Goal: Task Accomplishment & Management: Complete application form

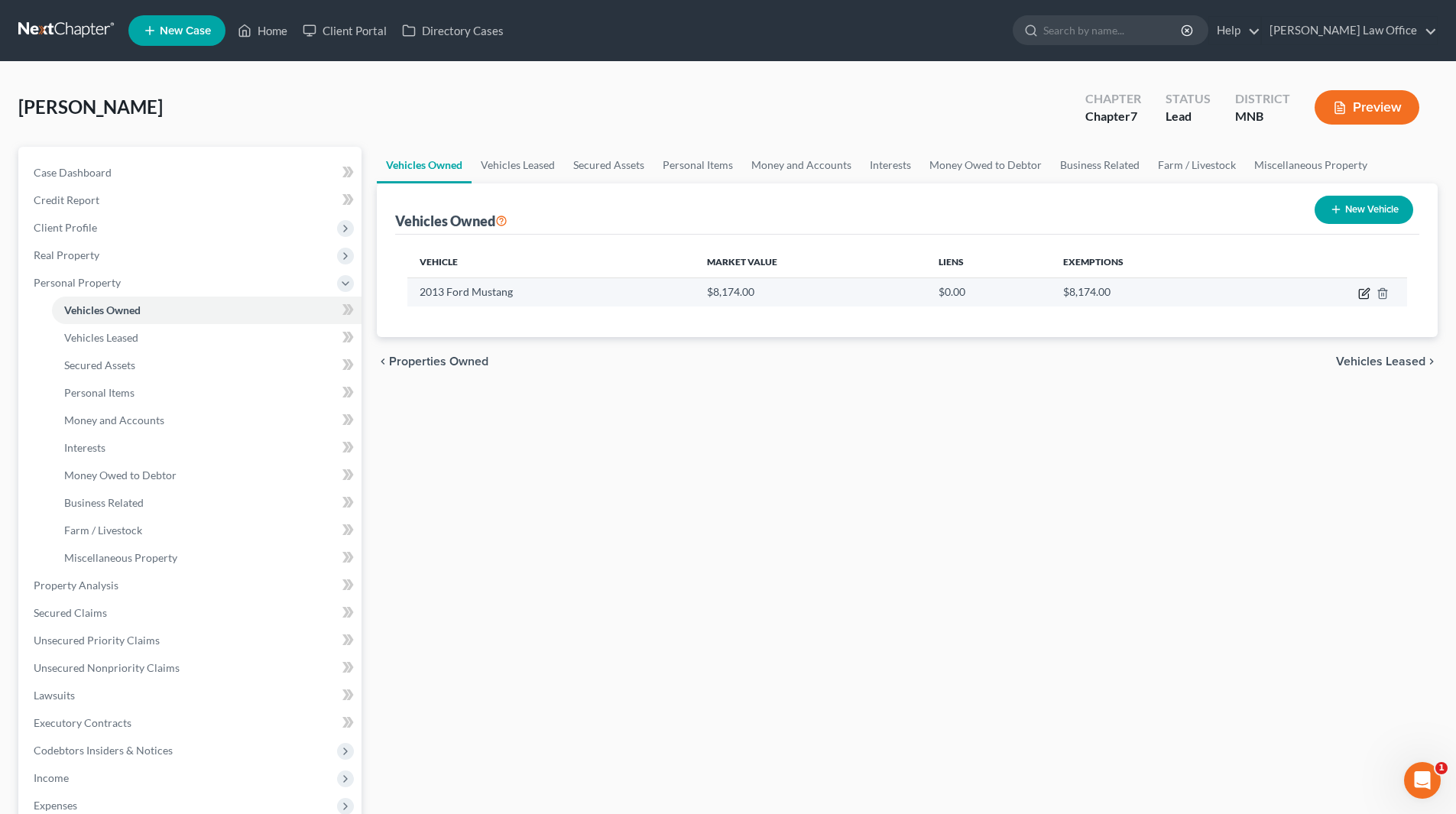
click at [1363, 292] on icon "button" at bounding box center [1365, 292] width 7 height 7
select select "0"
select select "13"
select select "2"
select select "0"
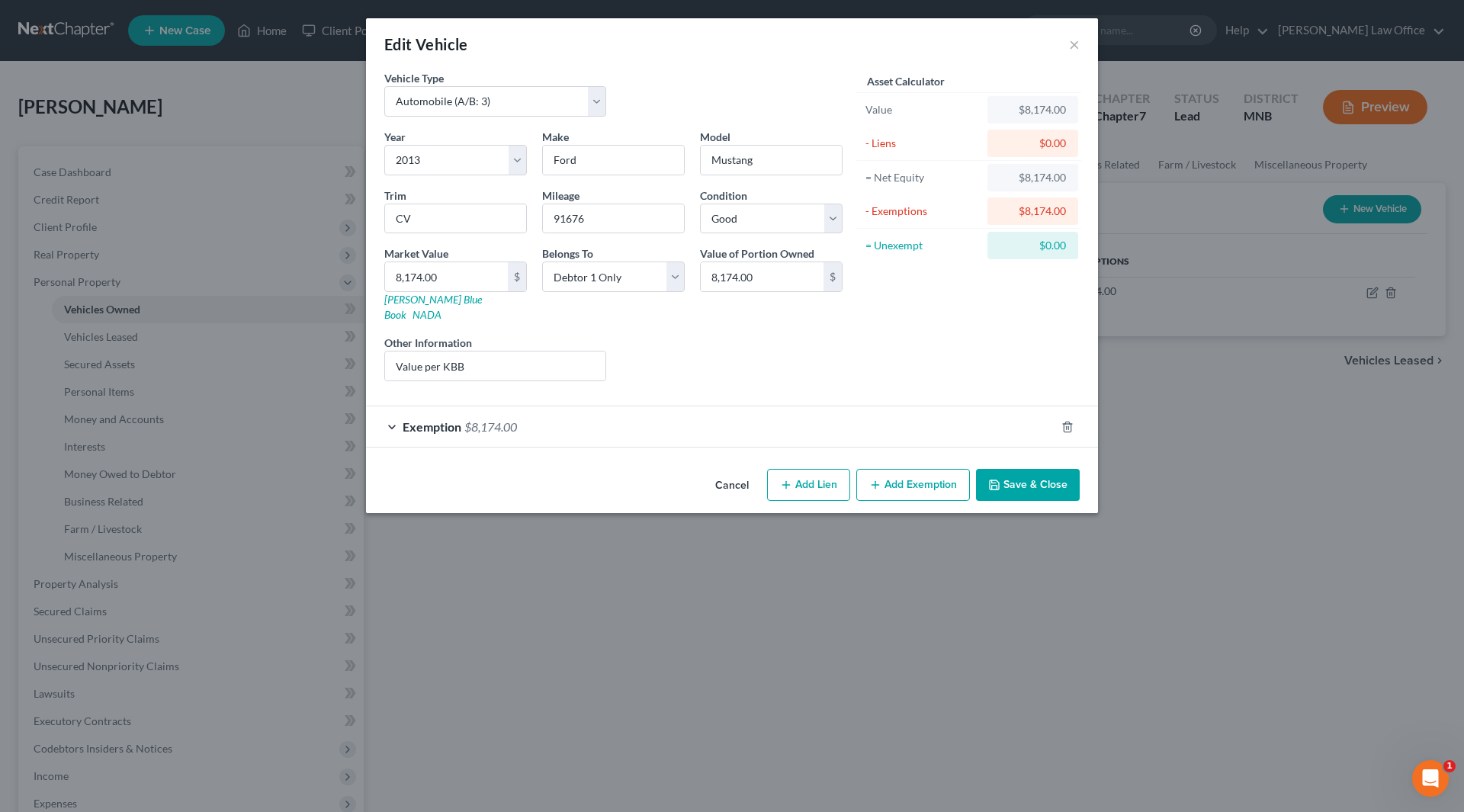
click at [1035, 469] on button "Save & Close" at bounding box center [1028, 485] width 104 height 32
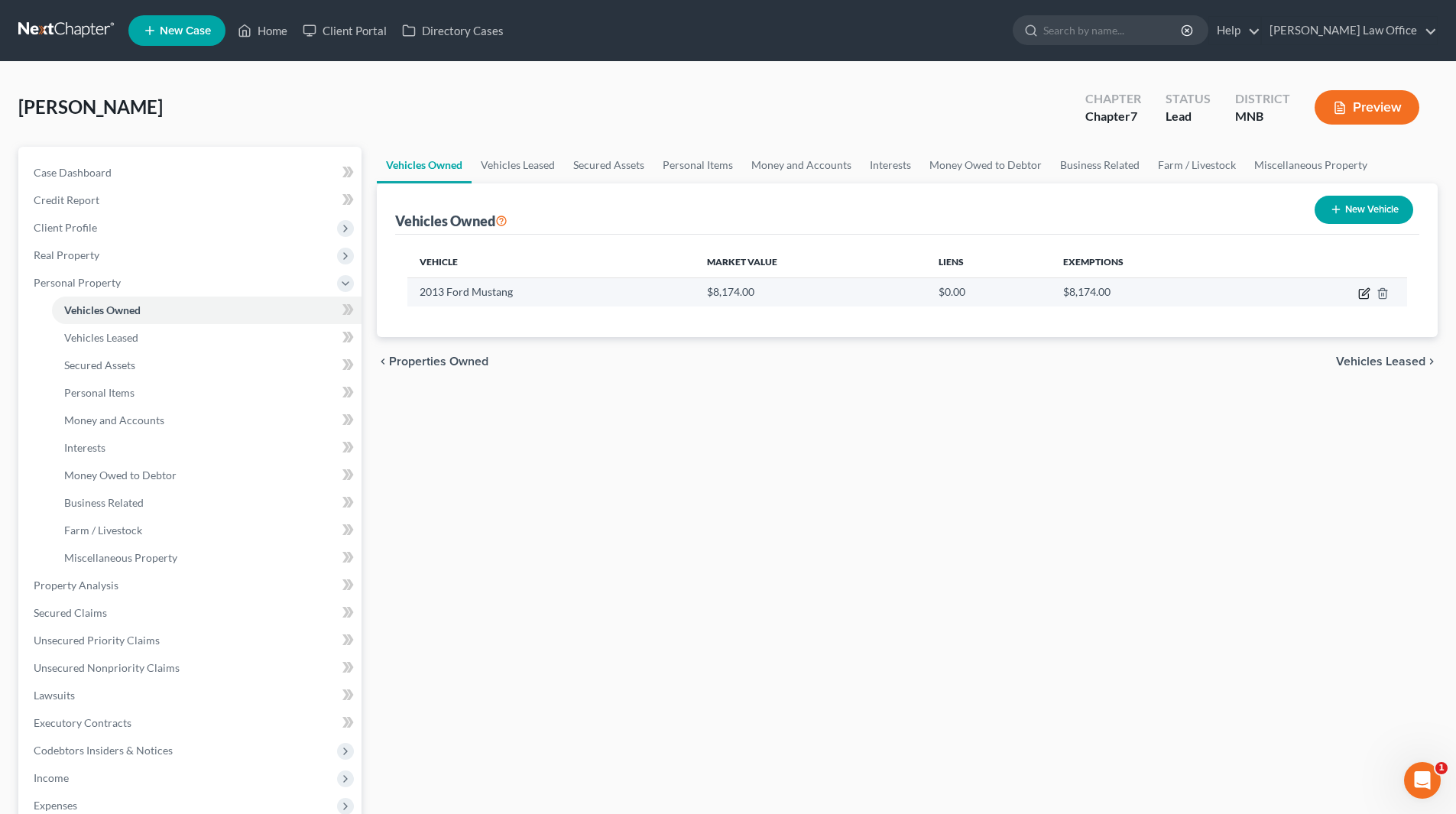
click at [1365, 292] on icon "button" at bounding box center [1364, 293] width 13 height 12
select select "0"
select select "13"
select select "2"
select select "0"
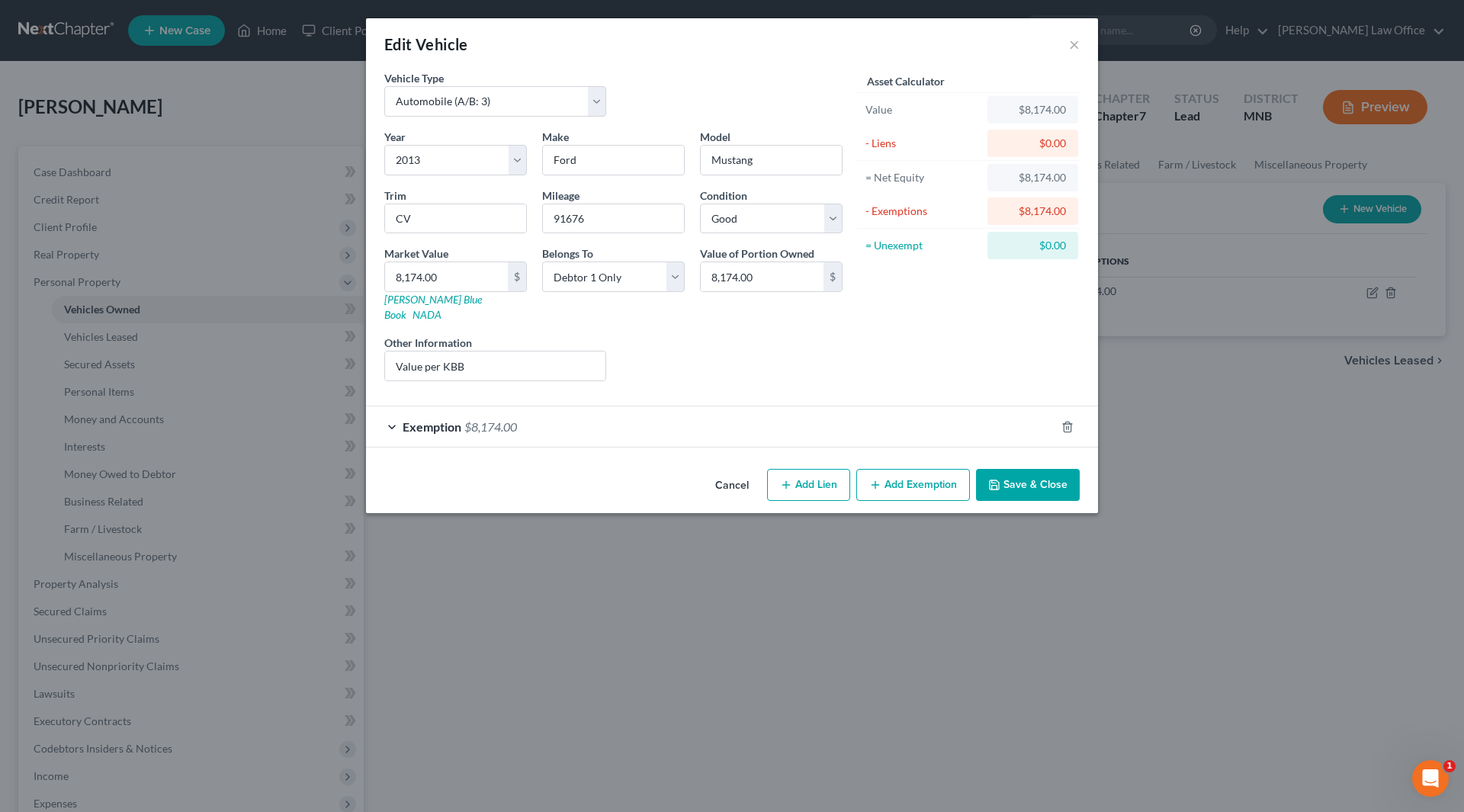
click at [1046, 469] on button "Save & Close" at bounding box center [1028, 485] width 104 height 32
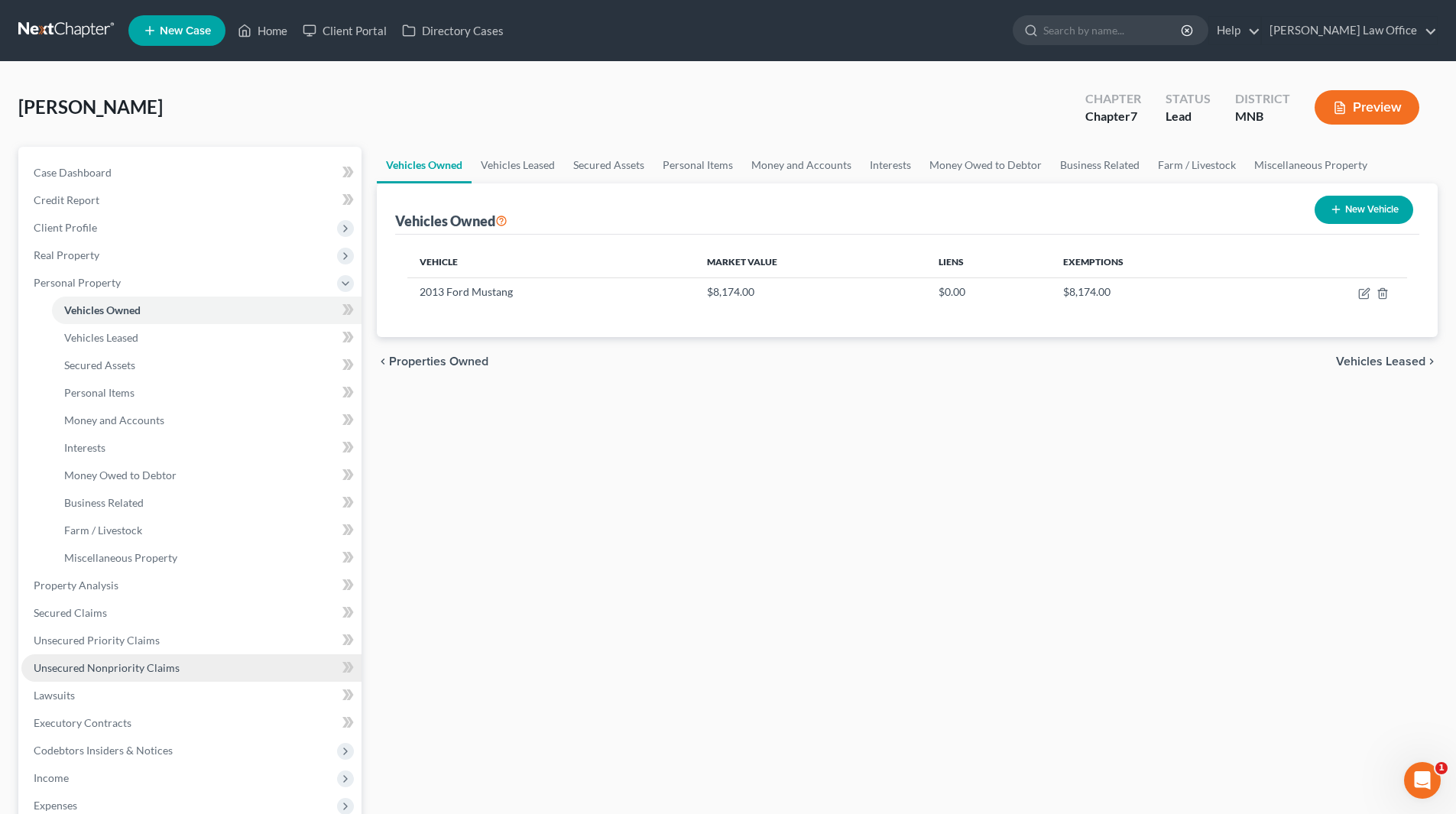
click at [141, 670] on span "Unsecured Nonpriority Claims" at bounding box center [106, 667] width 146 height 13
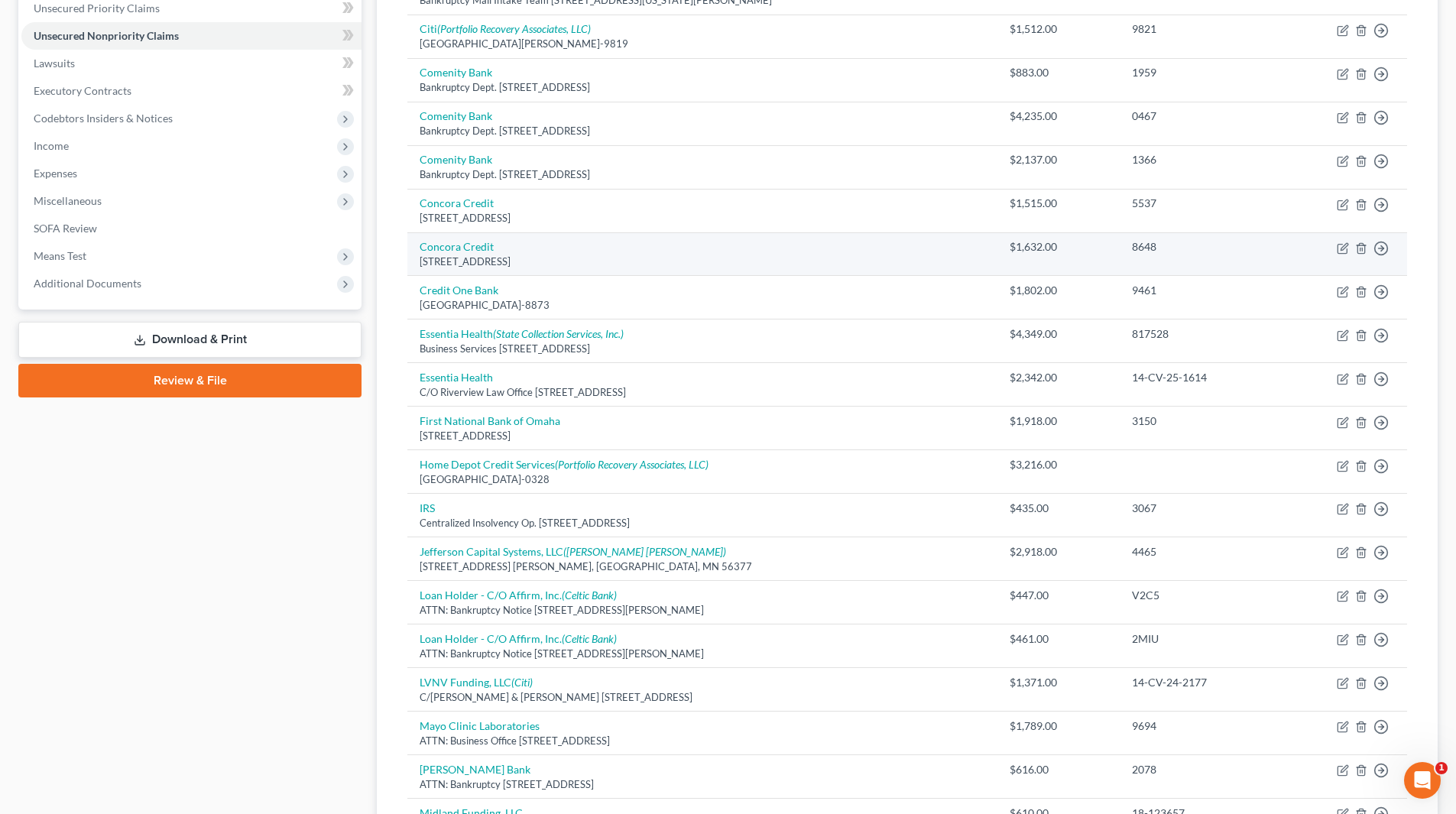
scroll to position [382, 0]
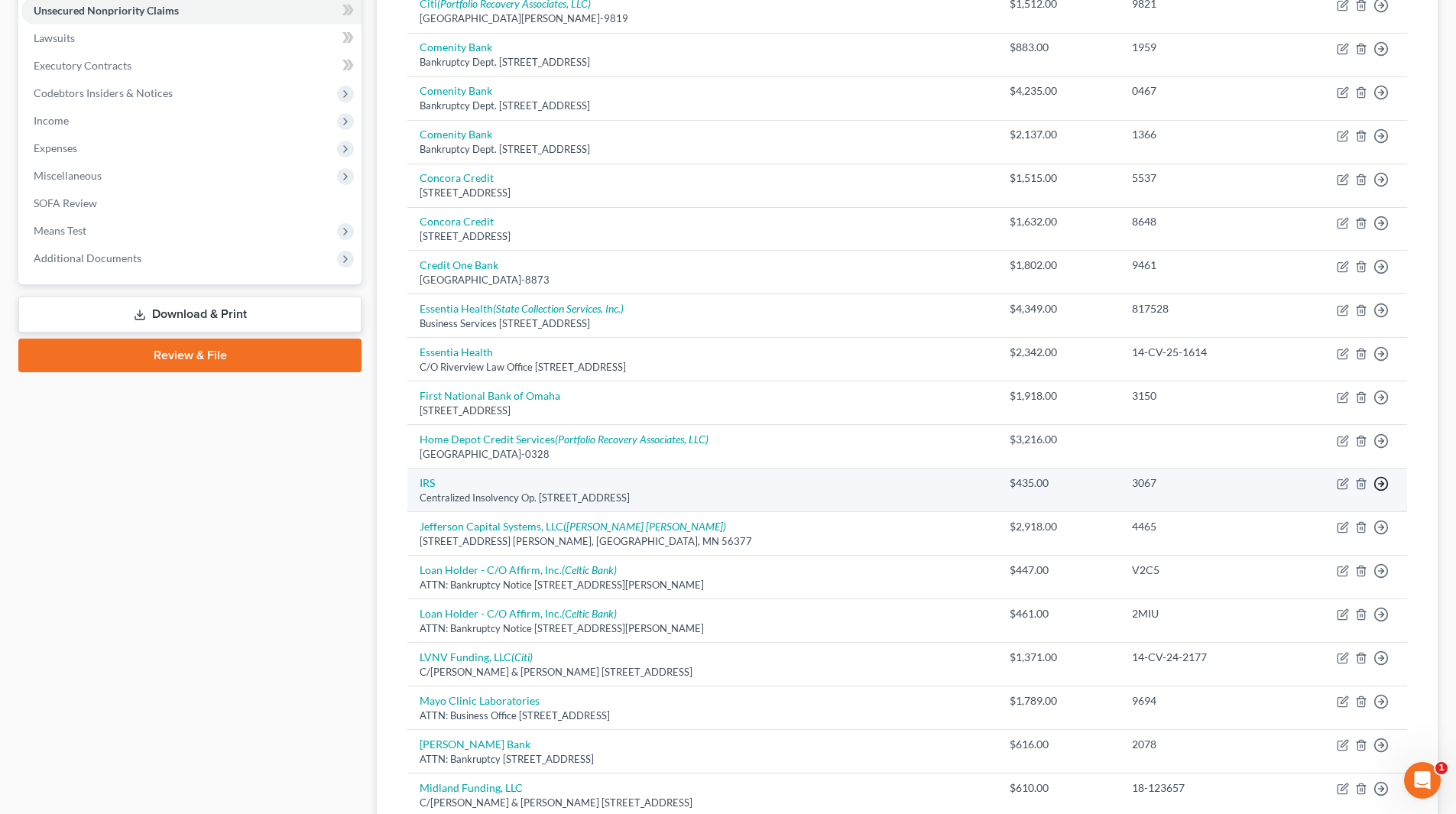
click at [1383, 483] on polyline "button" at bounding box center [1382, 484] width 3 height 5
click at [1299, 522] on link "Move to E" at bounding box center [1311, 521] width 128 height 26
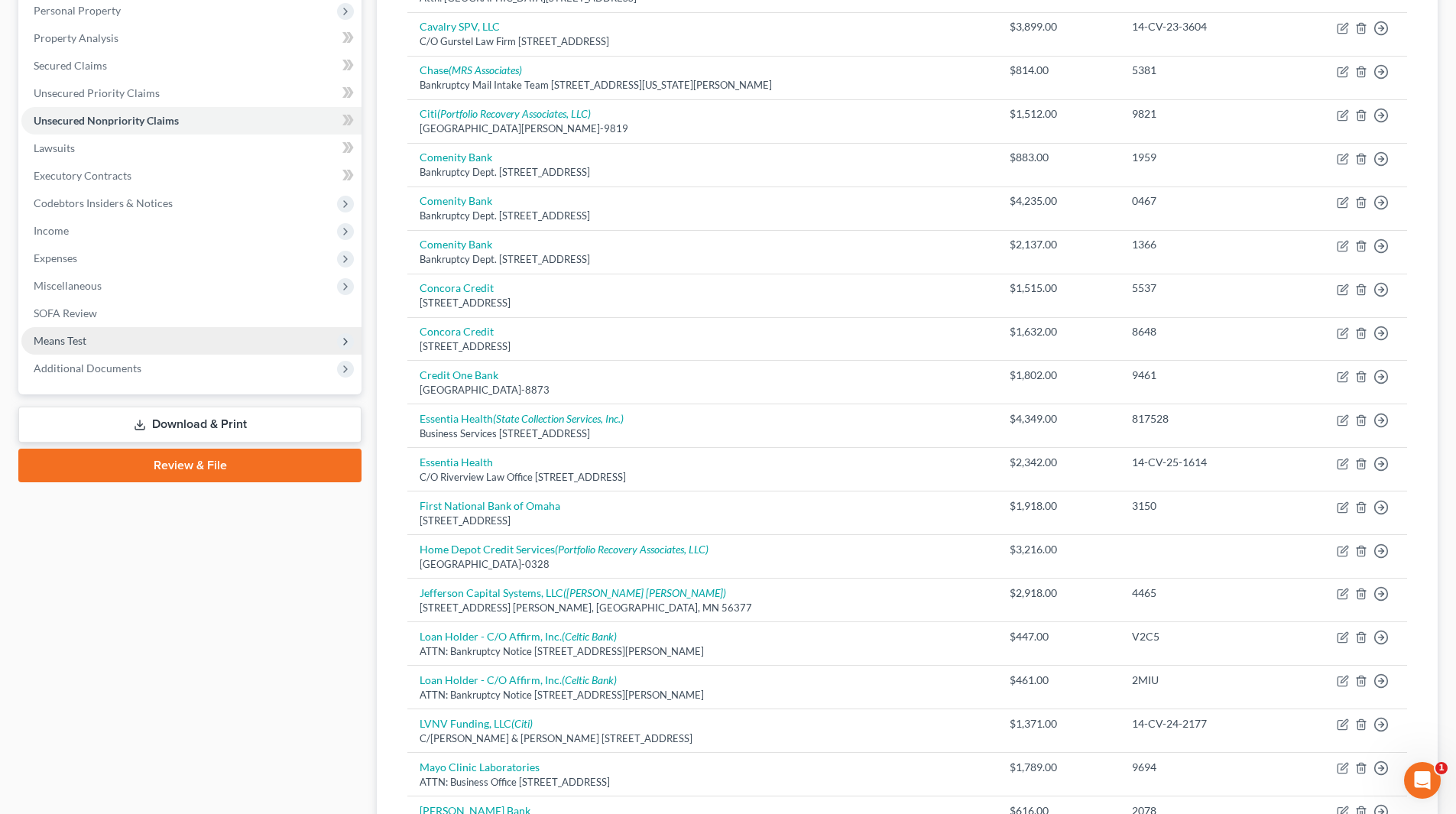
scroll to position [152, 0]
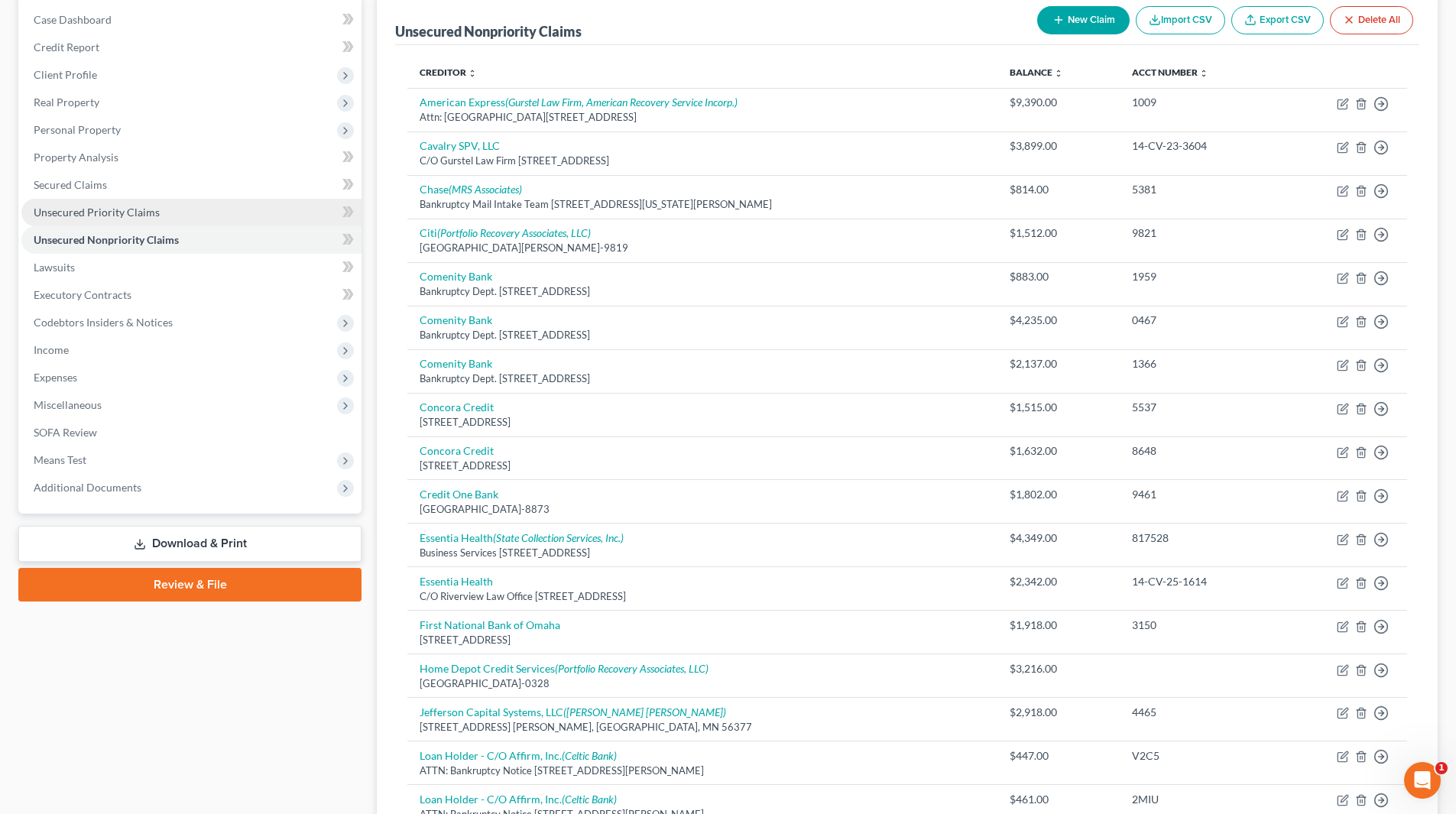
click at [138, 217] on span "Unsecured Priority Claims" at bounding box center [96, 212] width 126 height 13
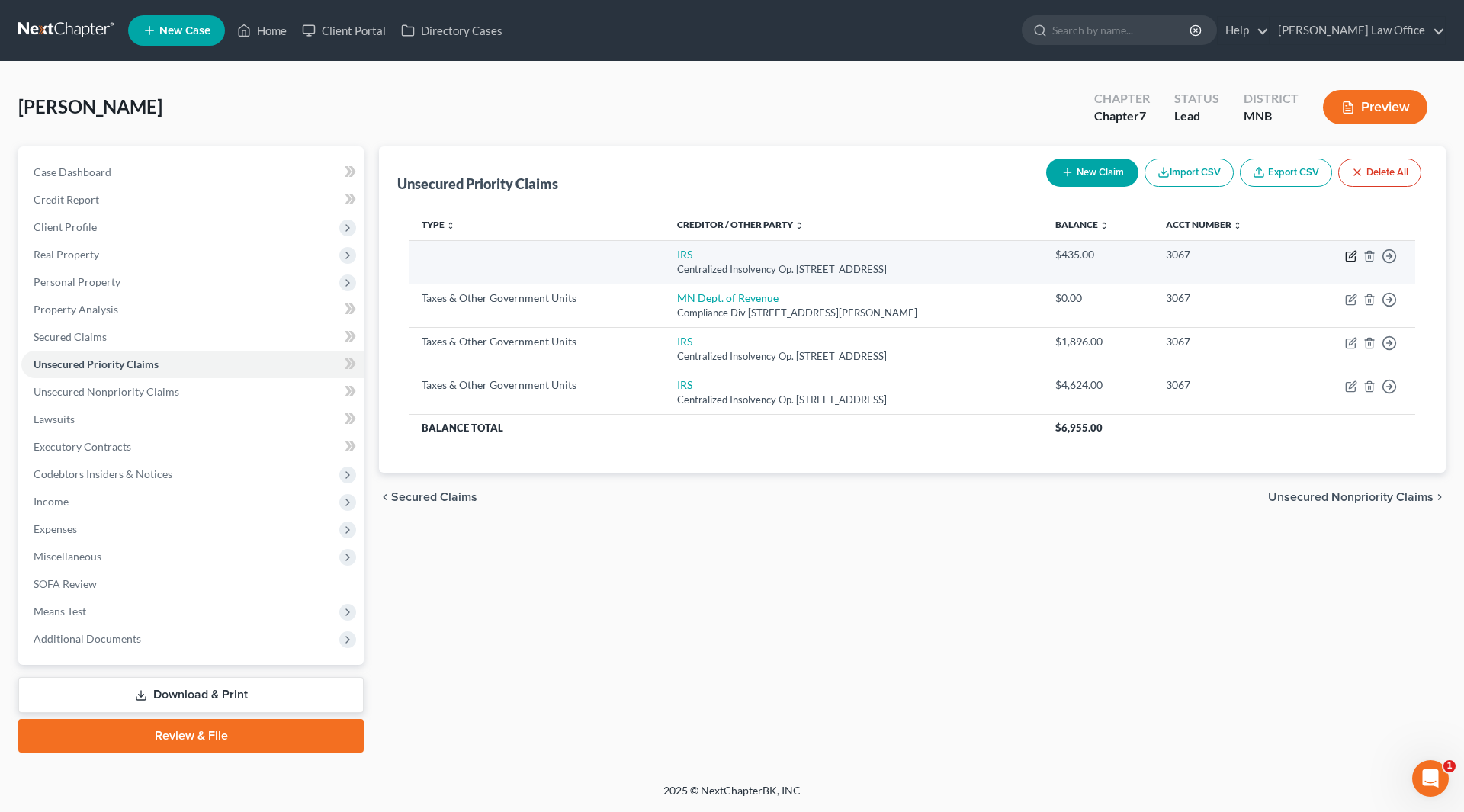
click at [1352, 254] on icon "button" at bounding box center [1351, 256] width 12 height 12
select select "39"
select select "0"
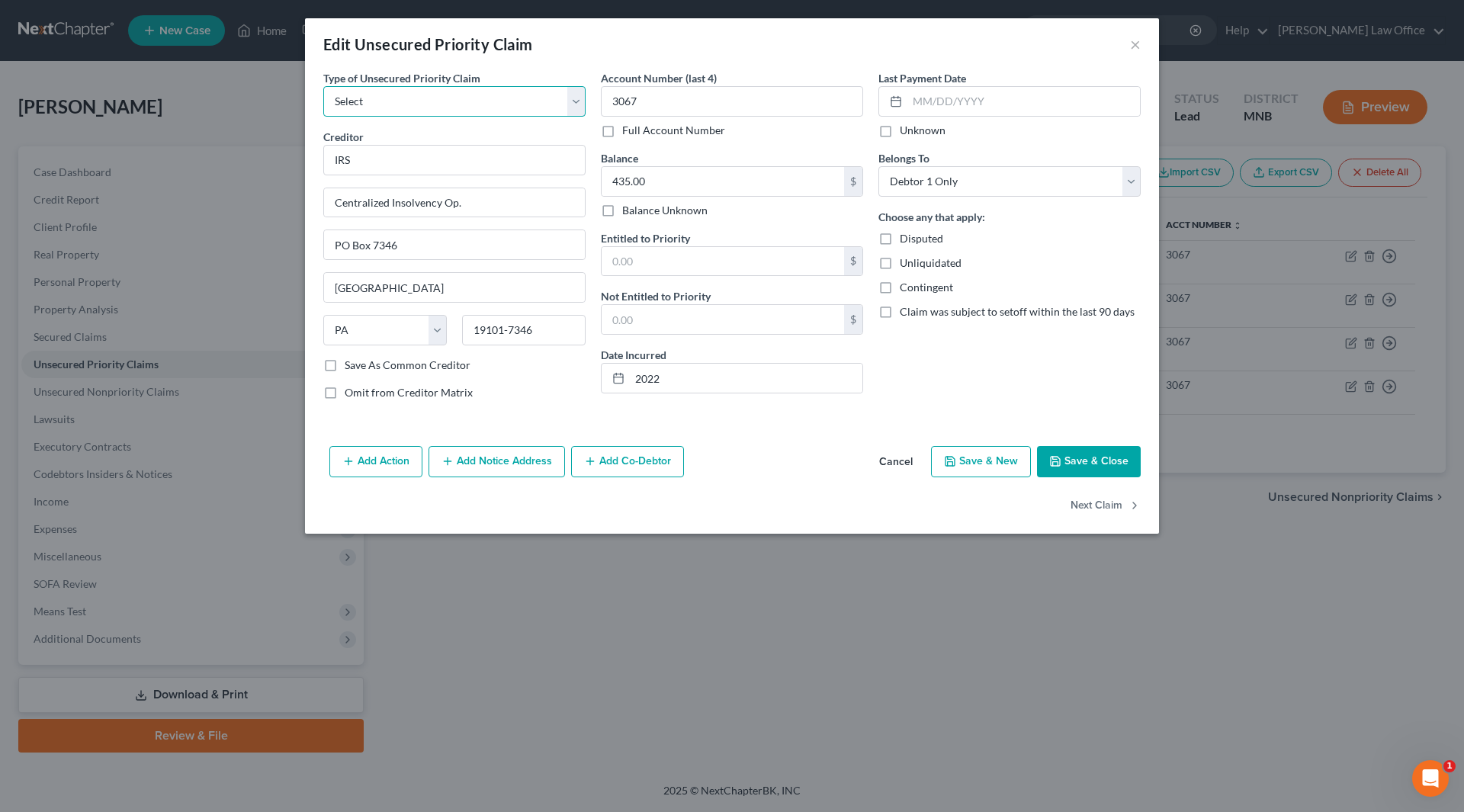
click at [377, 101] on select "Select Taxes & Other Government Units Domestic Support Obligations Extensions o…" at bounding box center [454, 101] width 262 height 31
select select "39"
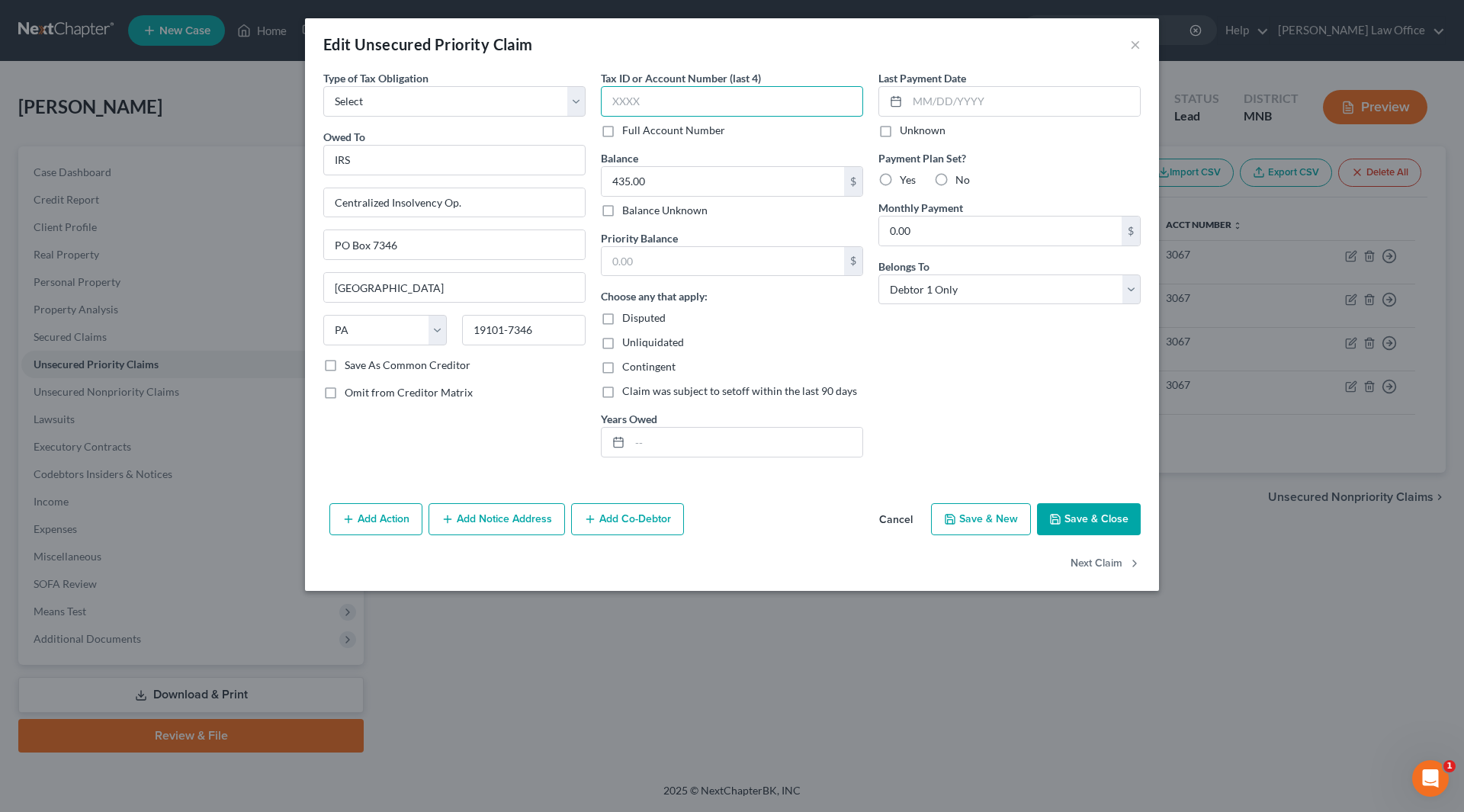
click at [657, 95] on input "text" at bounding box center [732, 101] width 262 height 31
type input "3067"
click at [676, 261] on input "text" at bounding box center [723, 261] width 243 height 29
type input "435"
click at [635, 444] on input "text" at bounding box center [747, 442] width 233 height 29
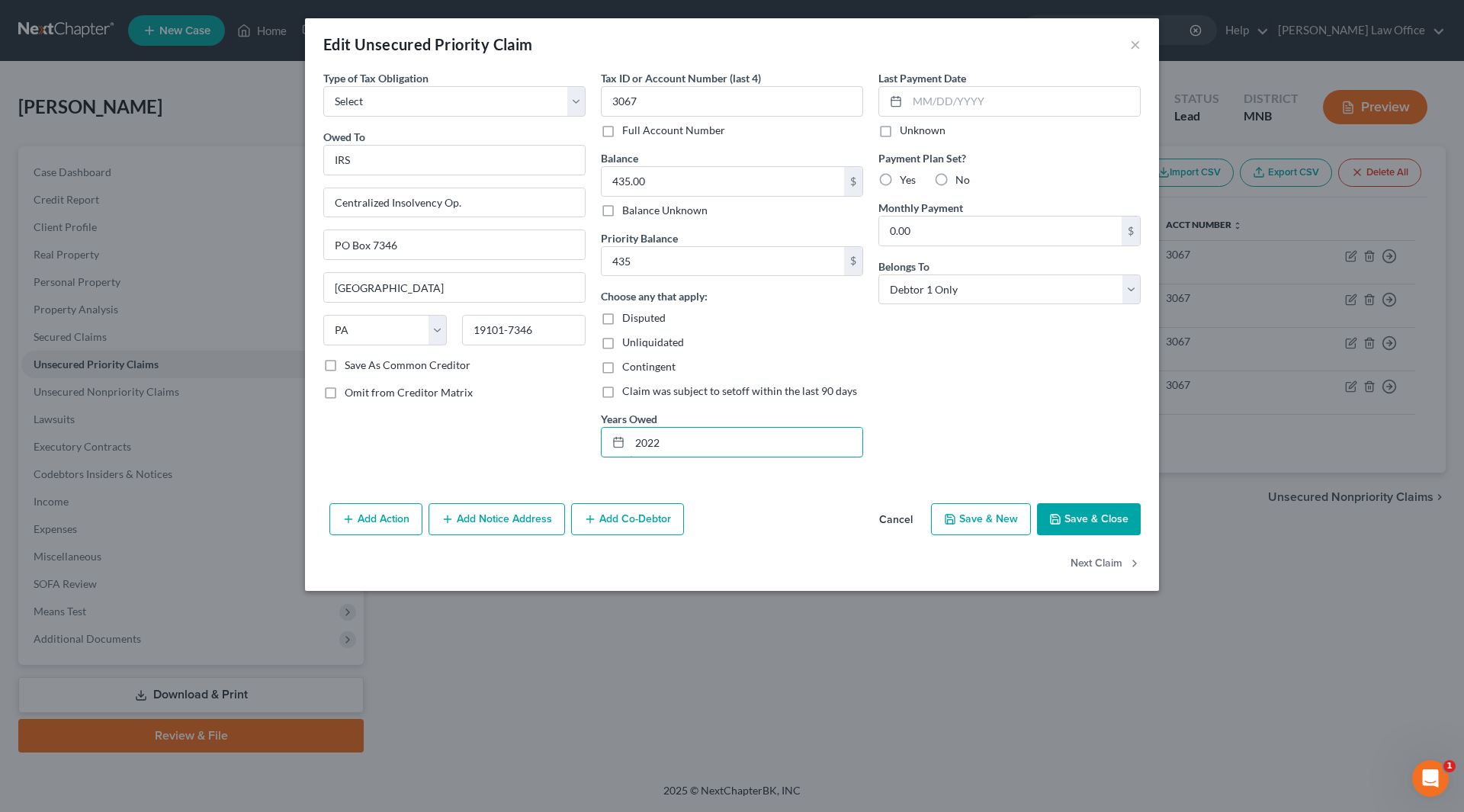
type input "2022"
click at [900, 180] on label "Yes" at bounding box center [907, 180] width 16 height 15
click at [906, 180] on input "Yes" at bounding box center [911, 177] width 10 height 10
radio input "true"
click at [1067, 511] on button "Save & Close" at bounding box center [1088, 519] width 104 height 32
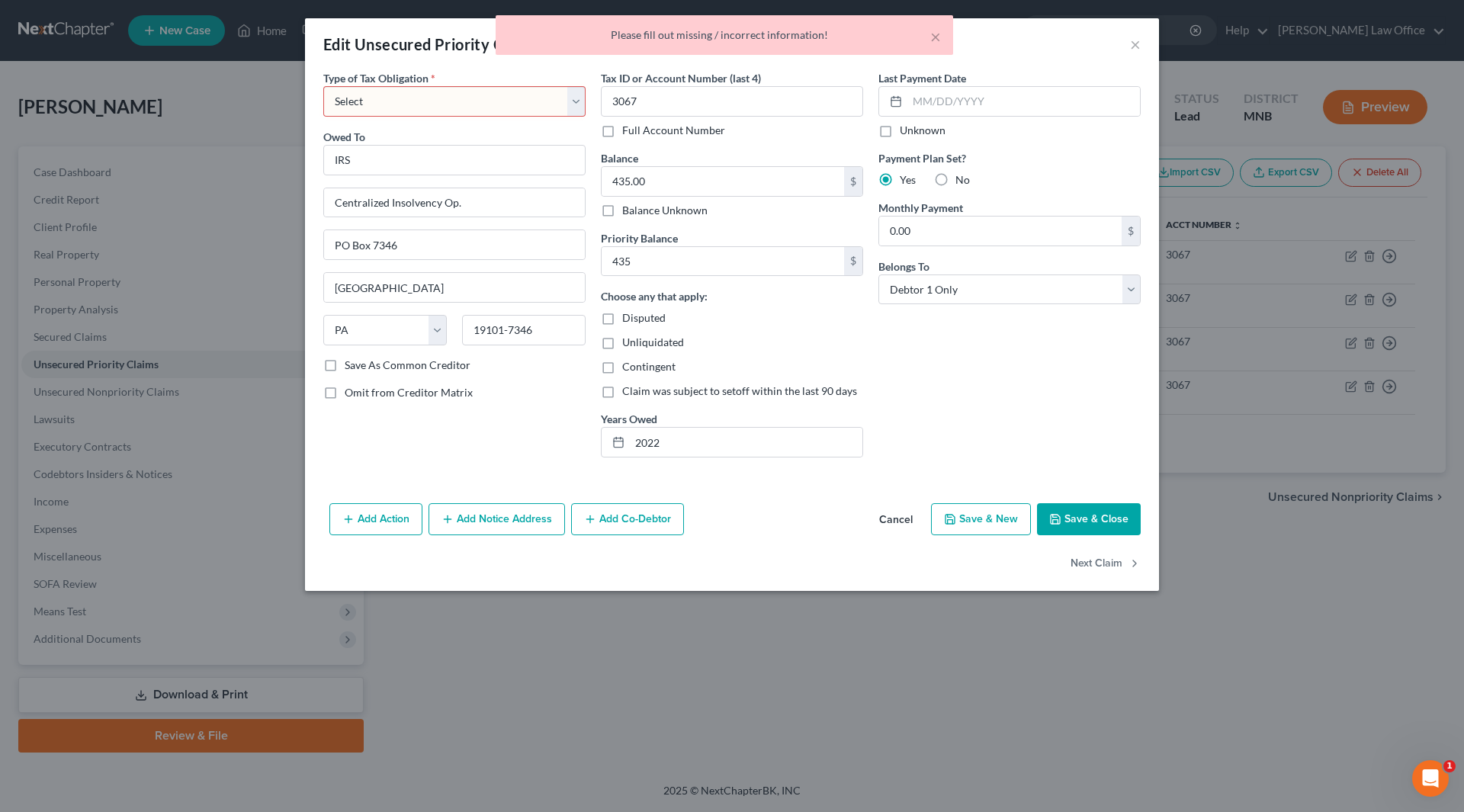
click at [522, 99] on select "Select Federal City State Franchise Tax Board Other" at bounding box center [454, 101] width 262 height 31
select select "0"
click at [323, 86] on select "Select Federal City State Franchise Tax Board Other" at bounding box center [454, 101] width 262 height 31
click at [1077, 514] on button "Save & Close" at bounding box center [1088, 519] width 104 height 32
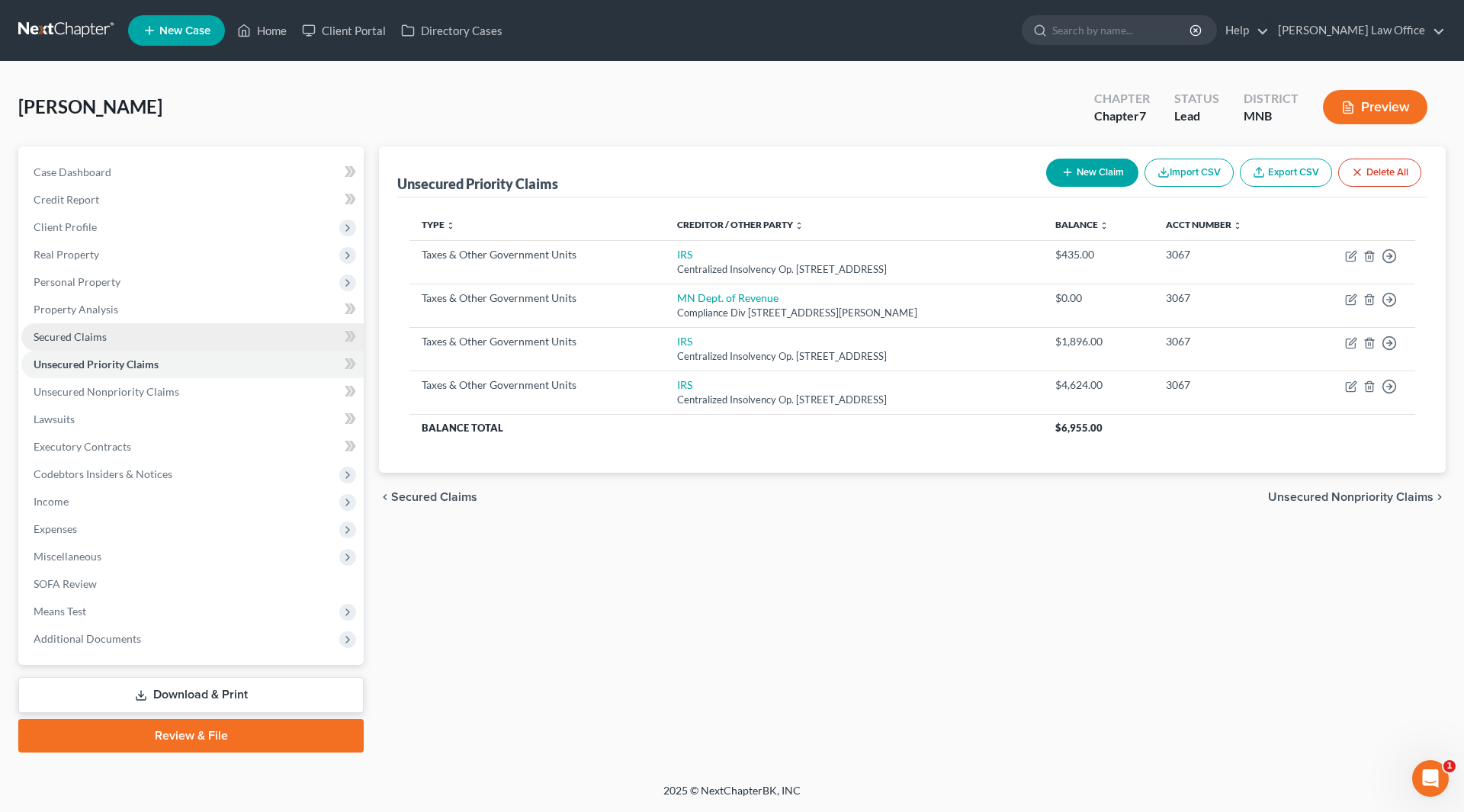
click at [124, 339] on link "Secured Claims" at bounding box center [193, 337] width 343 height 27
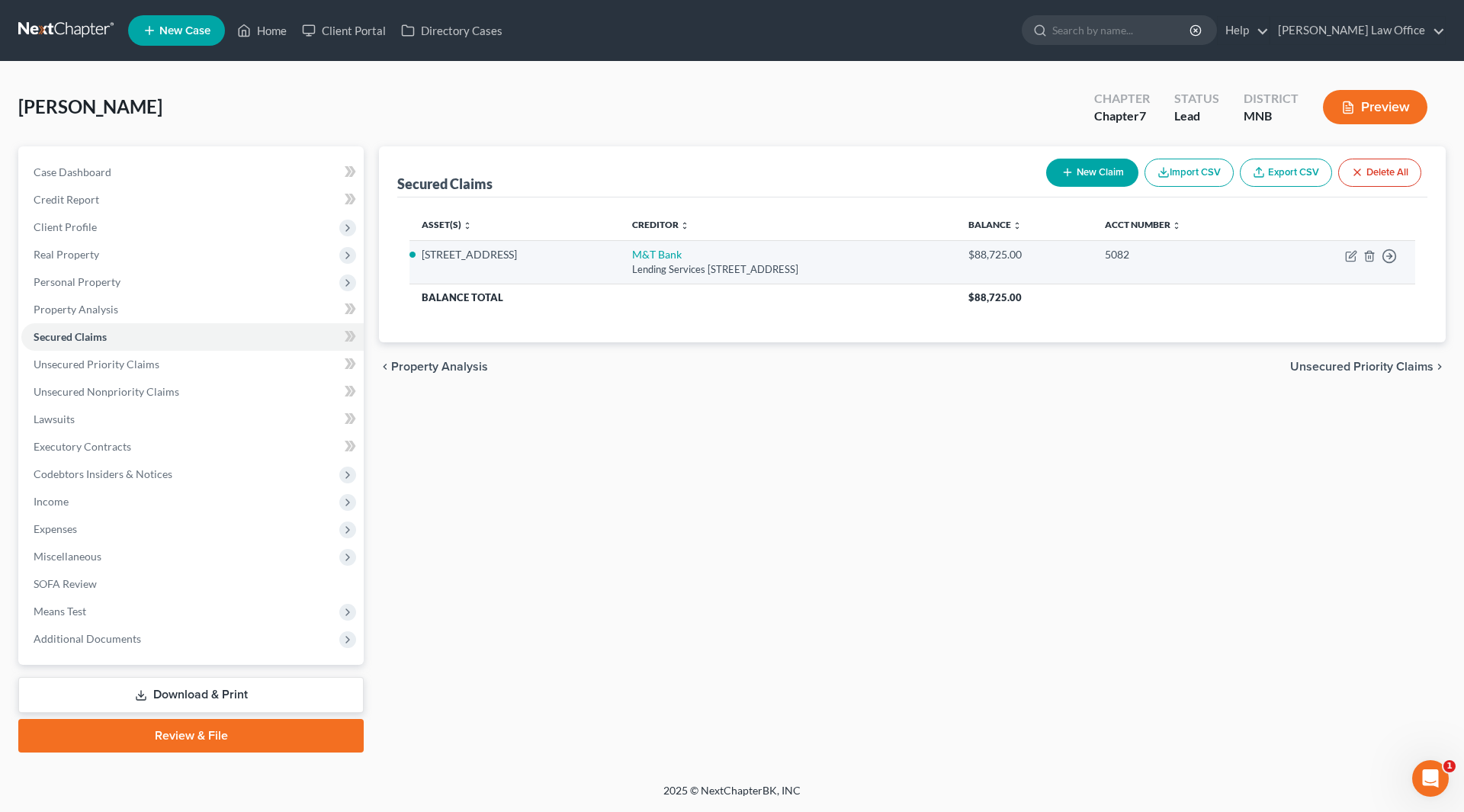
click at [1344, 253] on td "Move to E Move to F Move to G Move to Notice Only" at bounding box center [1343, 262] width 145 height 43
click at [1348, 255] on icon "button" at bounding box center [1351, 256] width 12 height 12
select select "35"
select select "3"
select select "4"
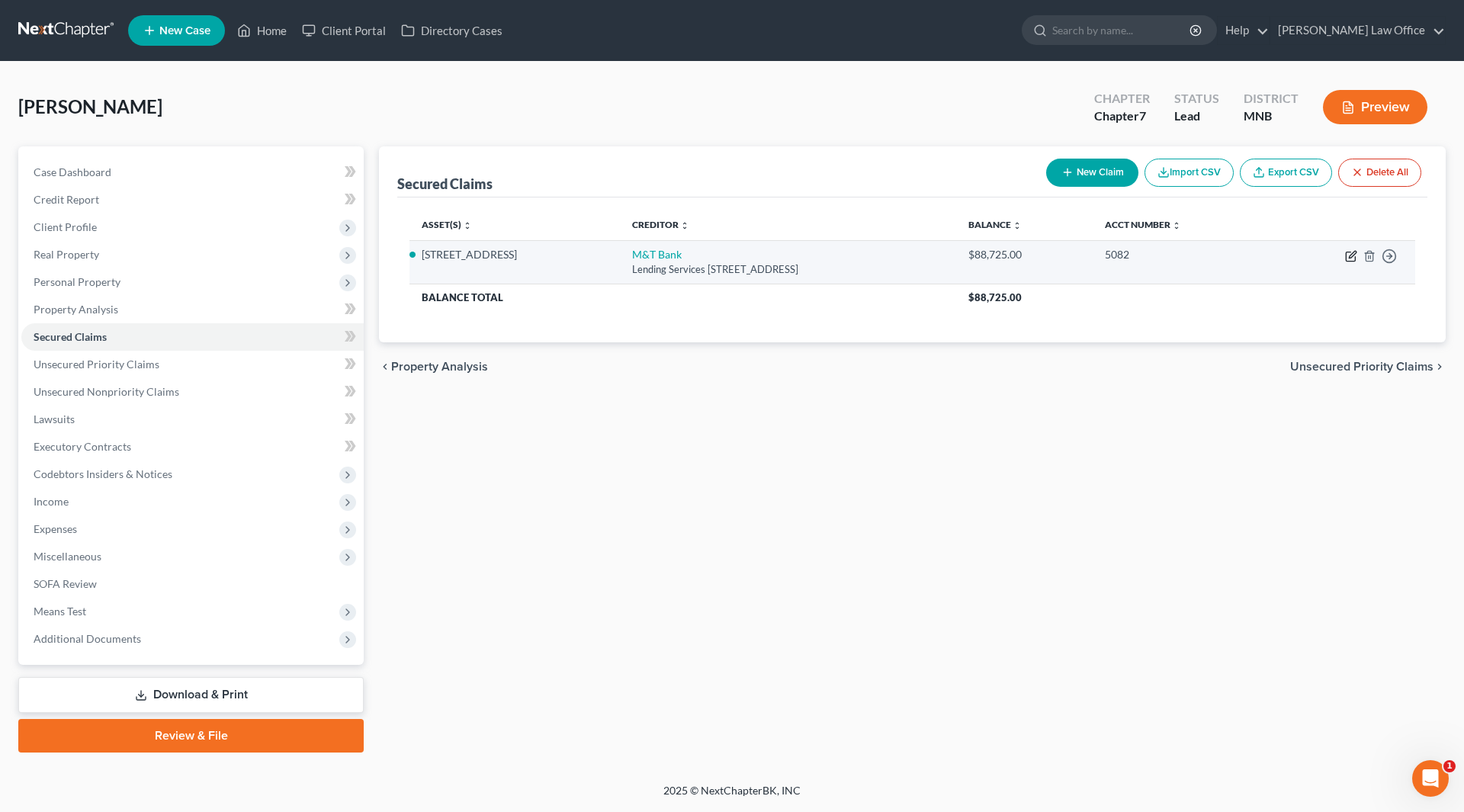
select select "0"
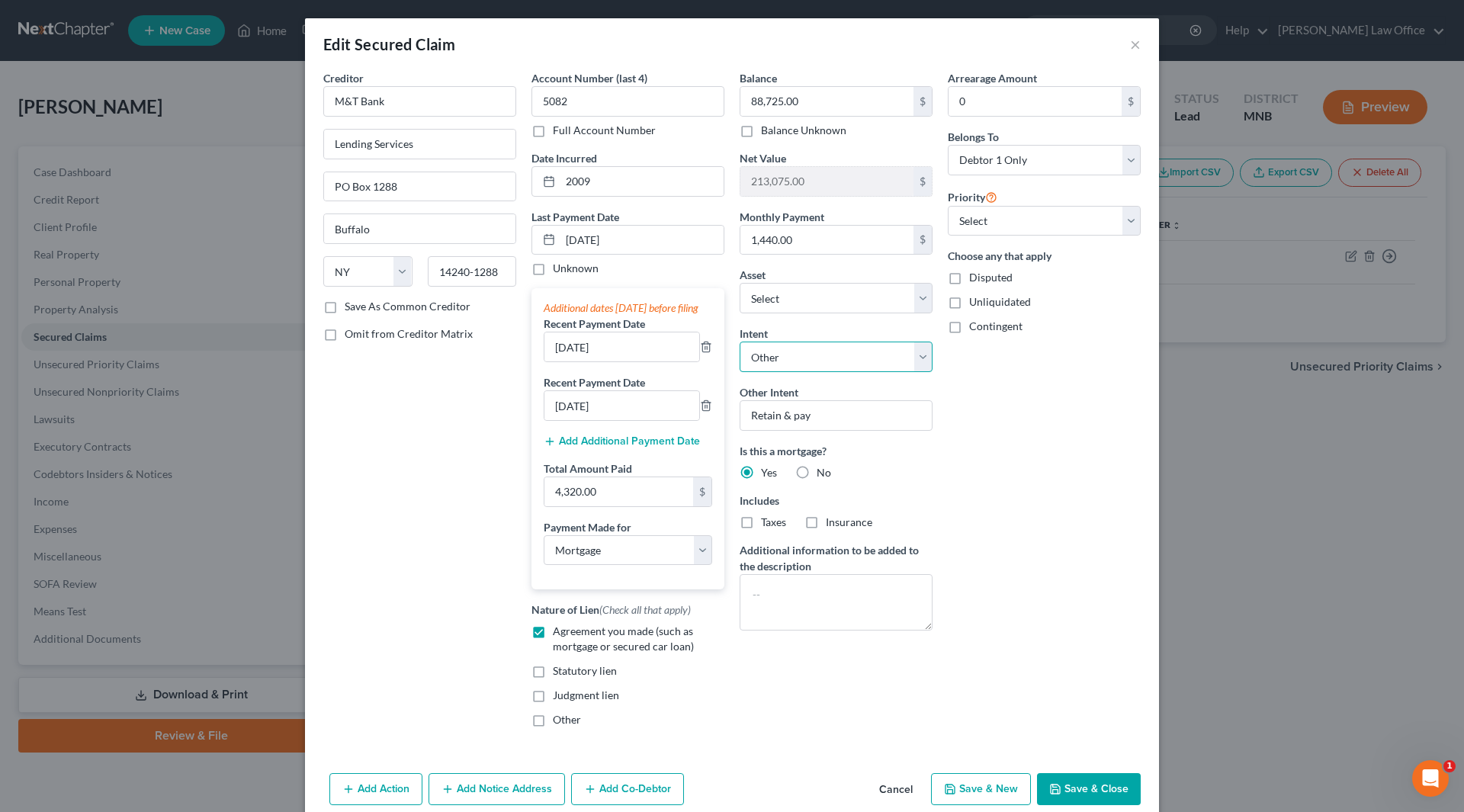
click at [799, 352] on select "Select Surrender Redeem Reaffirm Avoid Other" at bounding box center [836, 357] width 193 height 31
click at [740, 342] on select "Select Surrender Redeem Reaffirm Avoid Other" at bounding box center [836, 357] width 193 height 31
click at [924, 359] on select "Select Surrender Redeem Reaffirm Avoid Other" at bounding box center [836, 357] width 193 height 31
select select "4"
click at [740, 342] on select "Select Surrender Redeem Reaffirm Avoid Other" at bounding box center [836, 357] width 193 height 31
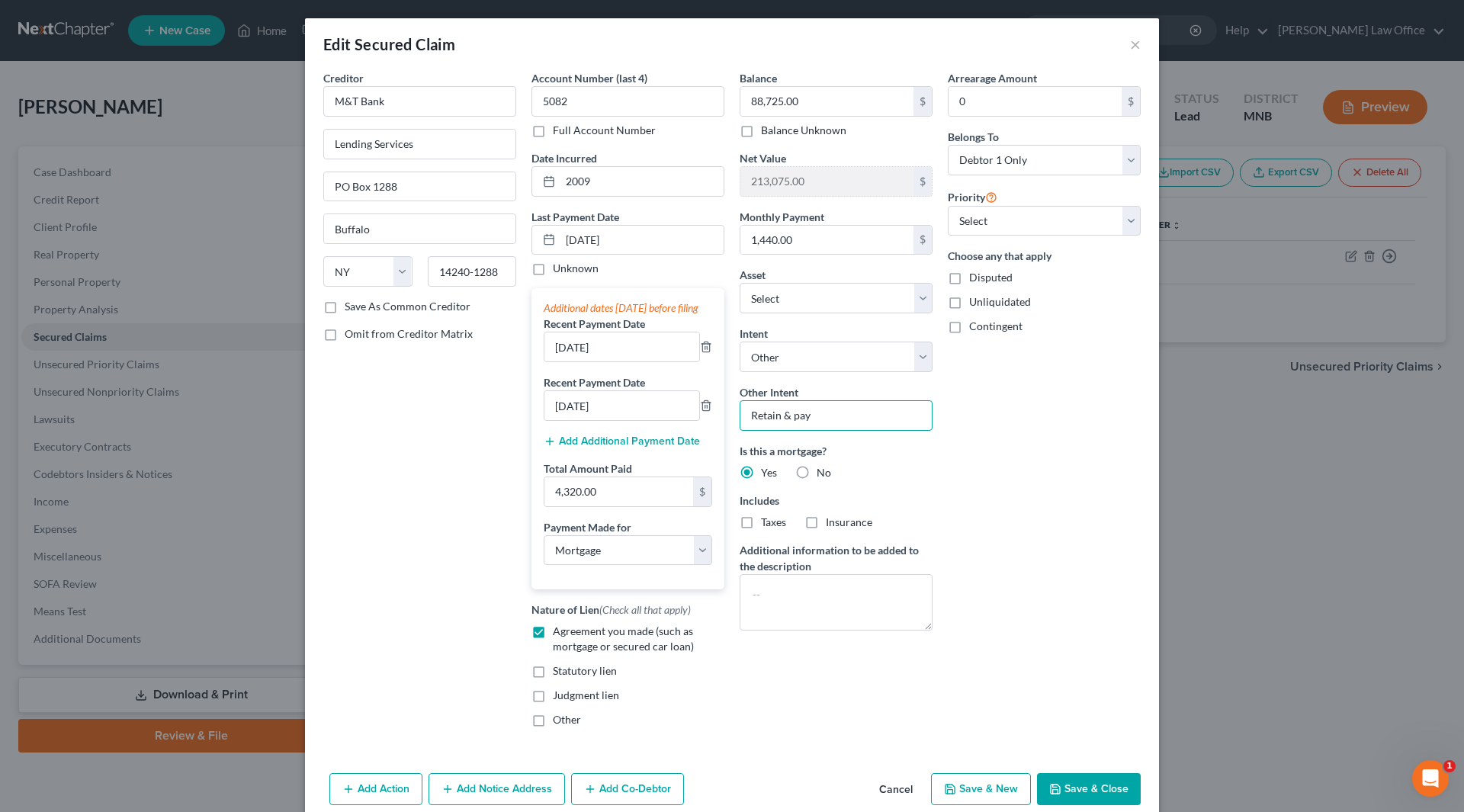
drag, startPoint x: 840, startPoint y: 415, endPoint x: 727, endPoint y: 410, distance: 113.1
click at [732, 410] on div "Balance 88,725.00 $ Balance Unknown Balance Undetermined 88,725.00 $ Balance Un…" at bounding box center [836, 404] width 208 height 669
click at [918, 362] on select "Select Surrender Redeem Reaffirm Avoid Other" at bounding box center [836, 357] width 193 height 31
select select "2"
click at [740, 342] on select "Select Surrender Redeem Reaffirm Avoid Other" at bounding box center [836, 357] width 193 height 31
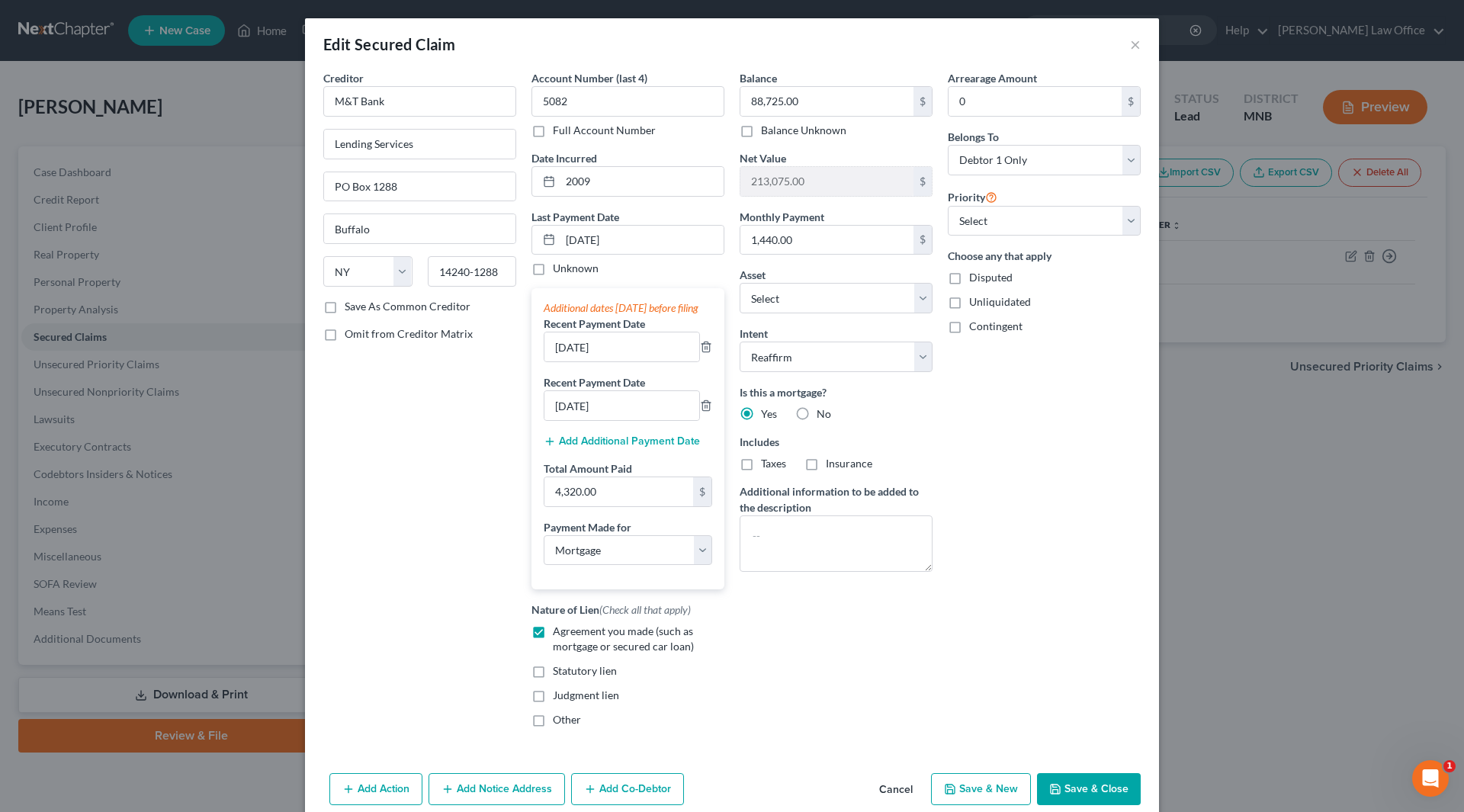
click at [1075, 795] on button "Save & Close" at bounding box center [1088, 789] width 104 height 32
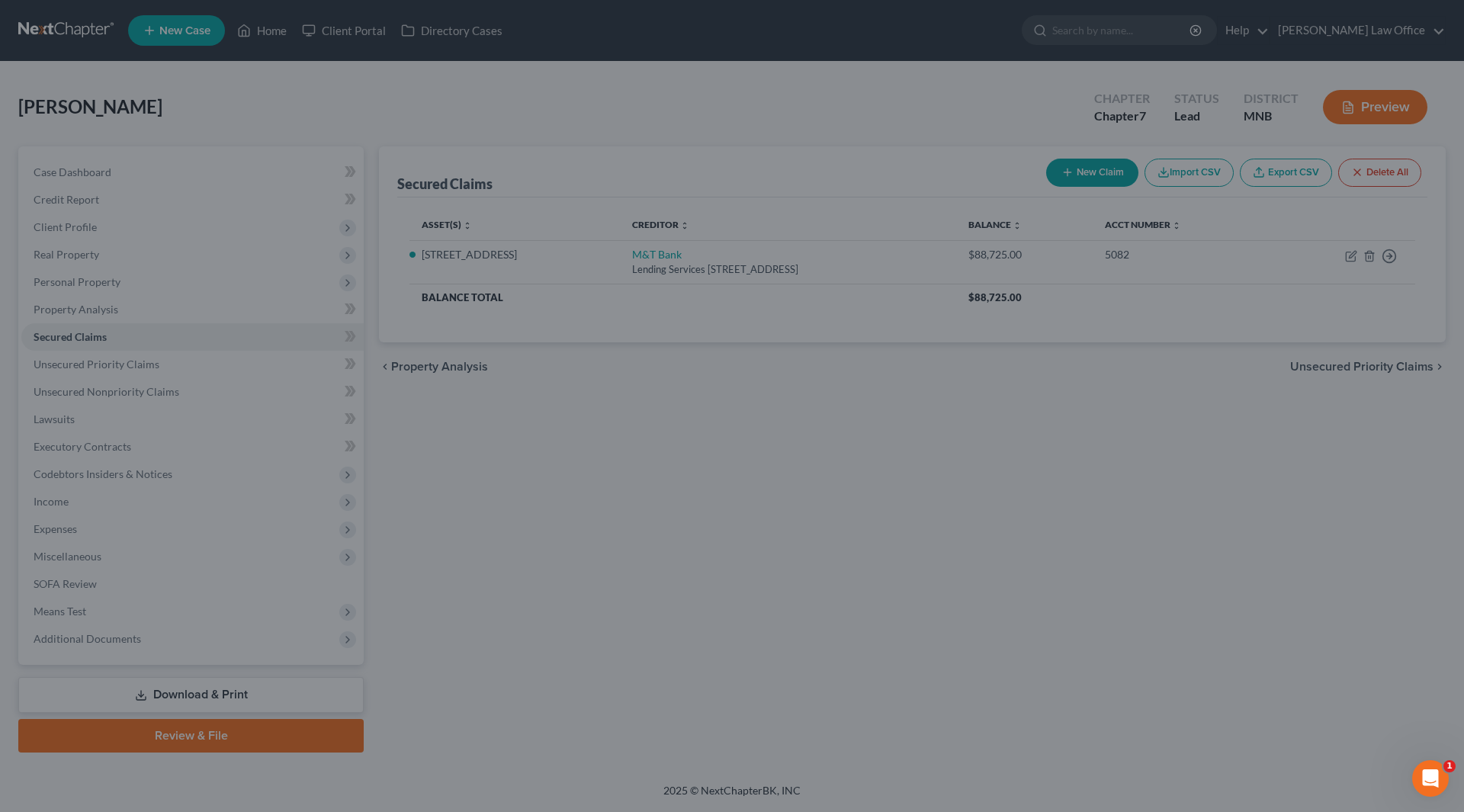
select select "3"
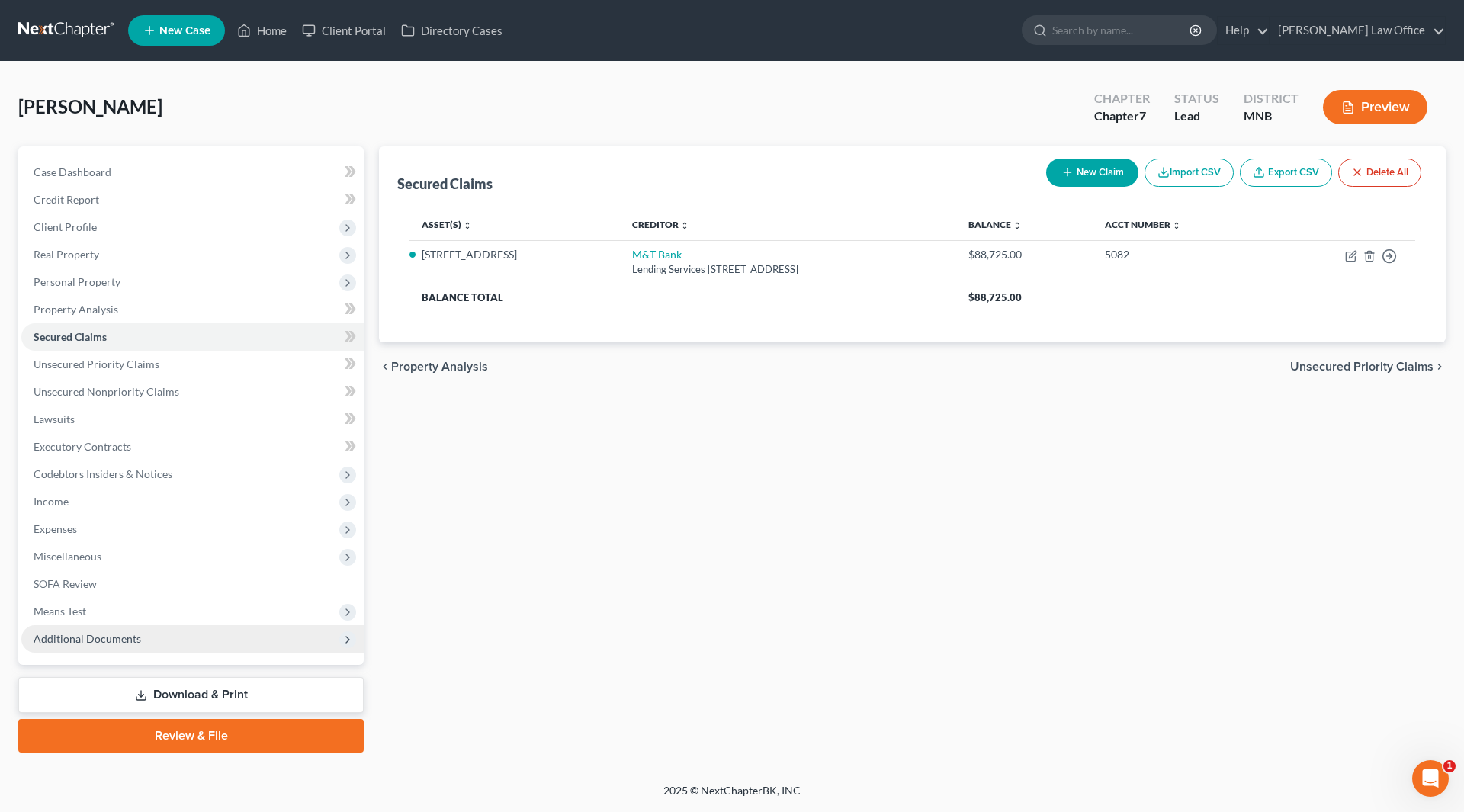
click at [95, 639] on span "Additional Documents" at bounding box center [86, 638] width 107 height 13
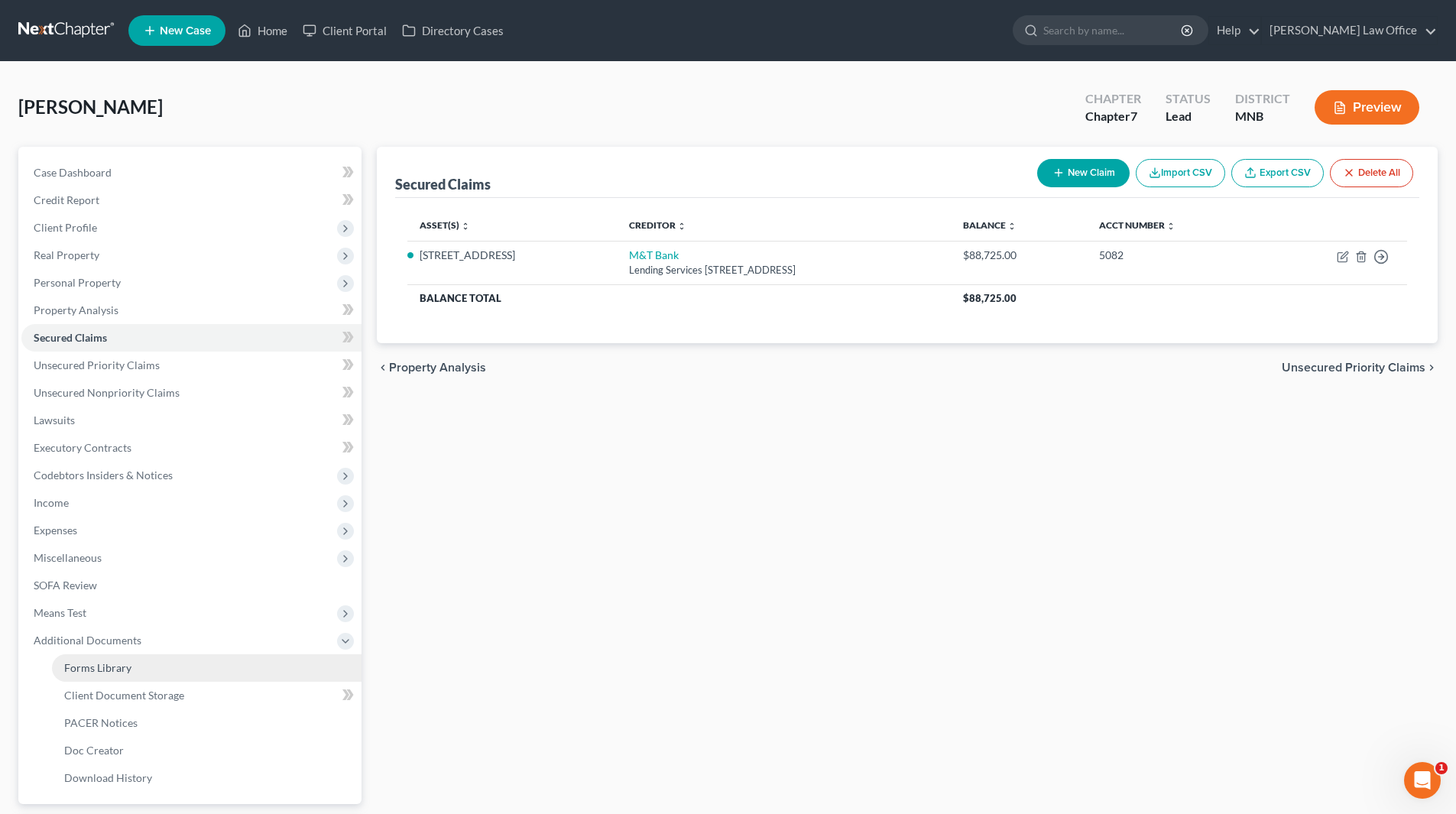
click at [115, 665] on span "Forms Library" at bounding box center [98, 667] width 68 height 13
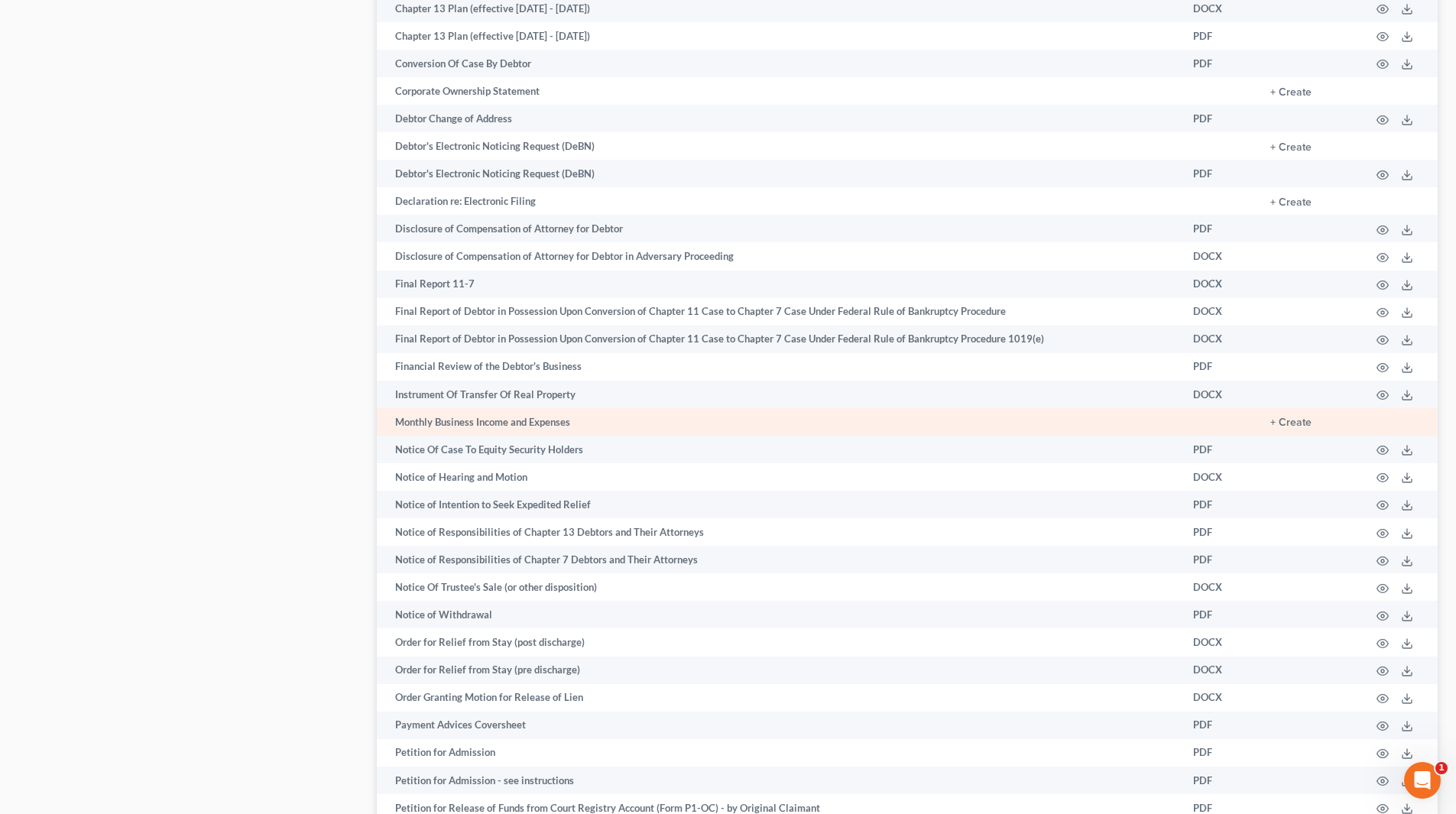
scroll to position [993, 0]
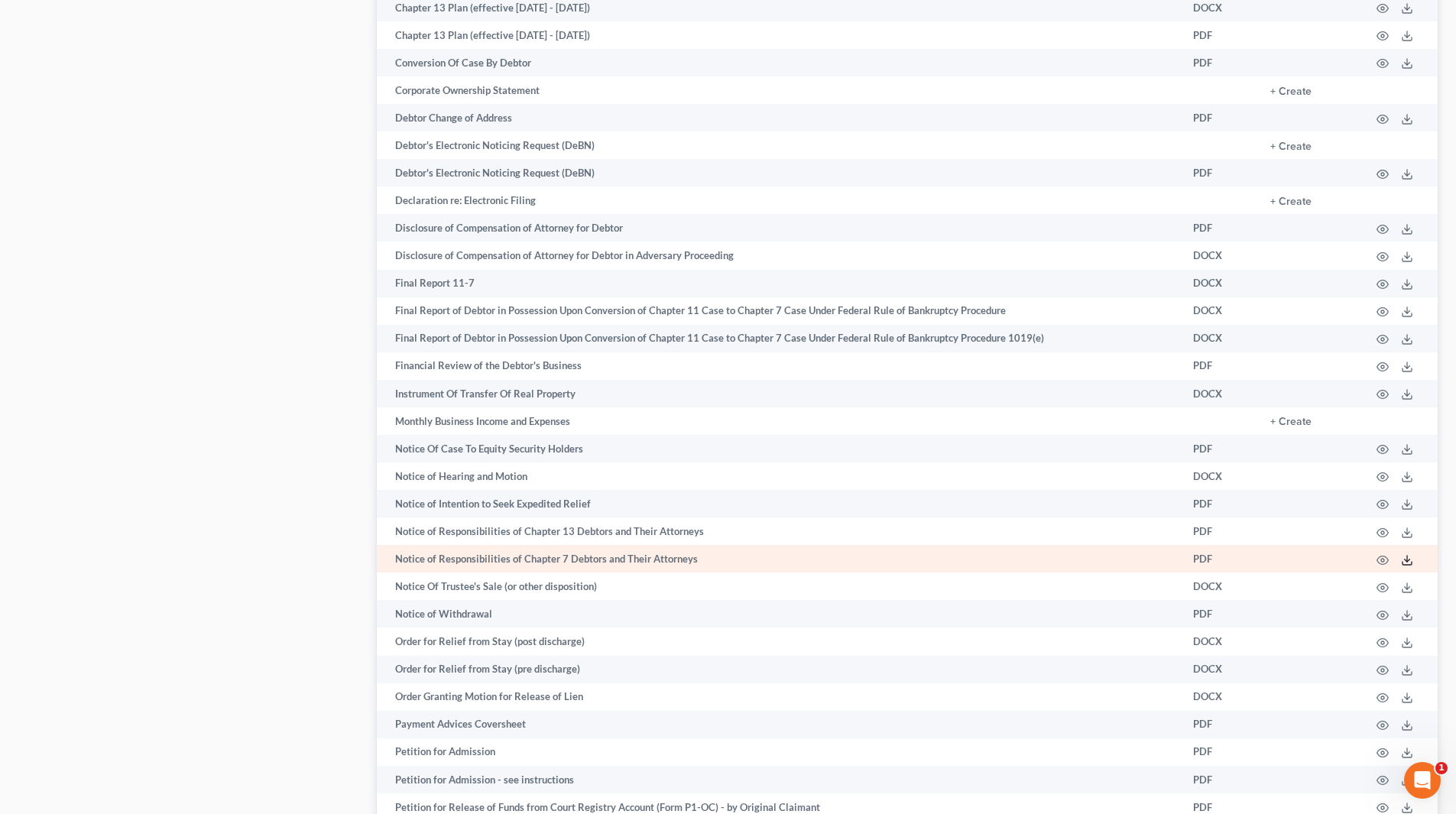
click at [1408, 557] on icon at bounding box center [1407, 560] width 13 height 12
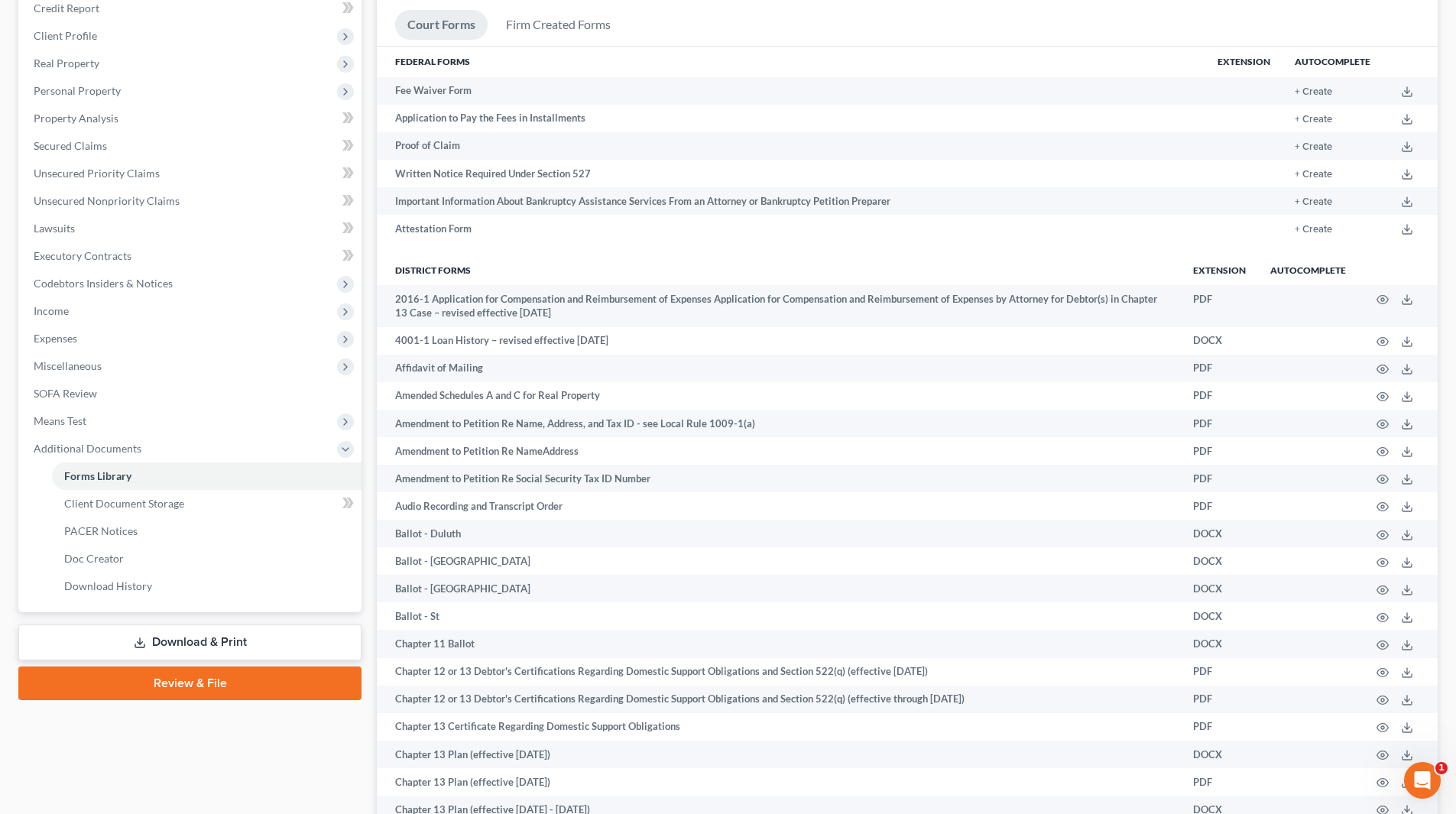
scroll to position [77, 0]
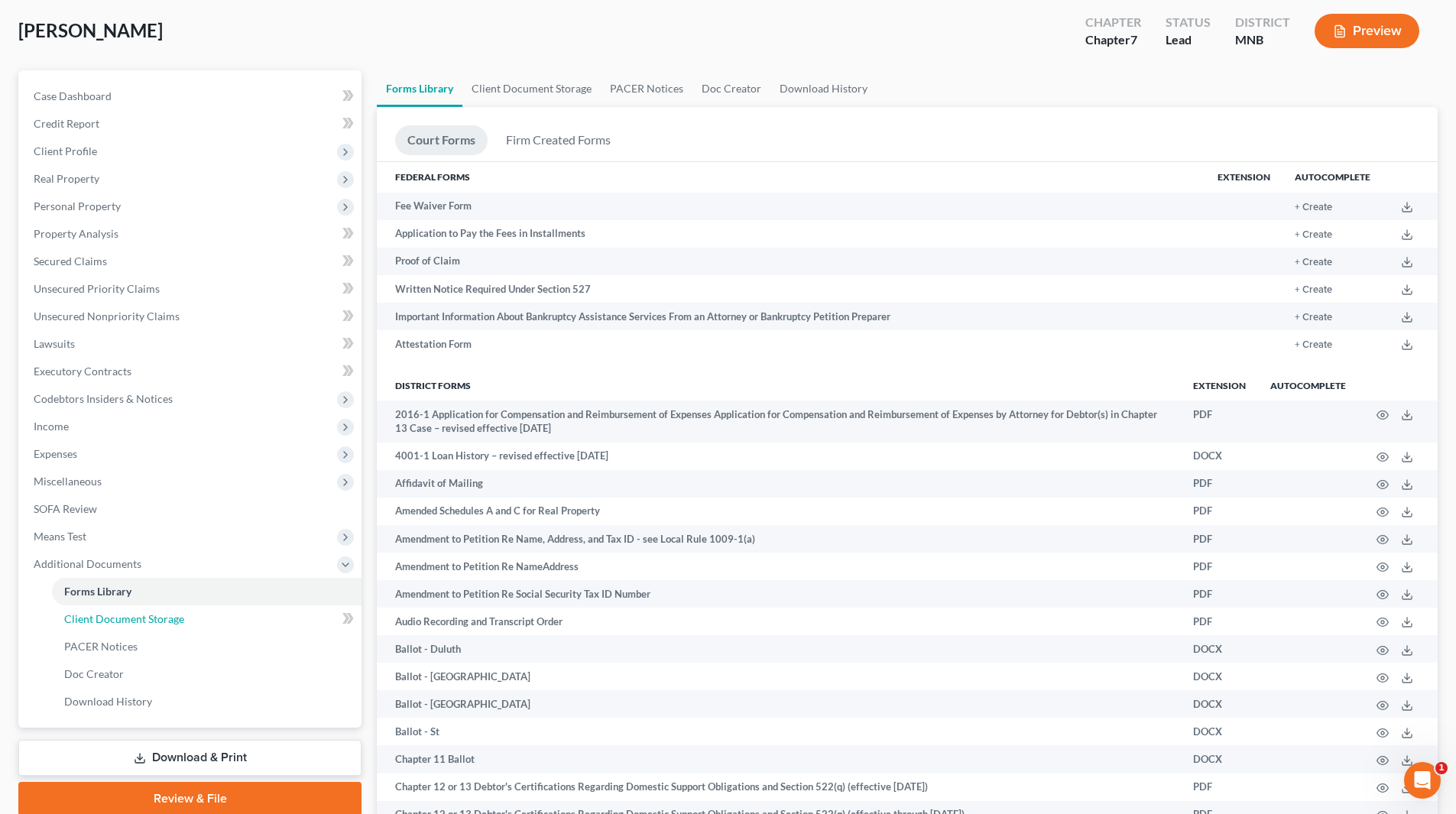
drag, startPoint x: 121, startPoint y: 608, endPoint x: 628, endPoint y: 620, distance: 507.1
click at [121, 608] on link "Client Document Storage" at bounding box center [206, 618] width 309 height 27
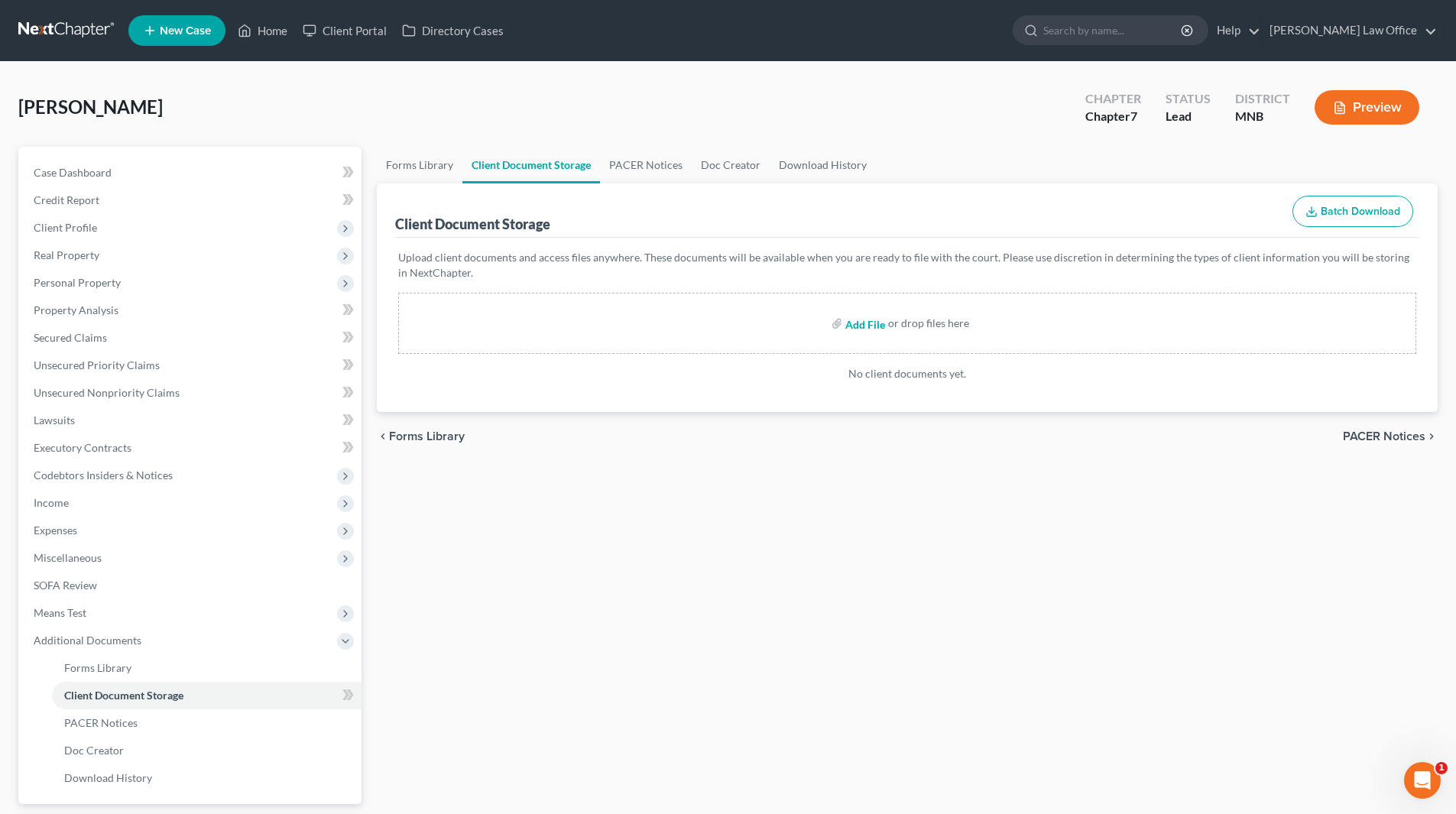
click at [868, 323] on input "file" at bounding box center [863, 322] width 37 height 27
type input "C:\fakepath\CC [PERSON_NAME].pdf"
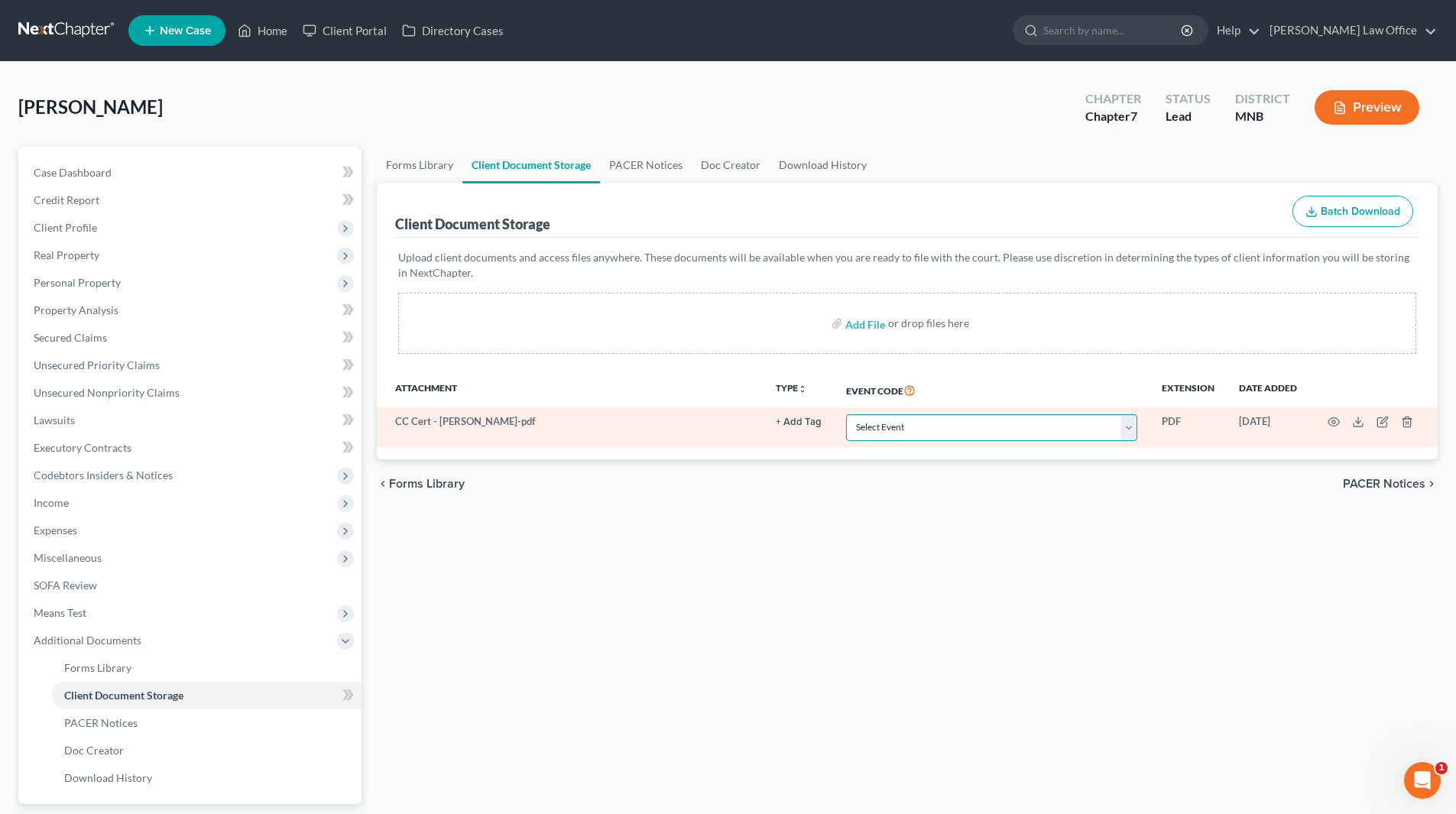
click at [946, 418] on select "Select Event Chapter 13 Plan Credit Counseling Certificate for Debtor Credit Co…" at bounding box center [991, 427] width 291 height 27
select select "1"
click at [846, 414] on select "Select Event Chapter 13 Plan Credit Counseling Certificate for Debtor Credit Co…" at bounding box center [991, 427] width 291 height 27
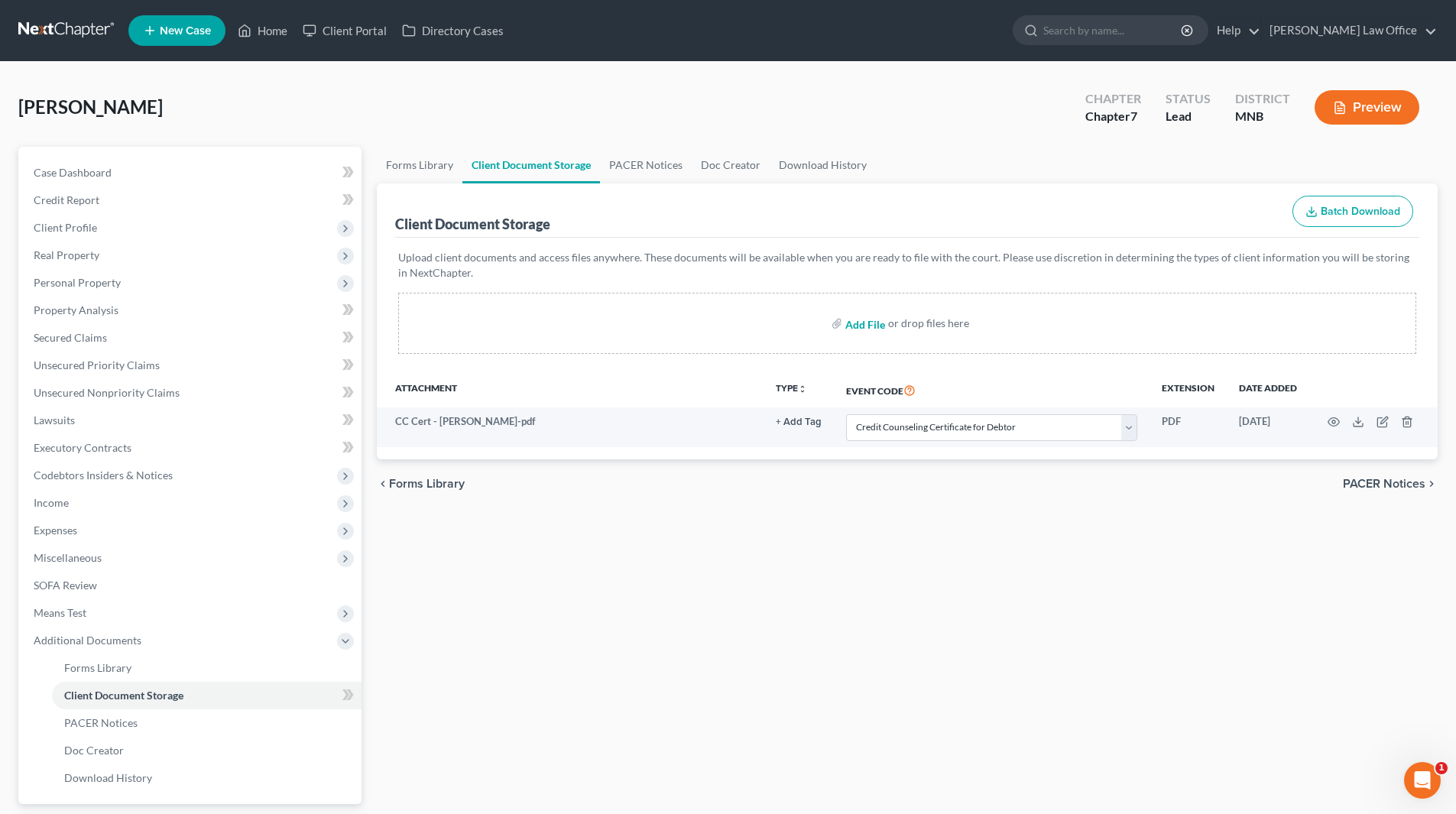
click at [874, 332] on input "file" at bounding box center [863, 322] width 37 height 27
type input "C:\fakepath\60 day income.pdf"
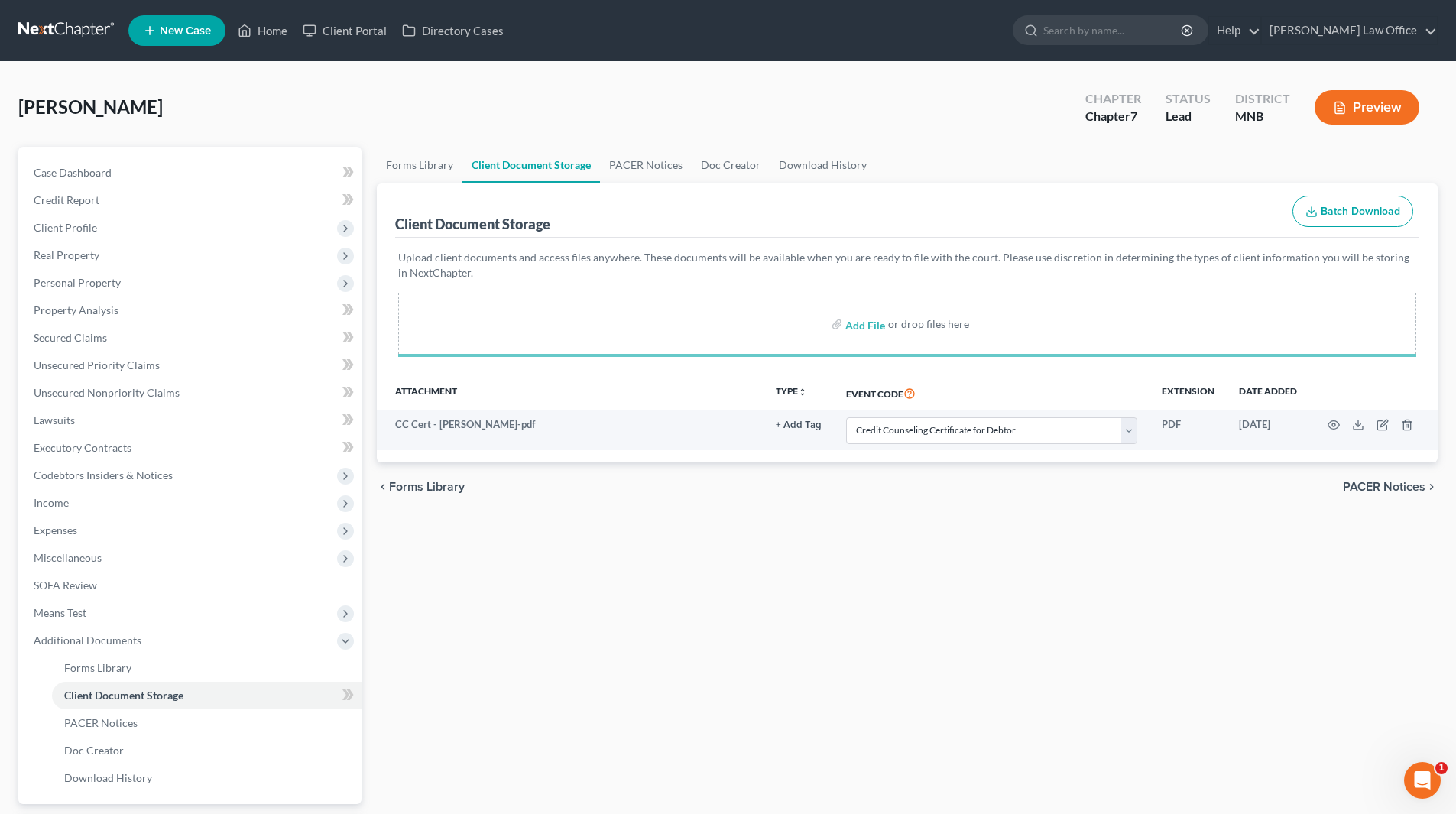
select select "1"
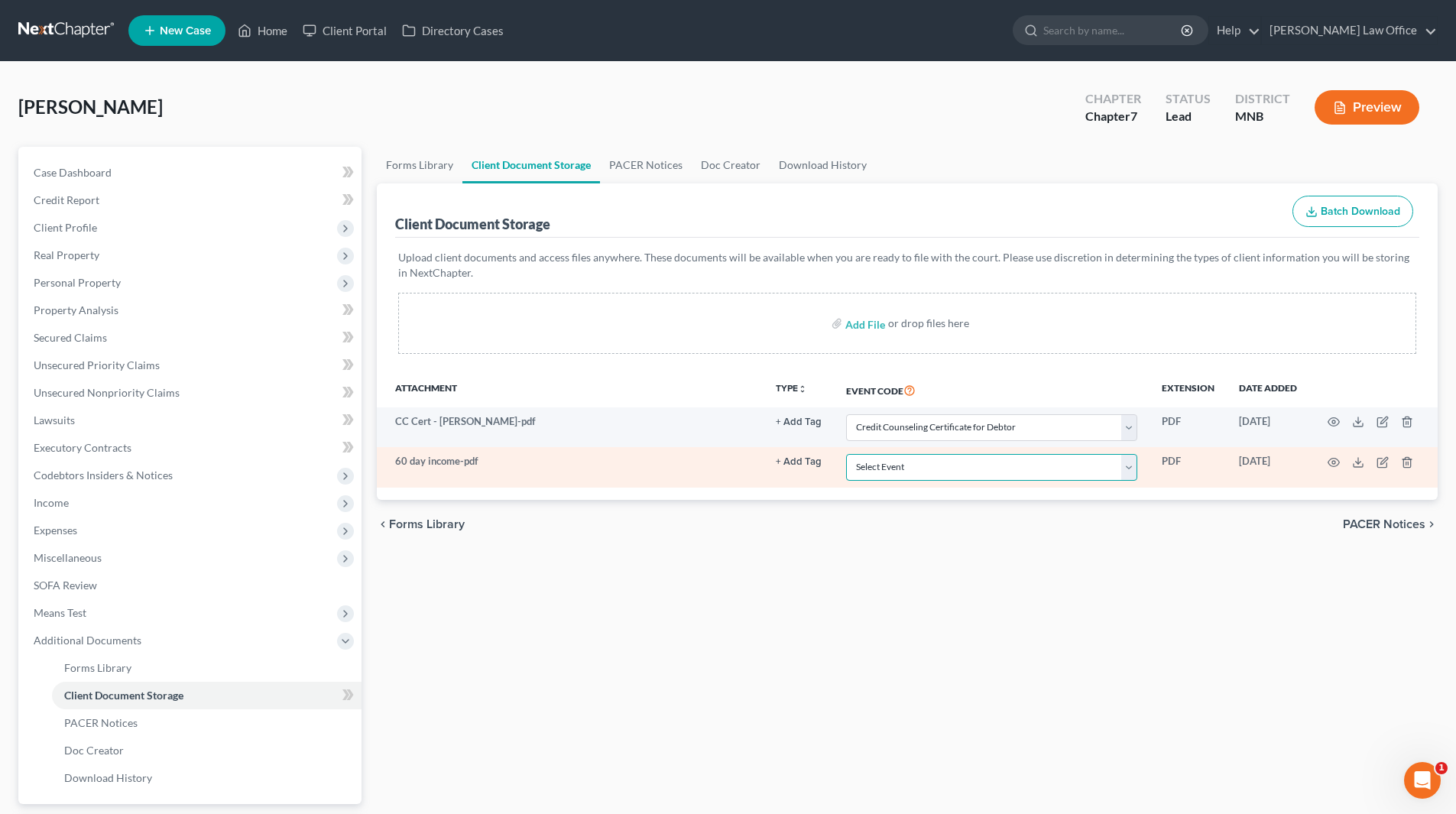
click at [1129, 467] on select "Select Event Chapter 13 Plan Credit Counseling Certificate for Debtor Credit Co…" at bounding box center [991, 467] width 291 height 27
select select "4"
click at [846, 454] on select "Select Event Chapter 13 Plan Credit Counseling Certificate for Debtor Credit Co…" at bounding box center [991, 467] width 291 height 27
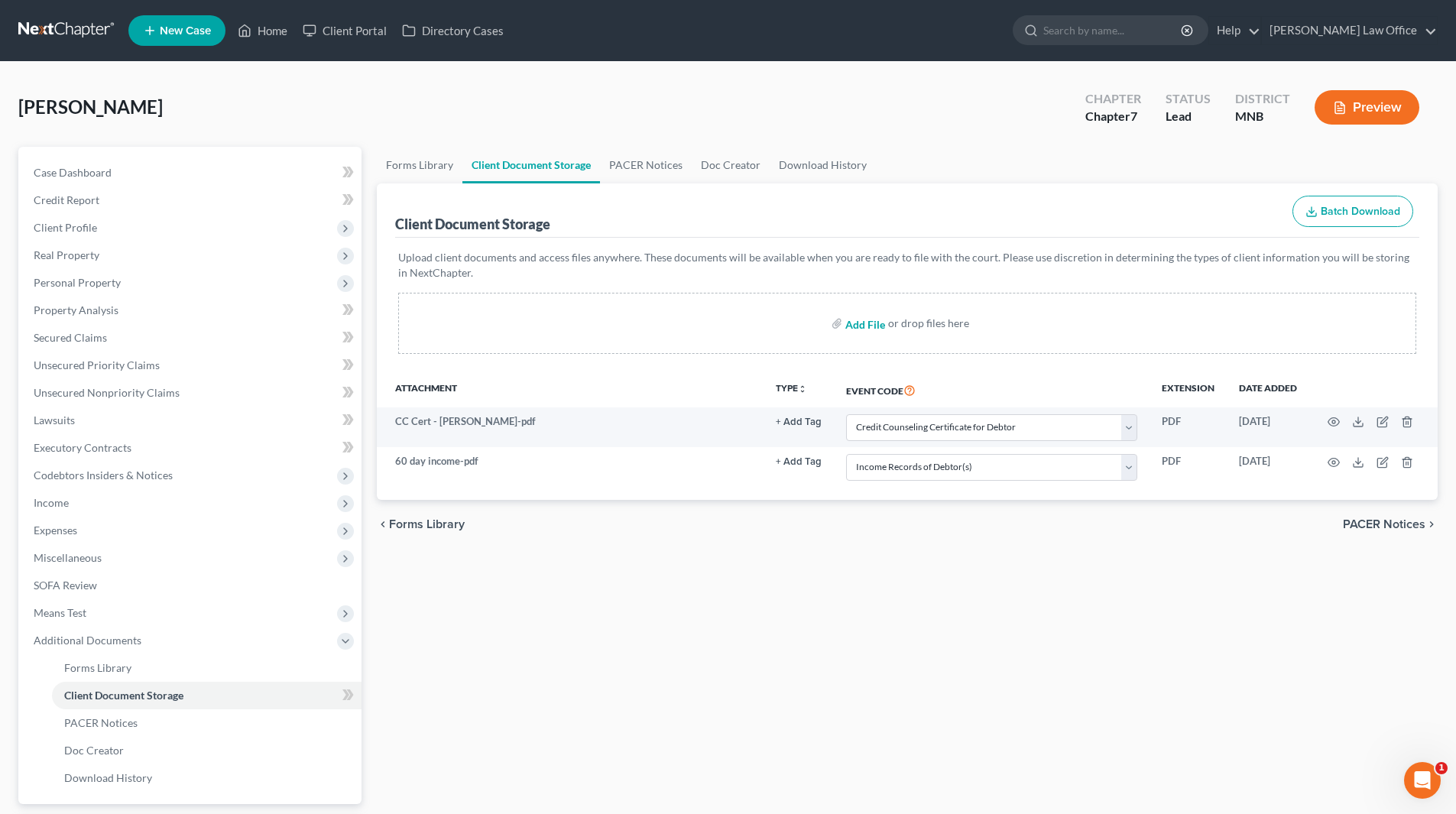
click at [866, 327] on input "file" at bounding box center [863, 322] width 37 height 27
type input "C:\fakepath\Notice of Resp of Chpt 7 Debtor and Atty.pdf"
select select "1"
select select "4"
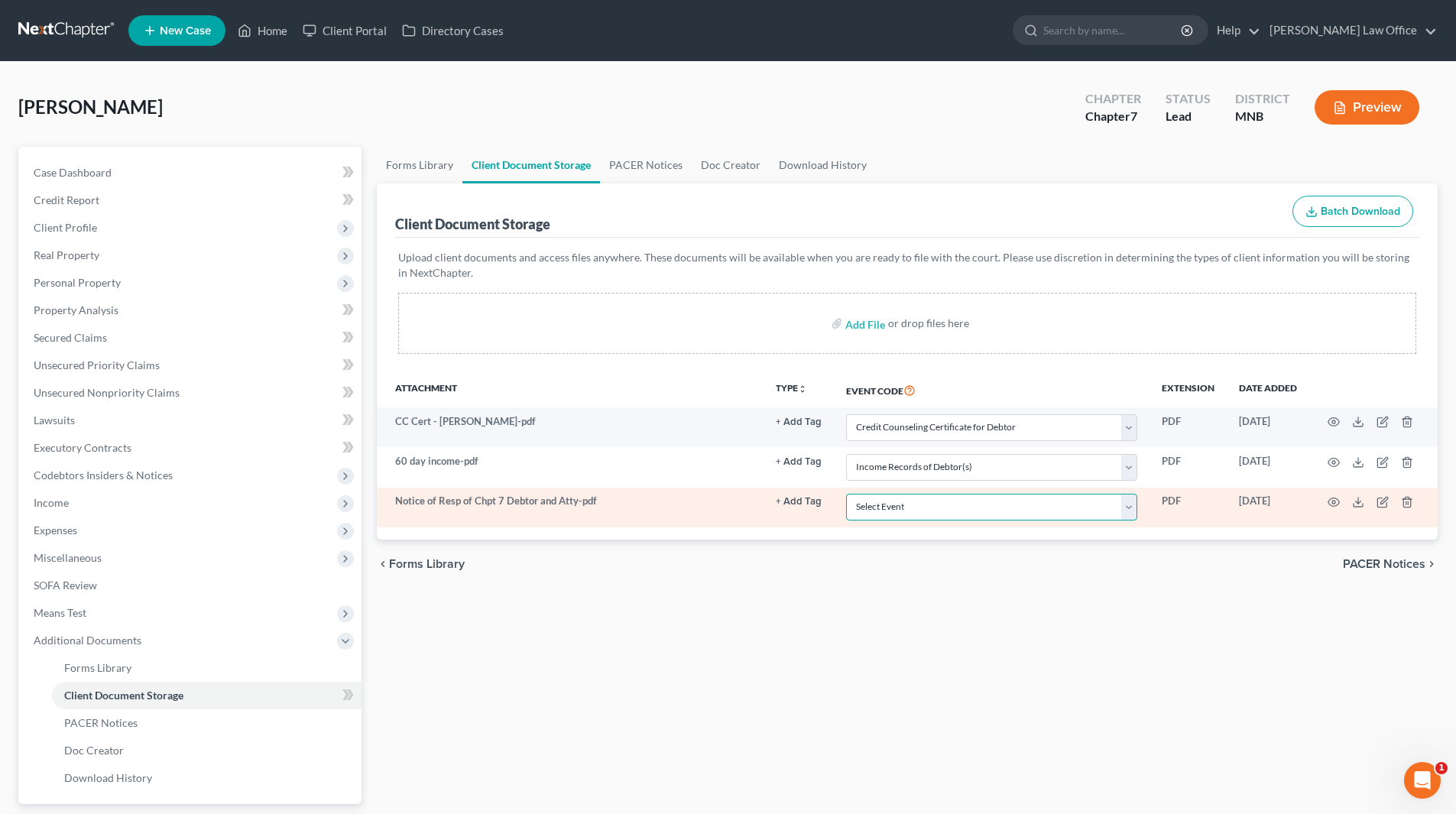
click at [1124, 503] on select "Select Event Chapter 13 Plan Credit Counseling Certificate for Debtor Credit Co…" at bounding box center [991, 507] width 291 height 27
select select "6"
click at [846, 493] on select "Select Event Chapter 13 Plan Credit Counseling Certificate for Debtor Credit Co…" at bounding box center [991, 507] width 291 height 27
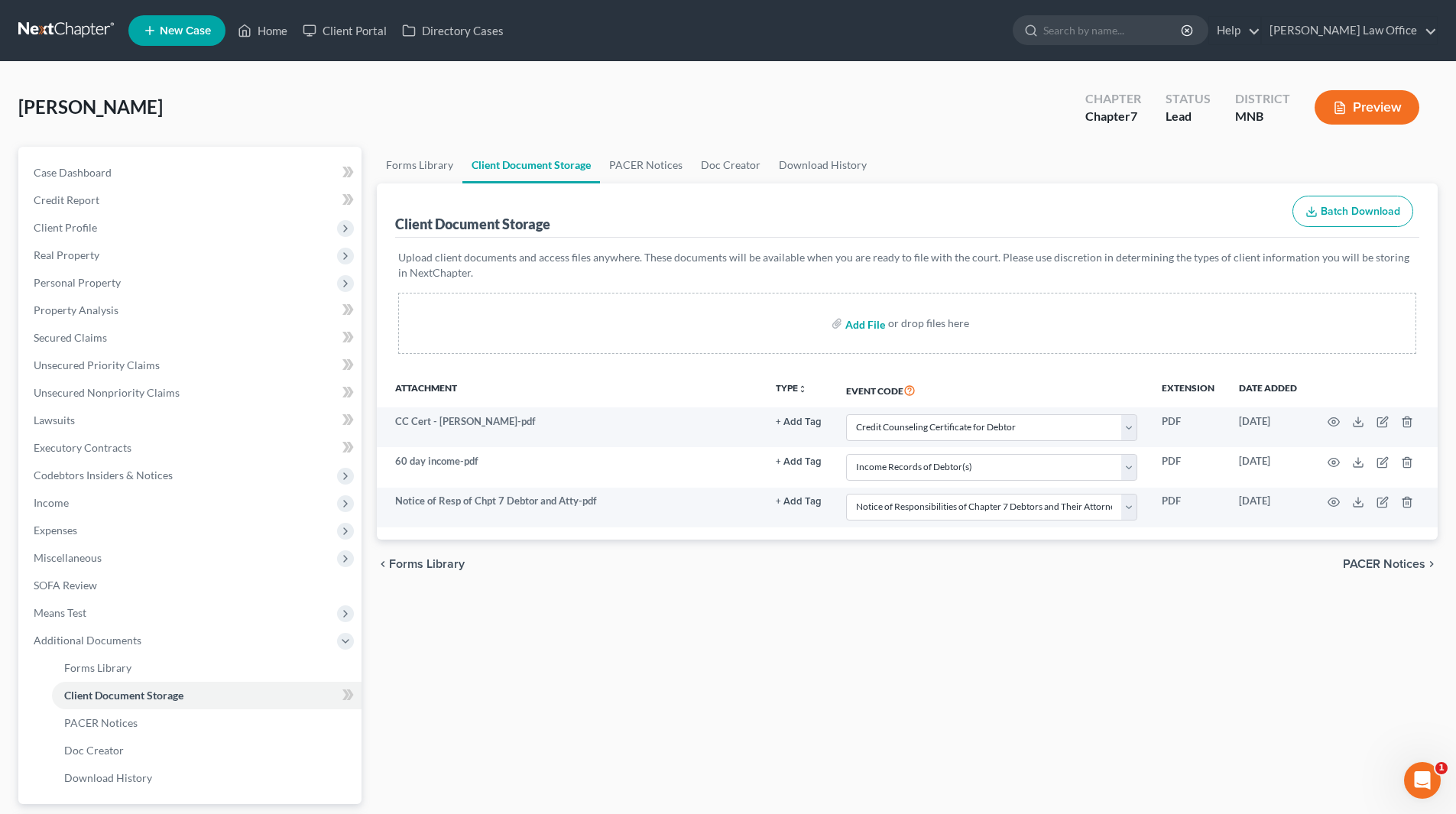
click at [869, 327] on input "file" at bounding box center [863, 322] width 37 height 27
type input "C:\fakepath\Stmt Under Penalty of Perjury Re Pmt Advices.pdf"
select select "1"
select select "4"
select select "6"
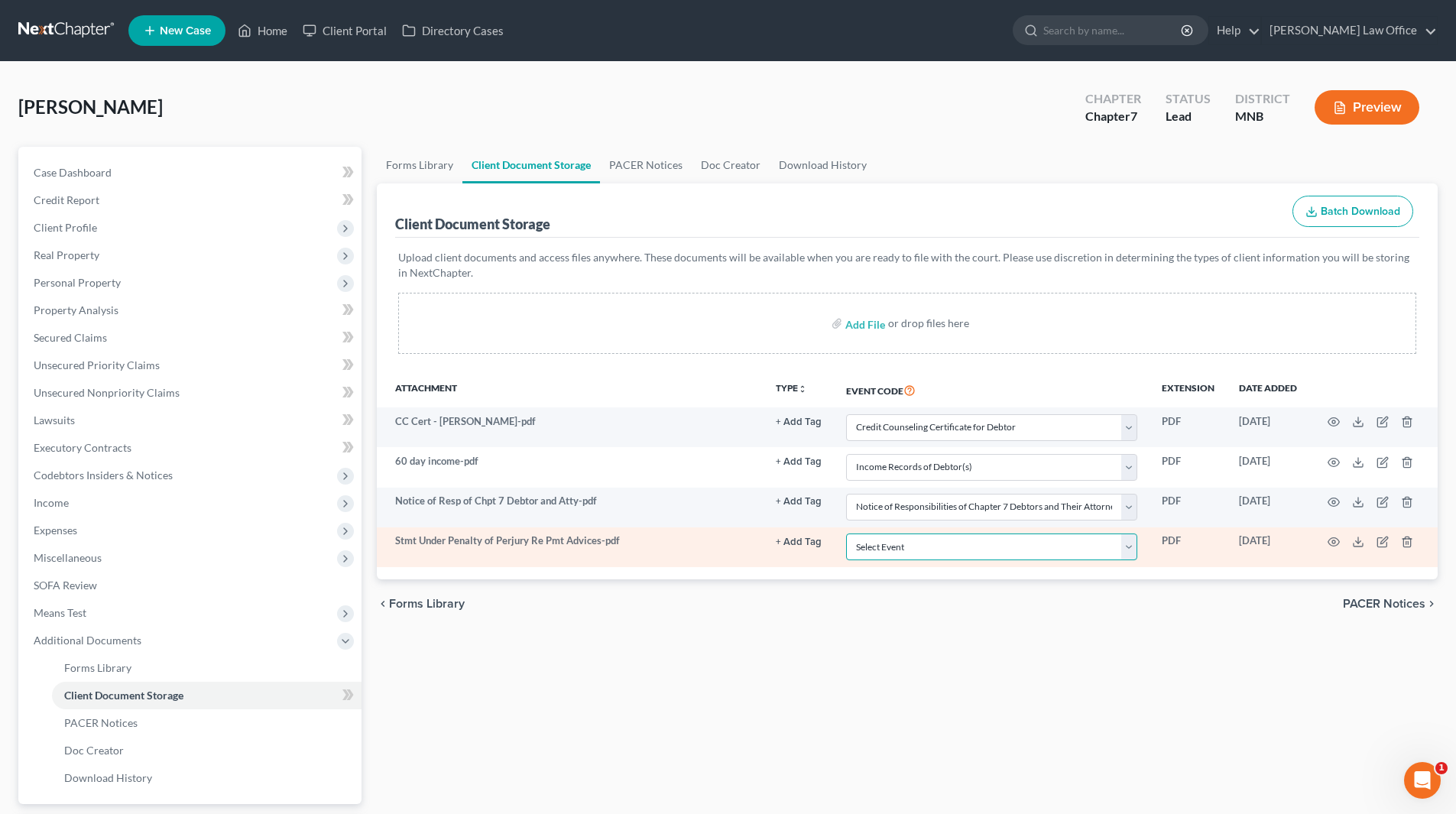
click at [1132, 550] on select "Select Event Chapter 13 Plan Credit Counseling Certificate for Debtor Credit Co…" at bounding box center [991, 547] width 291 height 27
select select "7"
click at [846, 533] on select "Select Event Chapter 13 Plan Credit Counseling Certificate for Debtor Credit Co…" at bounding box center [991, 547] width 291 height 27
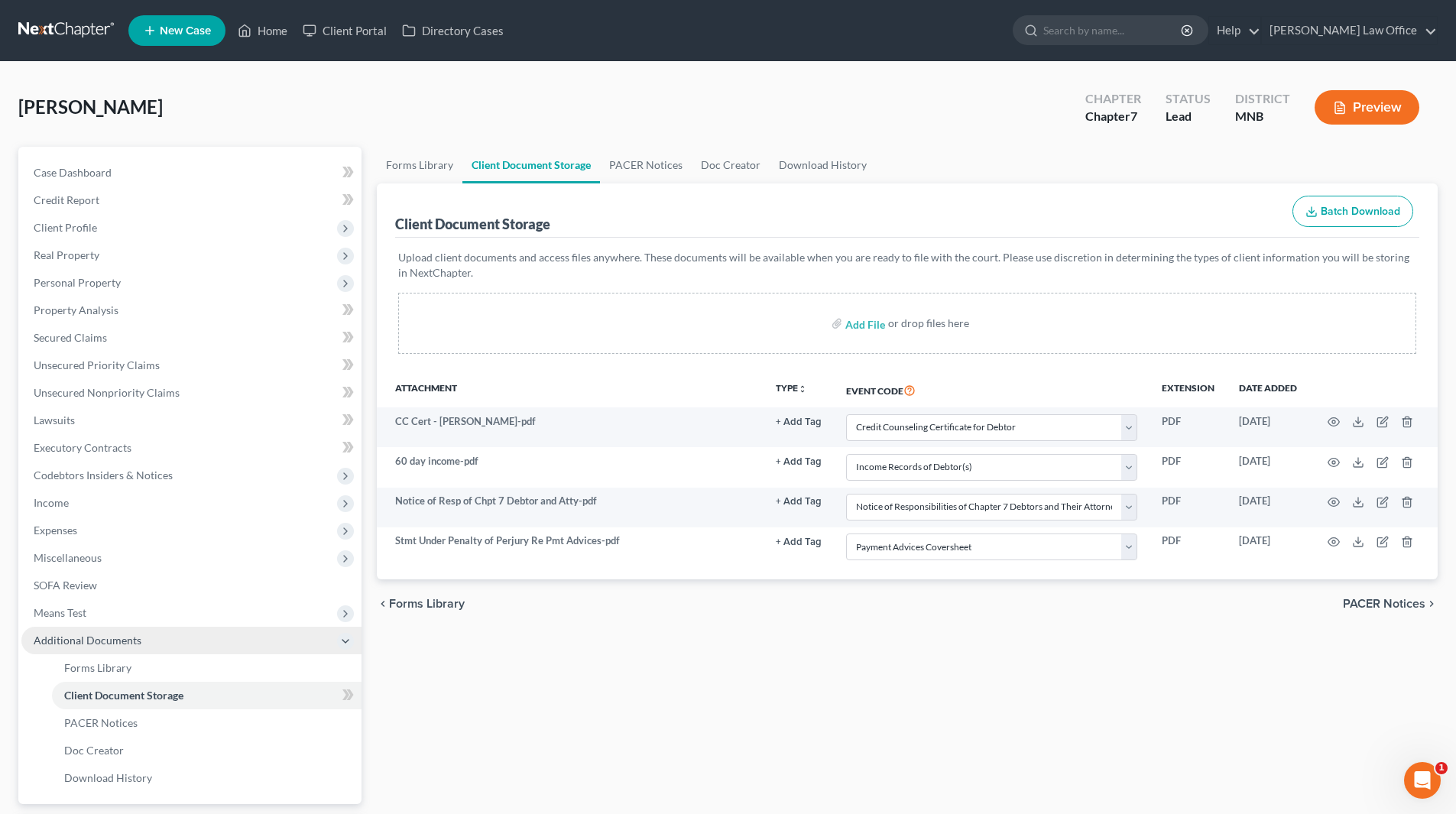
click at [95, 641] on span "Additional Documents" at bounding box center [87, 640] width 108 height 13
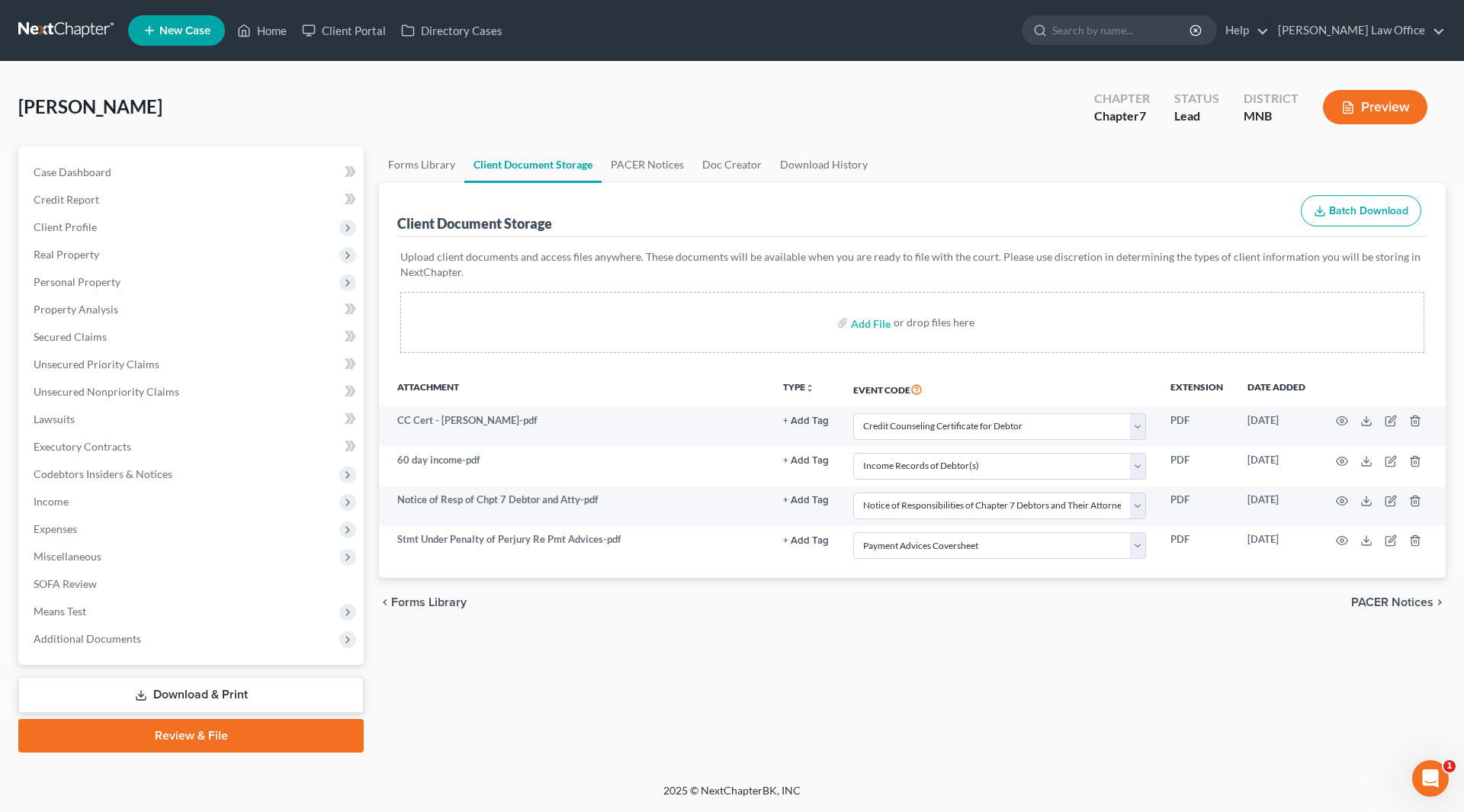
click at [203, 722] on link "Review & File" at bounding box center [190, 736] width 345 height 33
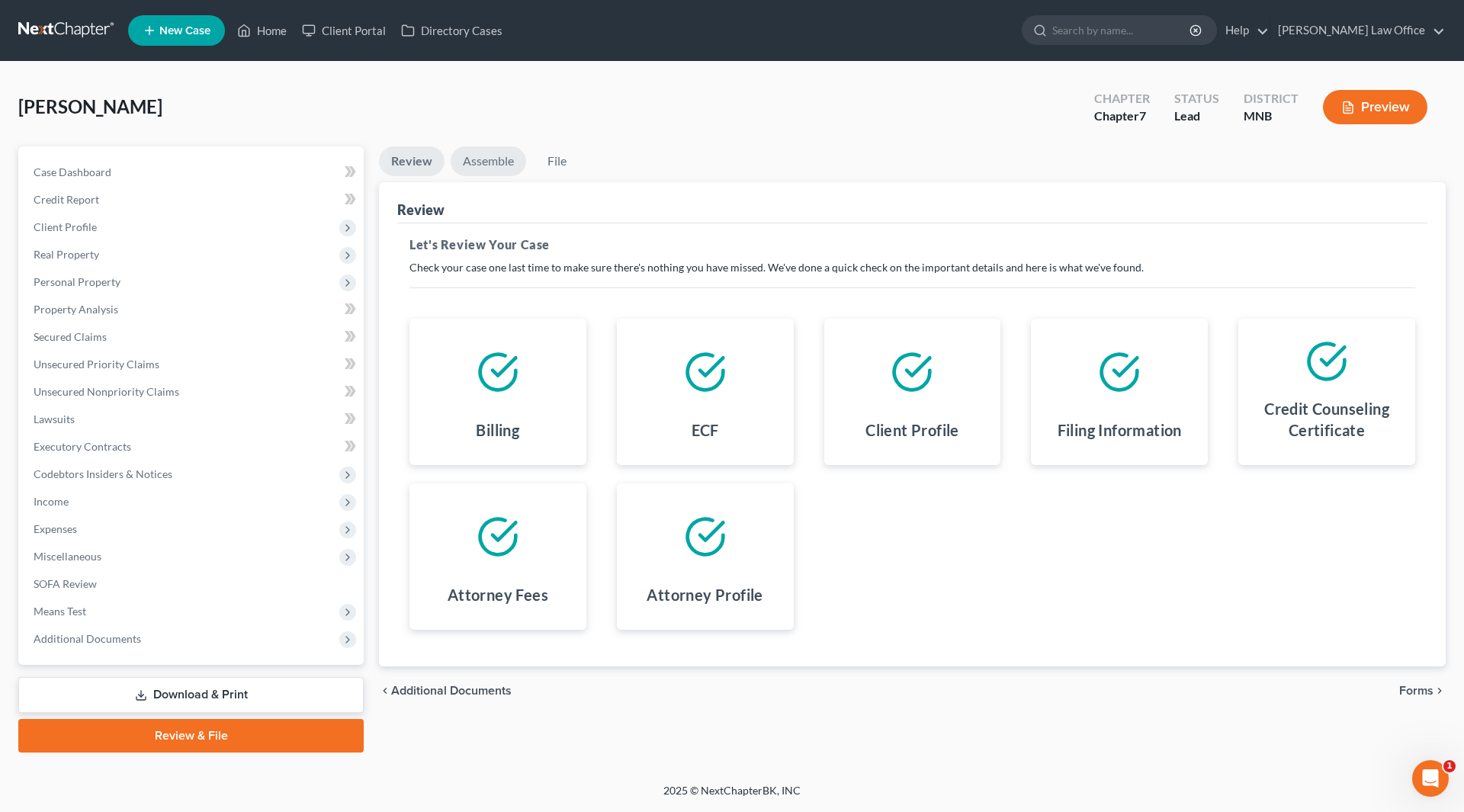
click at [500, 167] on link "Assemble" at bounding box center [488, 161] width 76 height 30
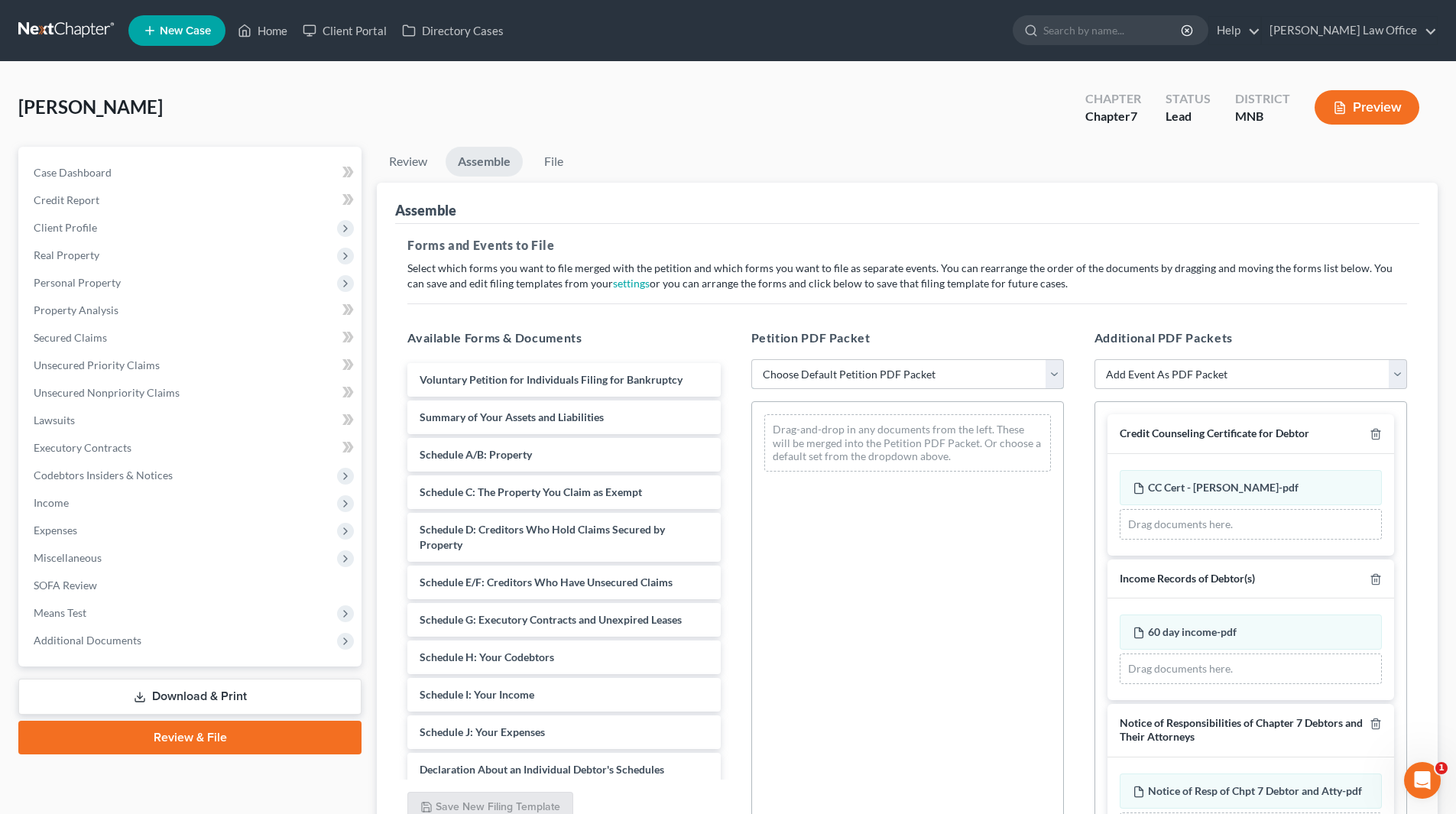
click at [855, 372] on select "Choose Default Petition PDF Packet Emergency Filing (Voluntary Petition and Cre…" at bounding box center [908, 374] width 313 height 31
select select "1"
click at [752, 359] on select "Choose Default Petition PDF Packet Emergency Filing (Voluntary Petition and Cre…" at bounding box center [908, 374] width 313 height 31
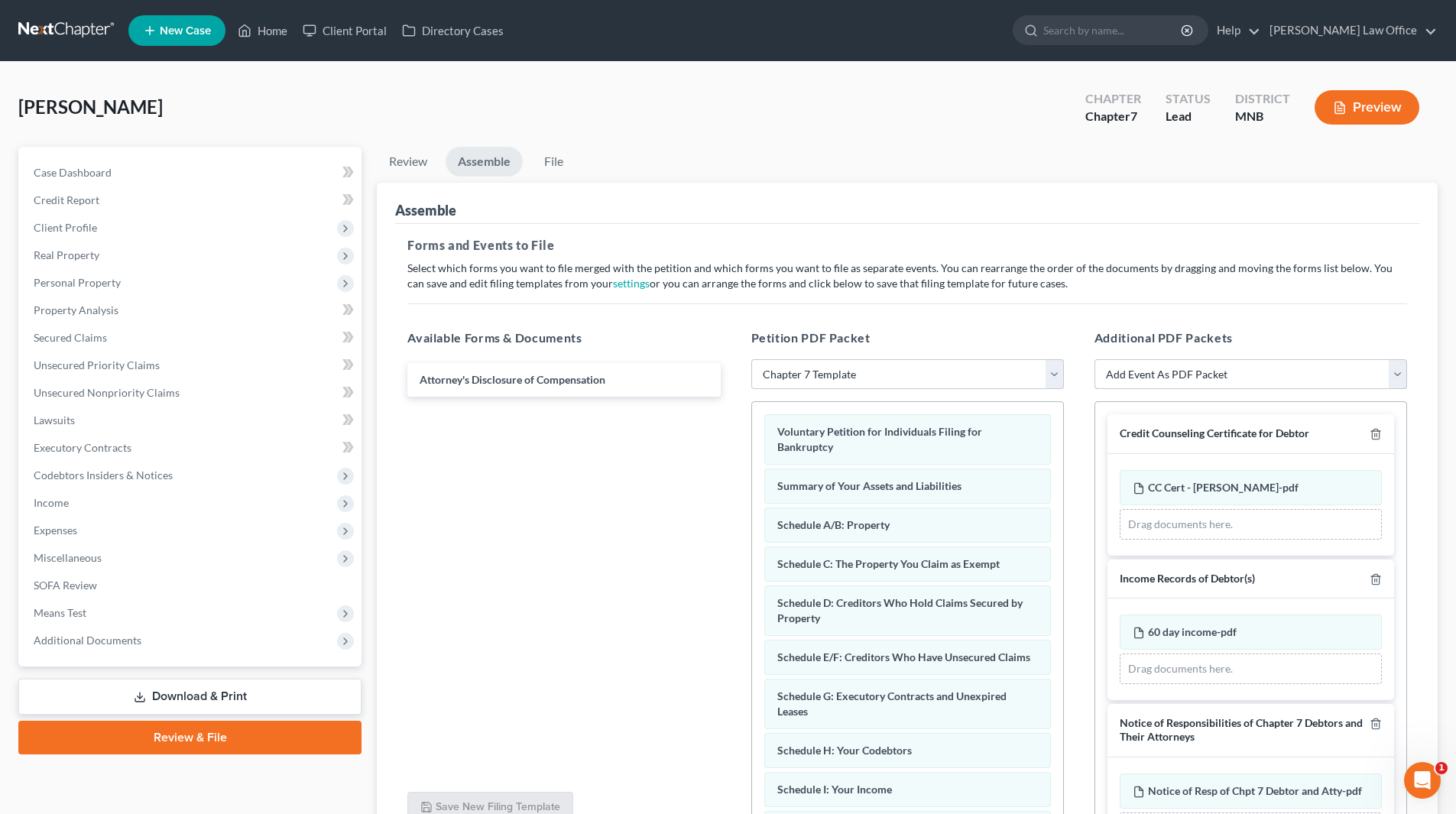
click at [1393, 372] on select "Add Event As PDF Packet Credit Counseling Certificate for Debtor Credit Counsel…" at bounding box center [1250, 374] width 313 height 31
click at [123, 630] on span "Additional Documents" at bounding box center [192, 640] width 340 height 27
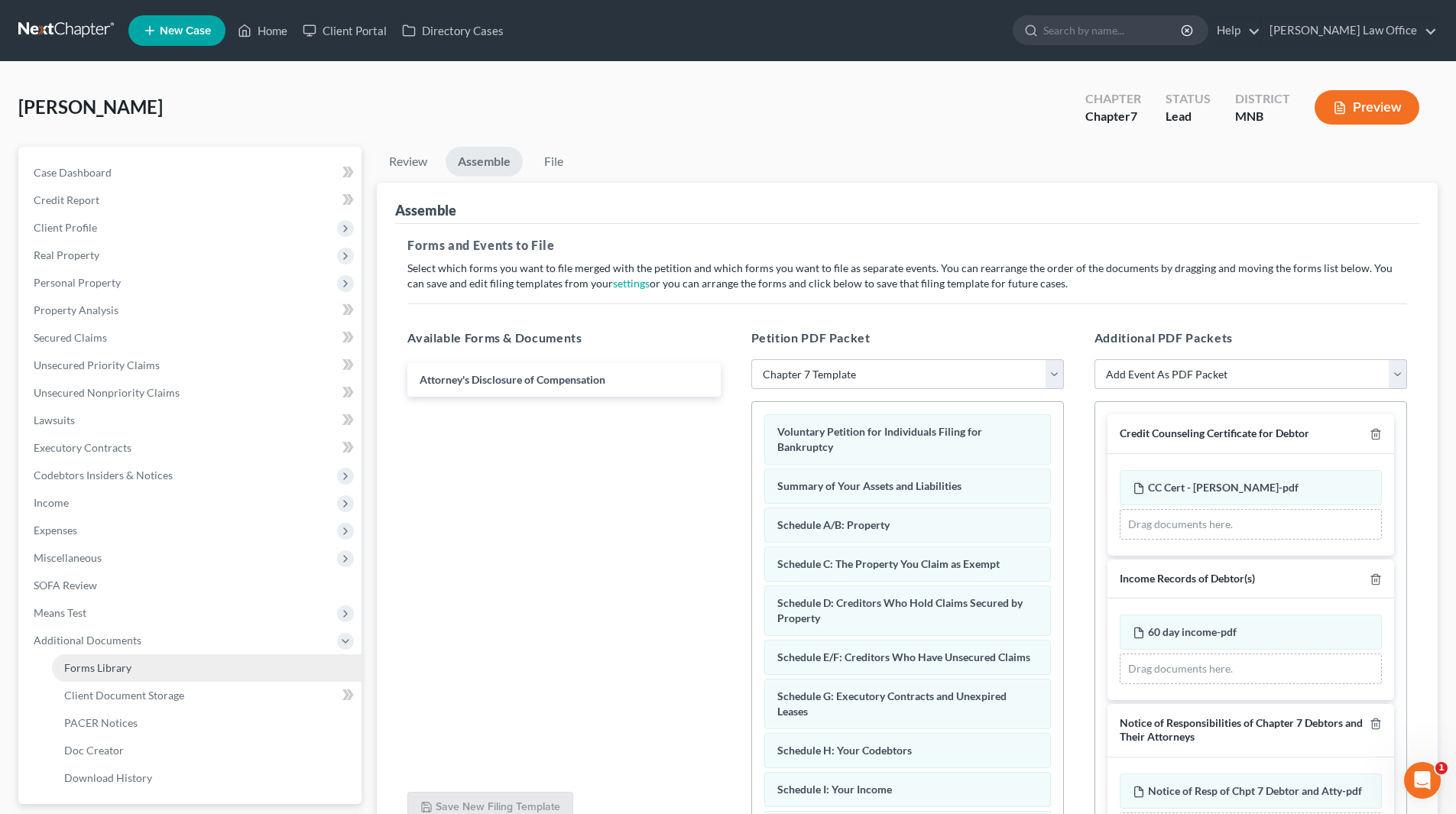
click at [120, 663] on span "Forms Library" at bounding box center [98, 667] width 68 height 13
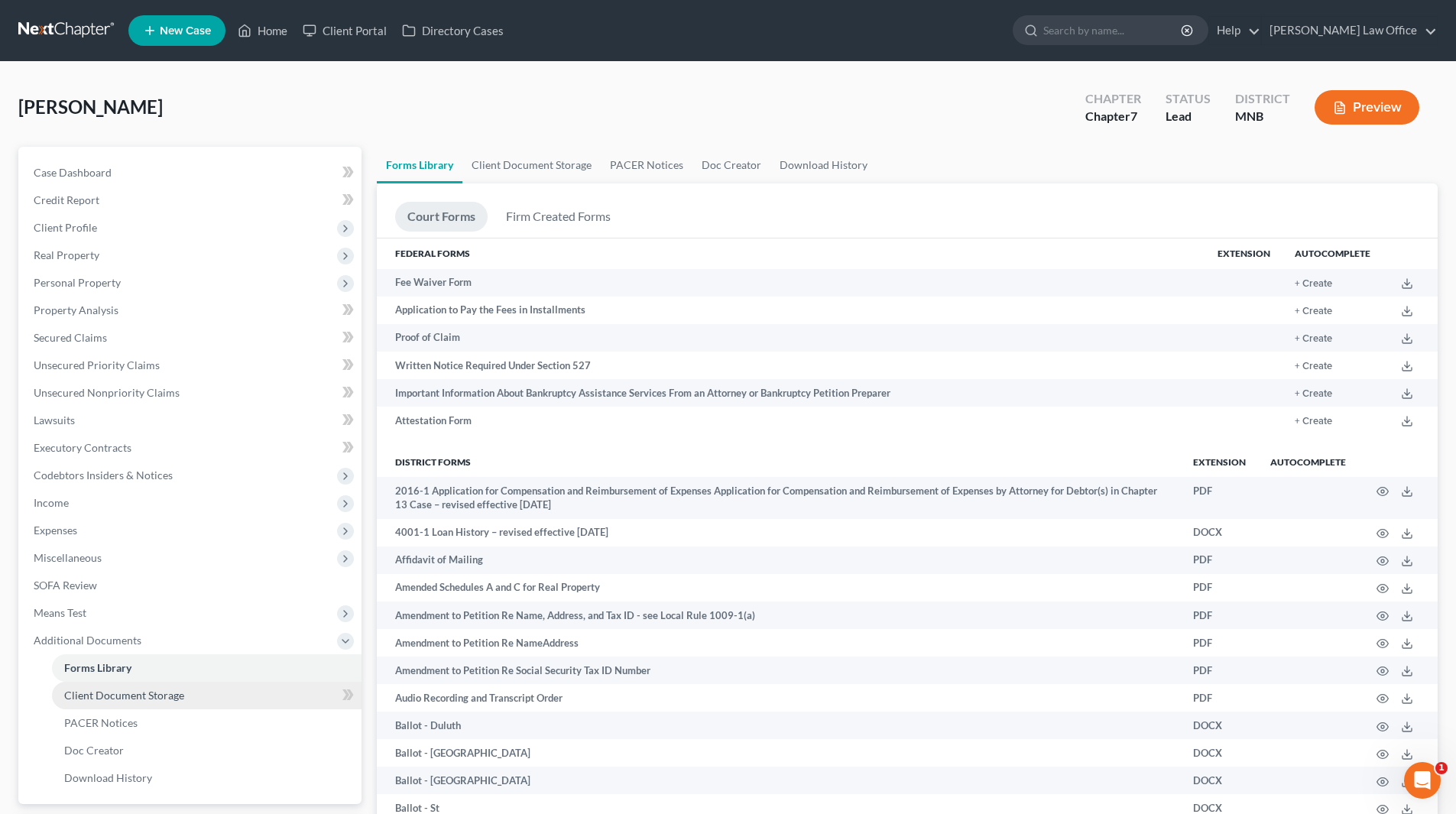
click at [137, 696] on span "Client Document Storage" at bounding box center [124, 695] width 120 height 13
select select "1"
select select "4"
select select "6"
select select "7"
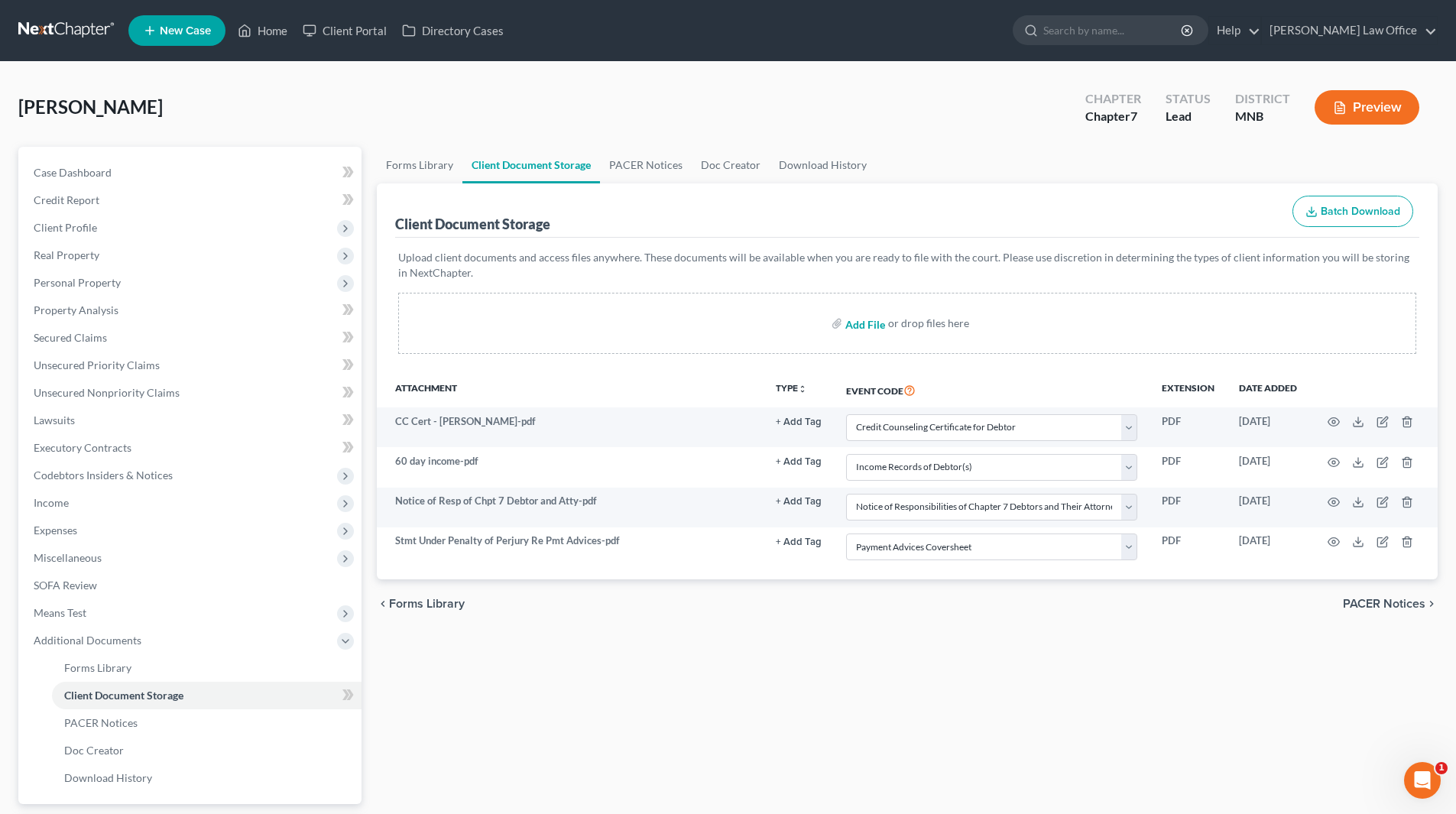
click at [872, 325] on input "file" at bounding box center [863, 322] width 37 height 27
click at [98, 638] on span "Additional Documents" at bounding box center [87, 640] width 108 height 13
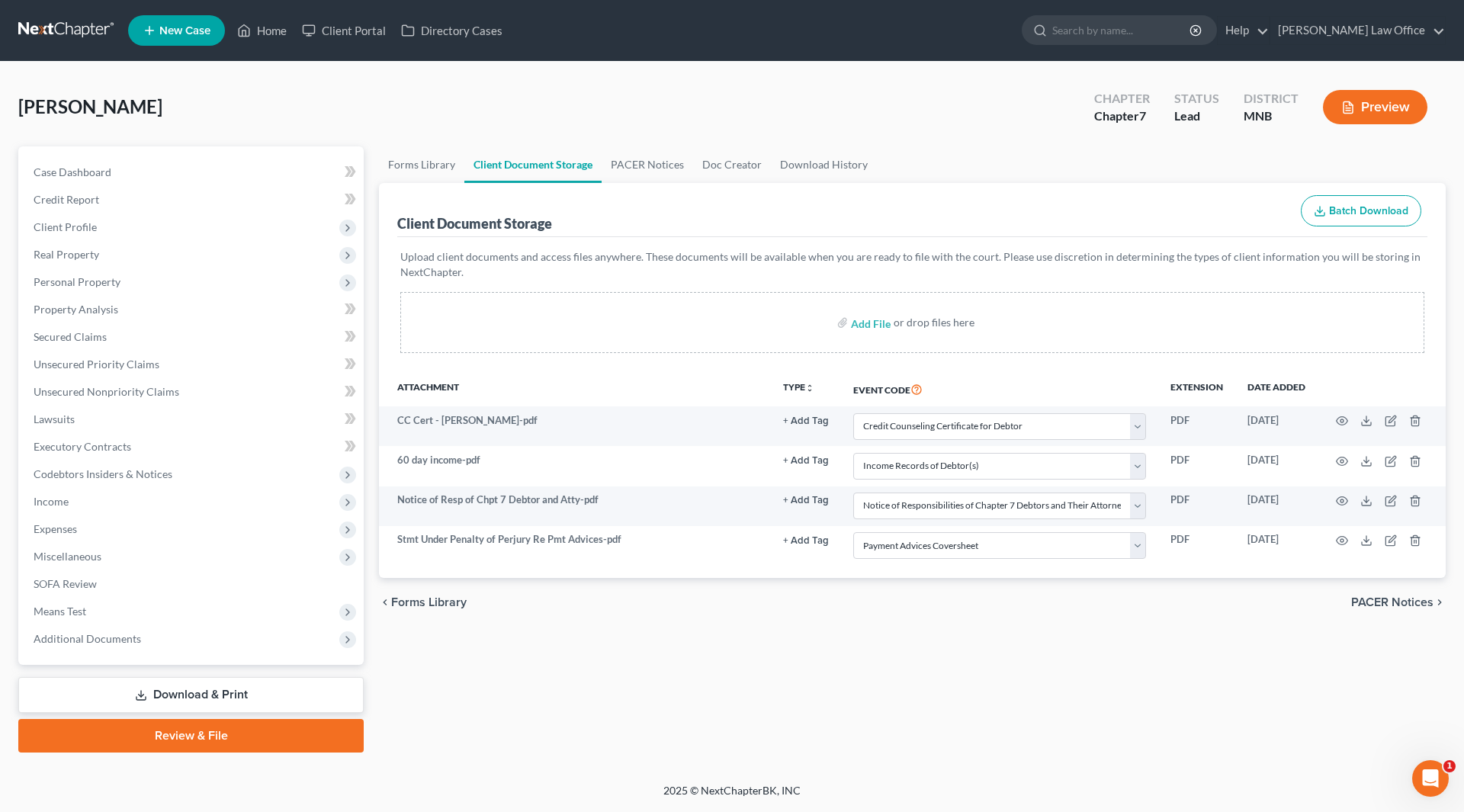
click at [173, 690] on link "Download & Print" at bounding box center [190, 694] width 345 height 36
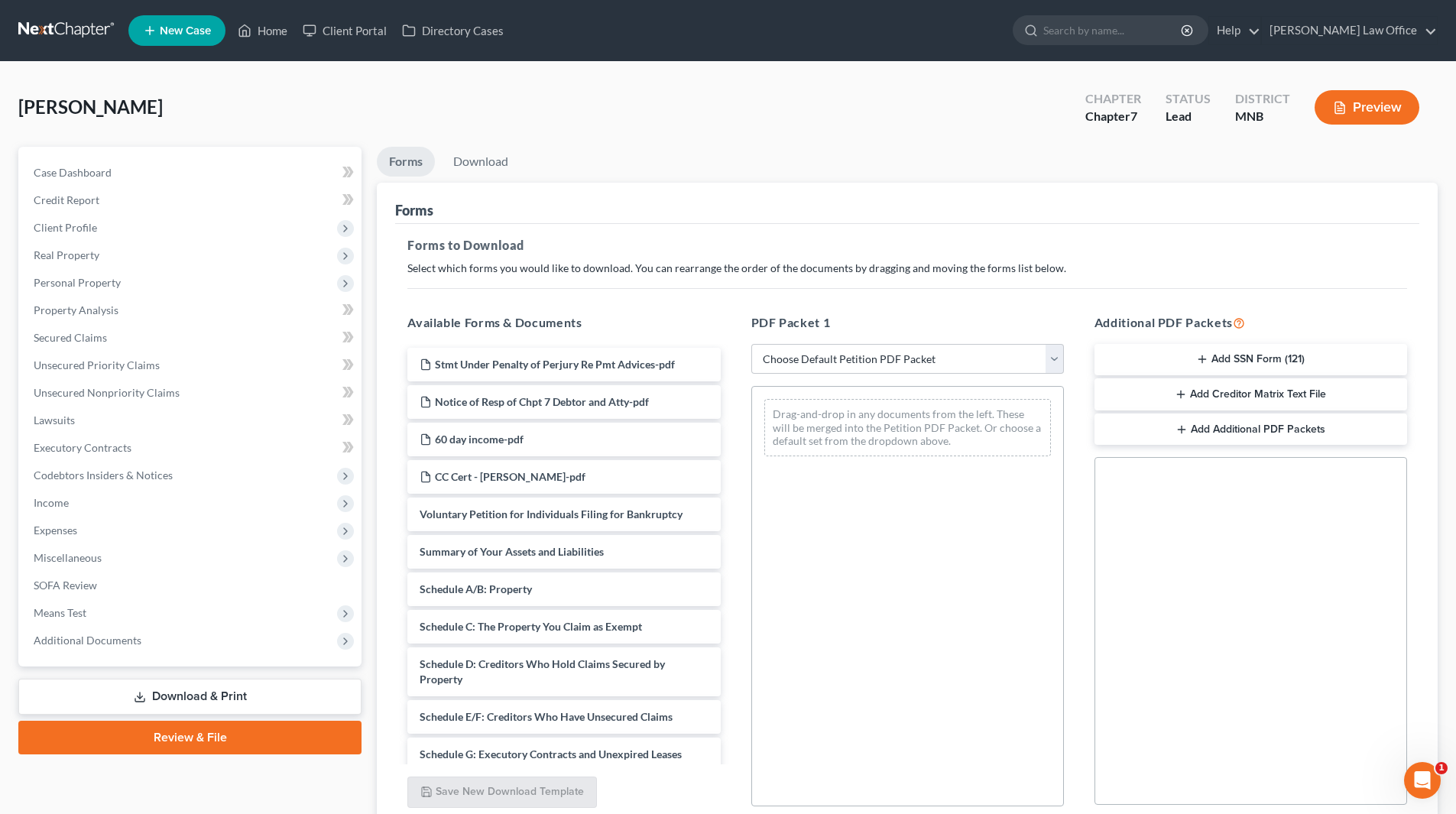
click at [201, 739] on link "Review & File" at bounding box center [190, 737] width 343 height 33
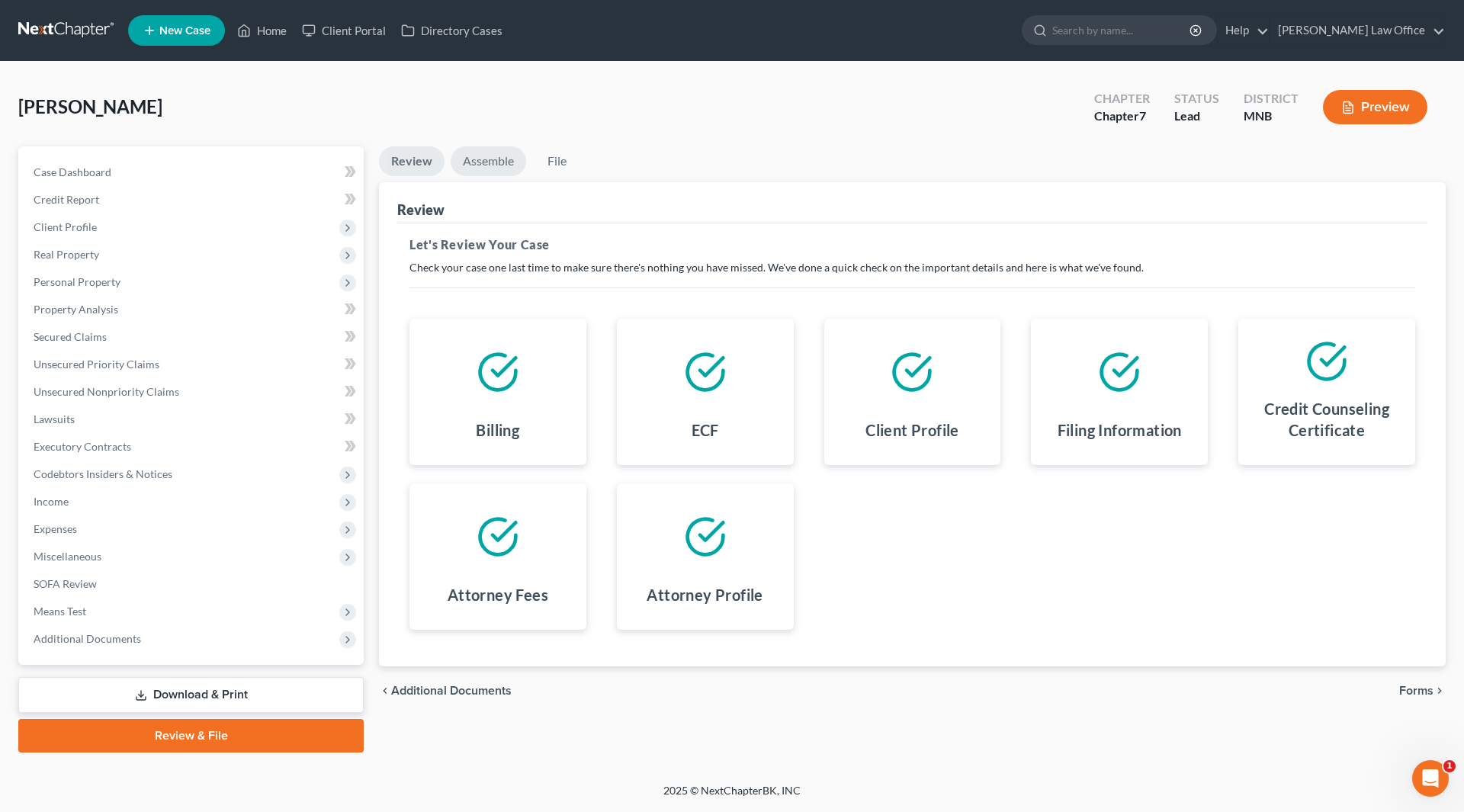
click at [490, 168] on link "Assemble" at bounding box center [488, 161] width 76 height 30
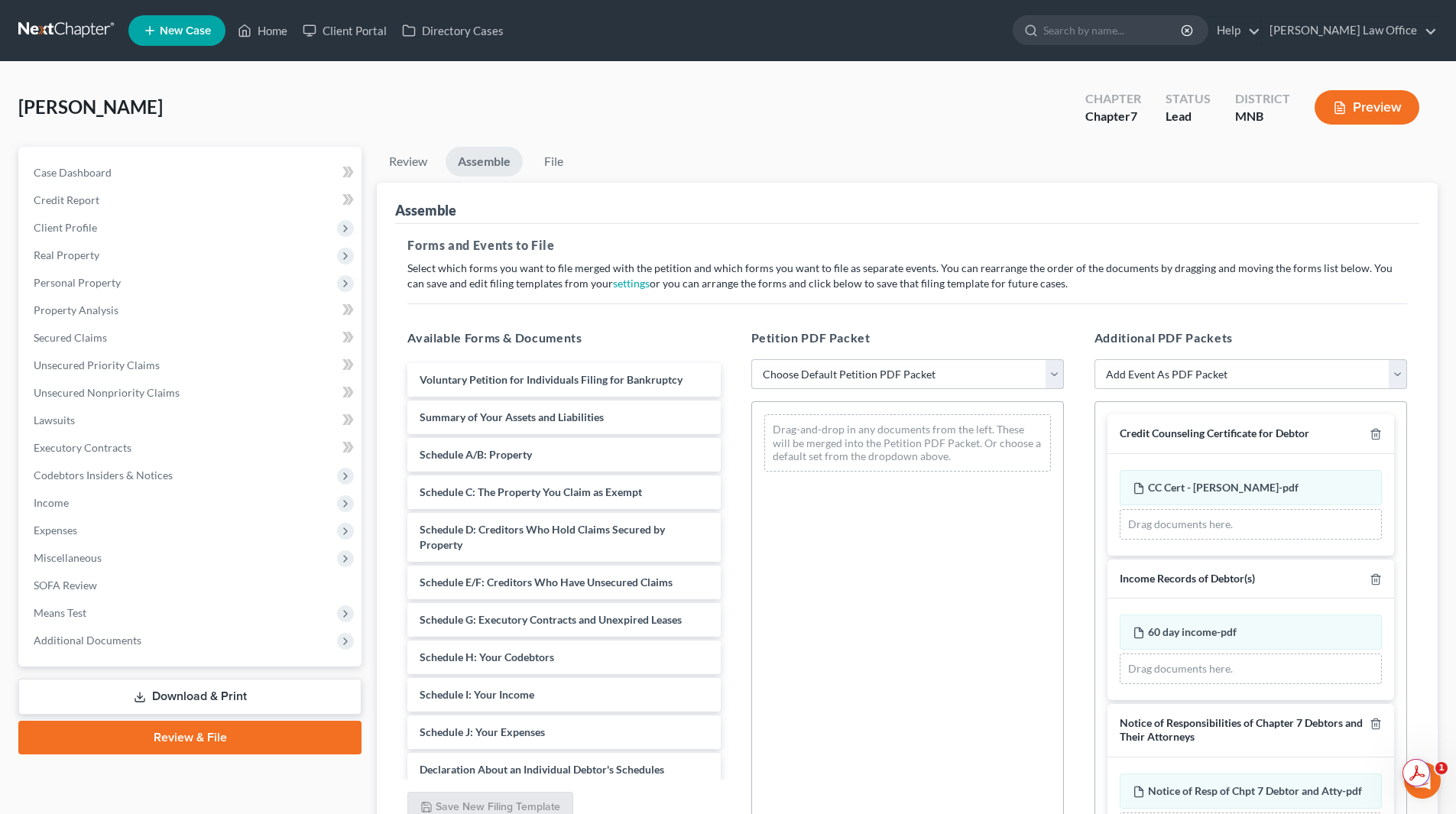
click at [815, 373] on select "Choose Default Petition PDF Packet Emergency Filing (Voluntary Petition and Cre…" at bounding box center [908, 374] width 313 height 31
select select "1"
click at [752, 359] on select "Choose Default Petition PDF Packet Emergency Filing (Voluntary Petition and Cre…" at bounding box center [908, 374] width 313 height 31
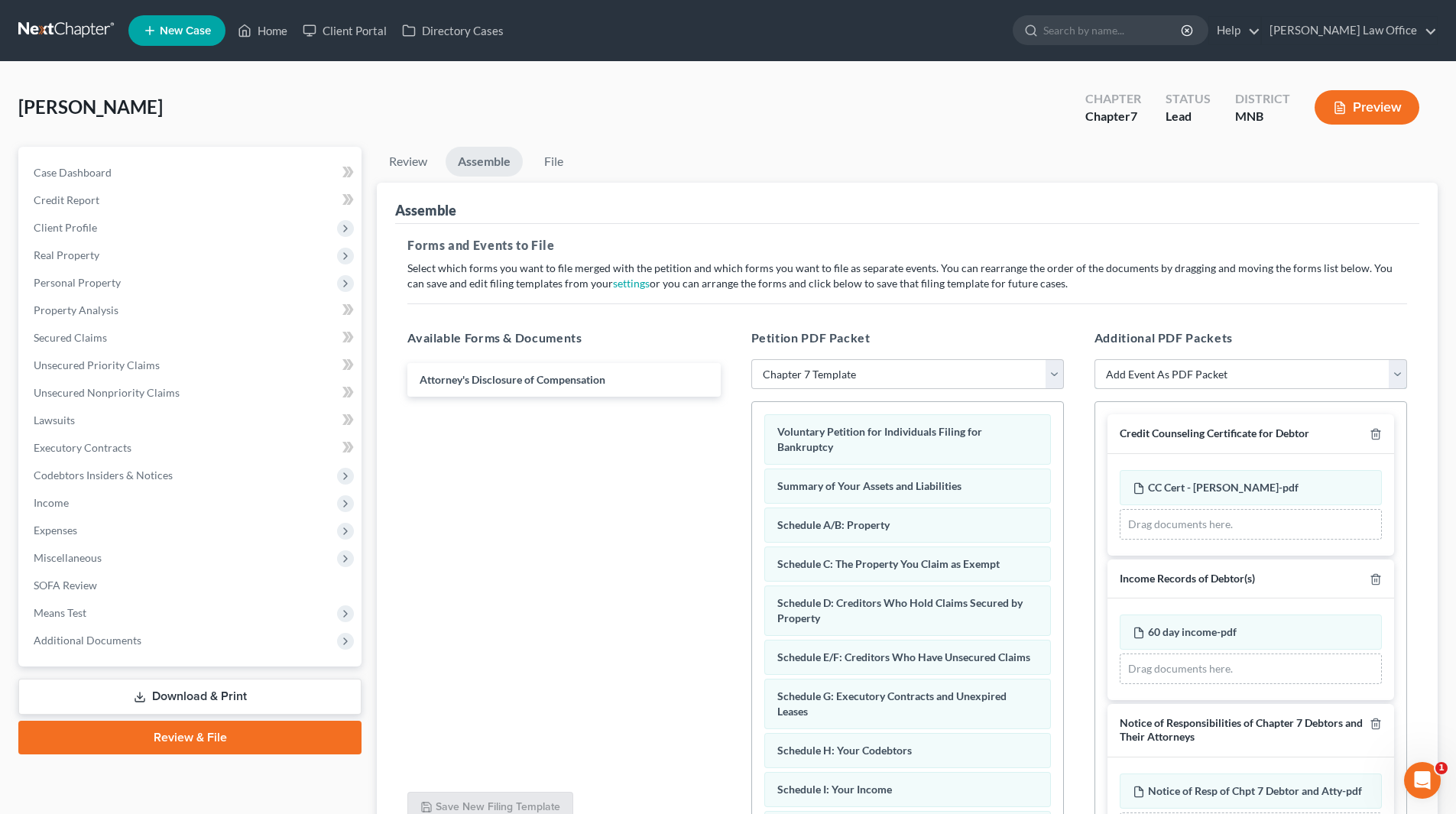
click at [1393, 373] on select "Add Event As PDF Packet Credit Counseling Certificate for Debtor Credit Counsel…" at bounding box center [1250, 374] width 313 height 31
select select "2"
click at [1094, 359] on select "Add Event As PDF Packet Credit Counseling Certificate for Debtor Credit Counsel…" at bounding box center [1250, 374] width 313 height 31
select select
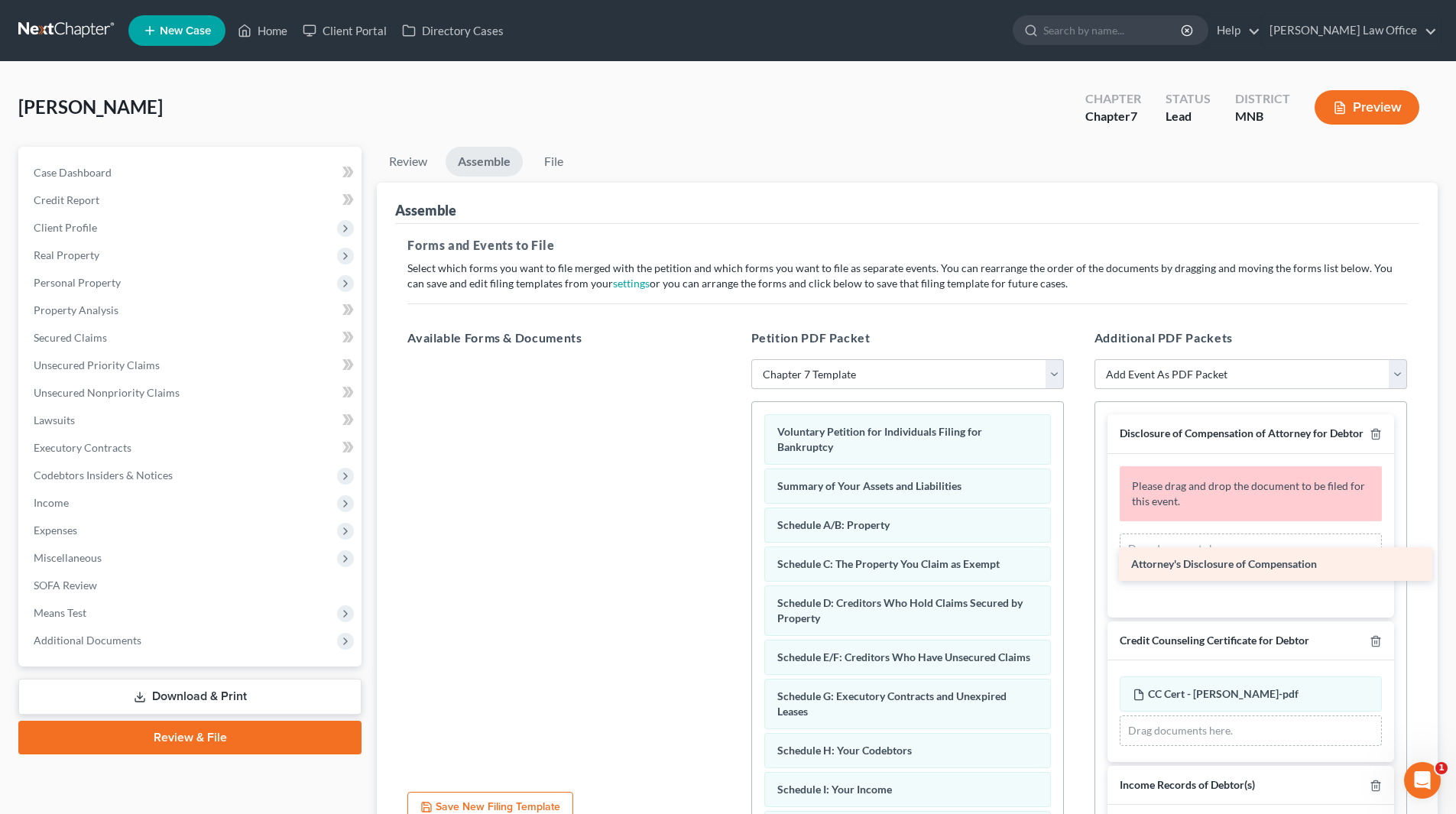
drag, startPoint x: 475, startPoint y: 378, endPoint x: 1187, endPoint y: 562, distance: 735.4
click at [733, 359] on div "Attorney's Disclosure of Compensation Attorney's Disclosure of Compensation" at bounding box center [563, 359] width 337 height 0
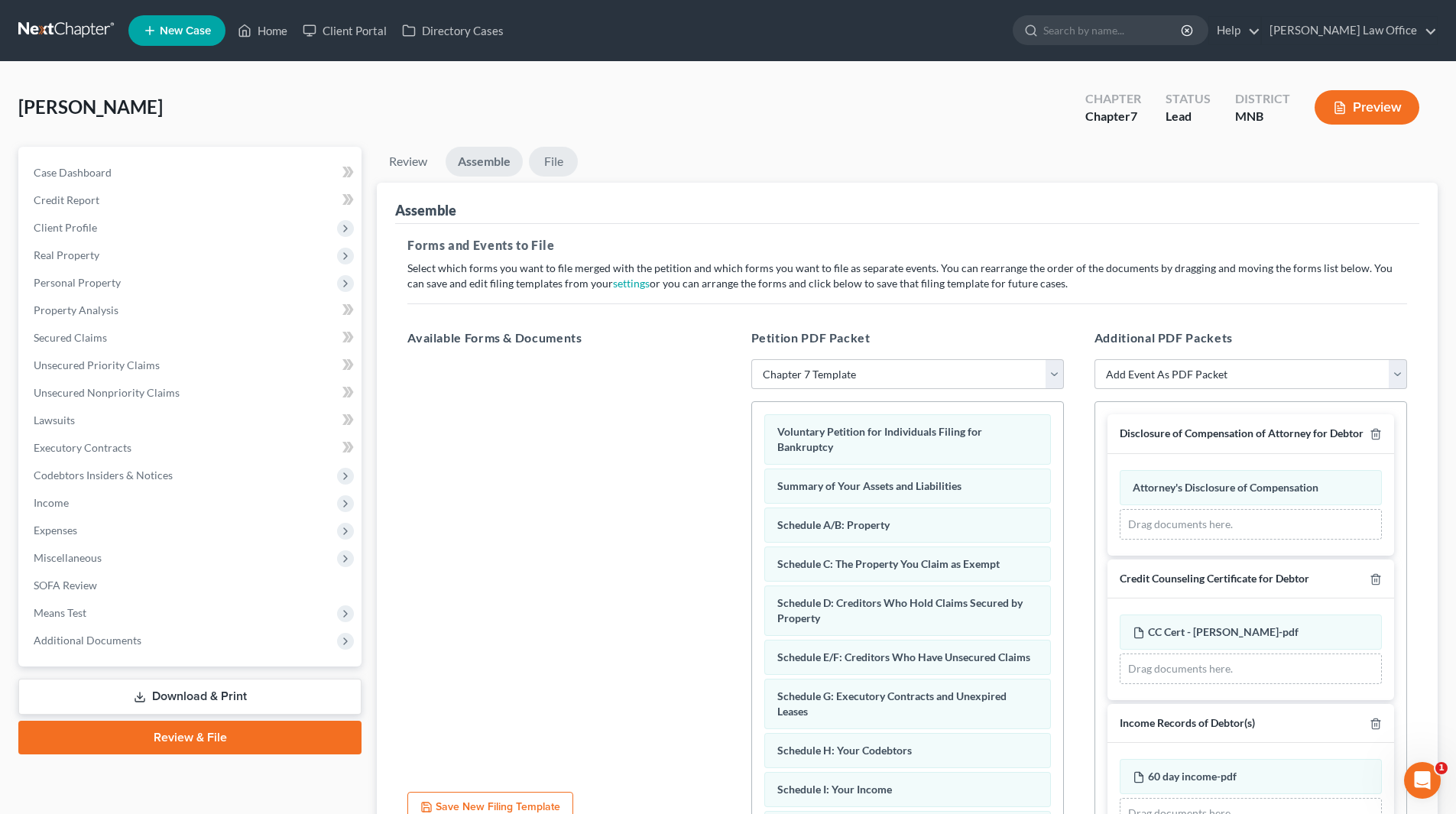
click at [558, 160] on link "File" at bounding box center [553, 162] width 49 height 30
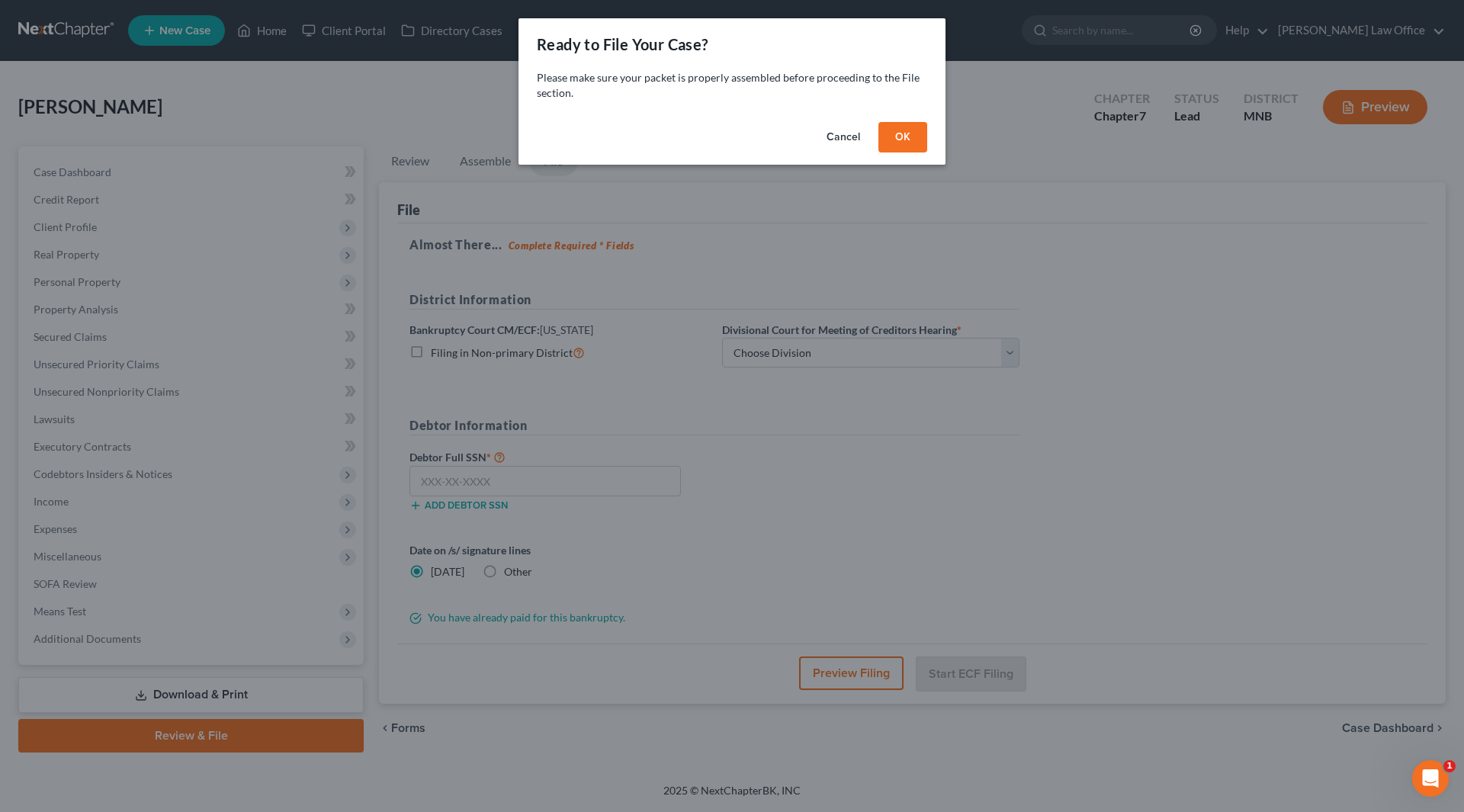
click at [885, 134] on button "OK" at bounding box center [903, 137] width 49 height 31
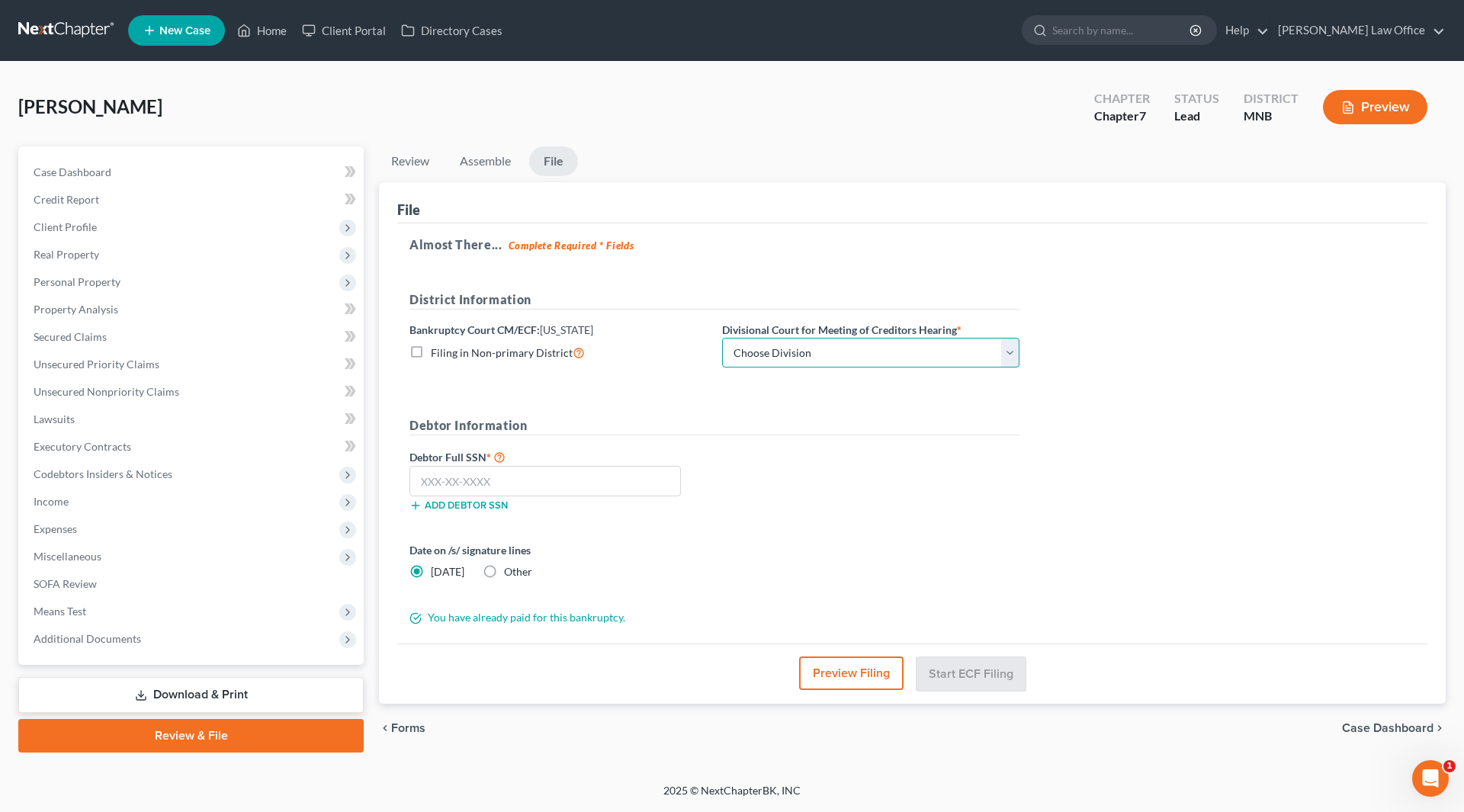
click at [781, 352] on select "Choose Division Duluth Duluth/ [GEOGRAPHIC_DATA][PERSON_NAME]* [GEOGRAPHIC_DATA…" at bounding box center [871, 352] width 298 height 31
select select "2"
click at [722, 337] on select "Choose Division Duluth Duluth/ [GEOGRAPHIC_DATA][PERSON_NAME]* [GEOGRAPHIC_DATA…" at bounding box center [871, 352] width 298 height 31
click at [550, 485] on input "text" at bounding box center [545, 480] width 272 height 31
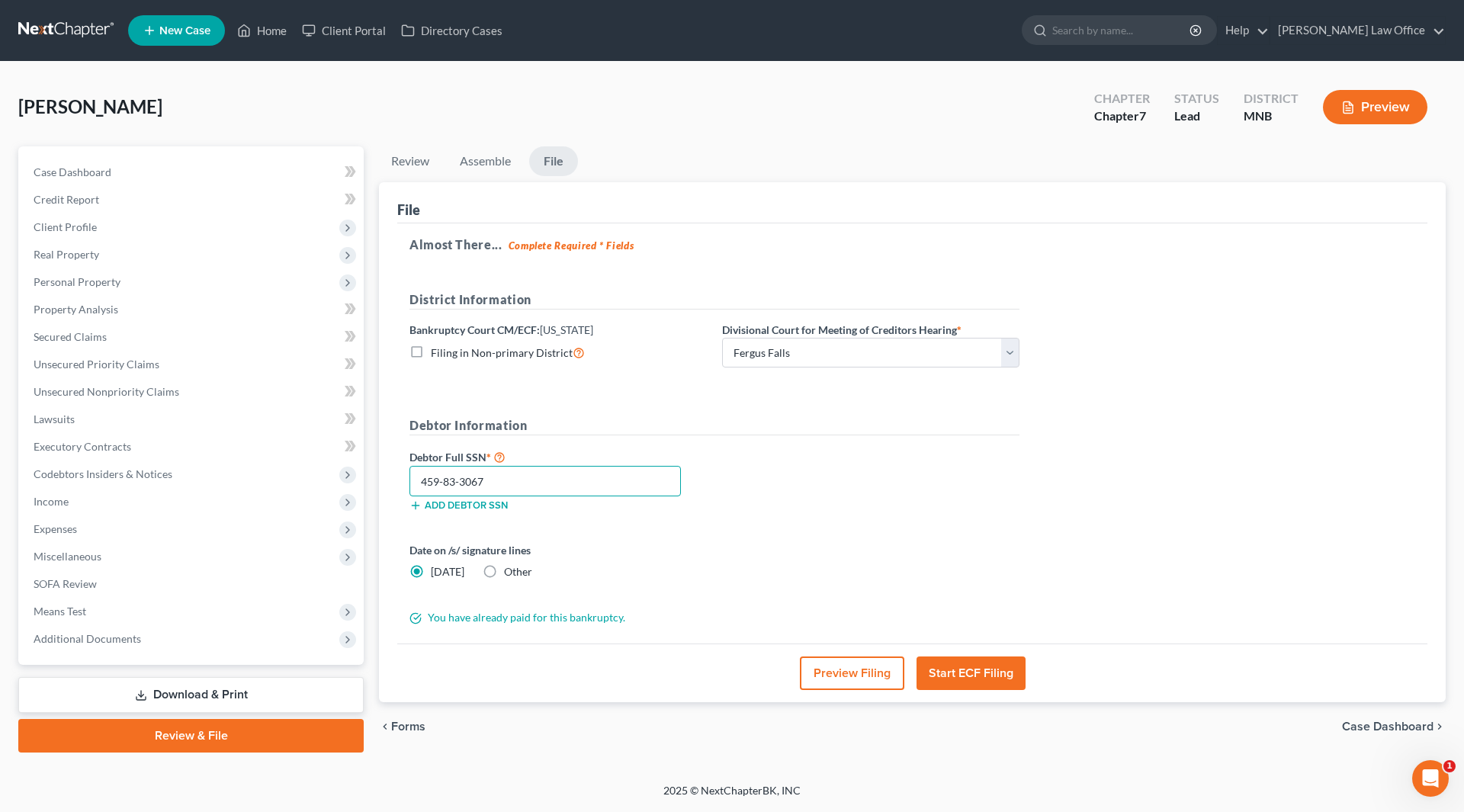
type input "459-83-3067"
click at [976, 662] on button "Start ECF Filing" at bounding box center [970, 673] width 109 height 33
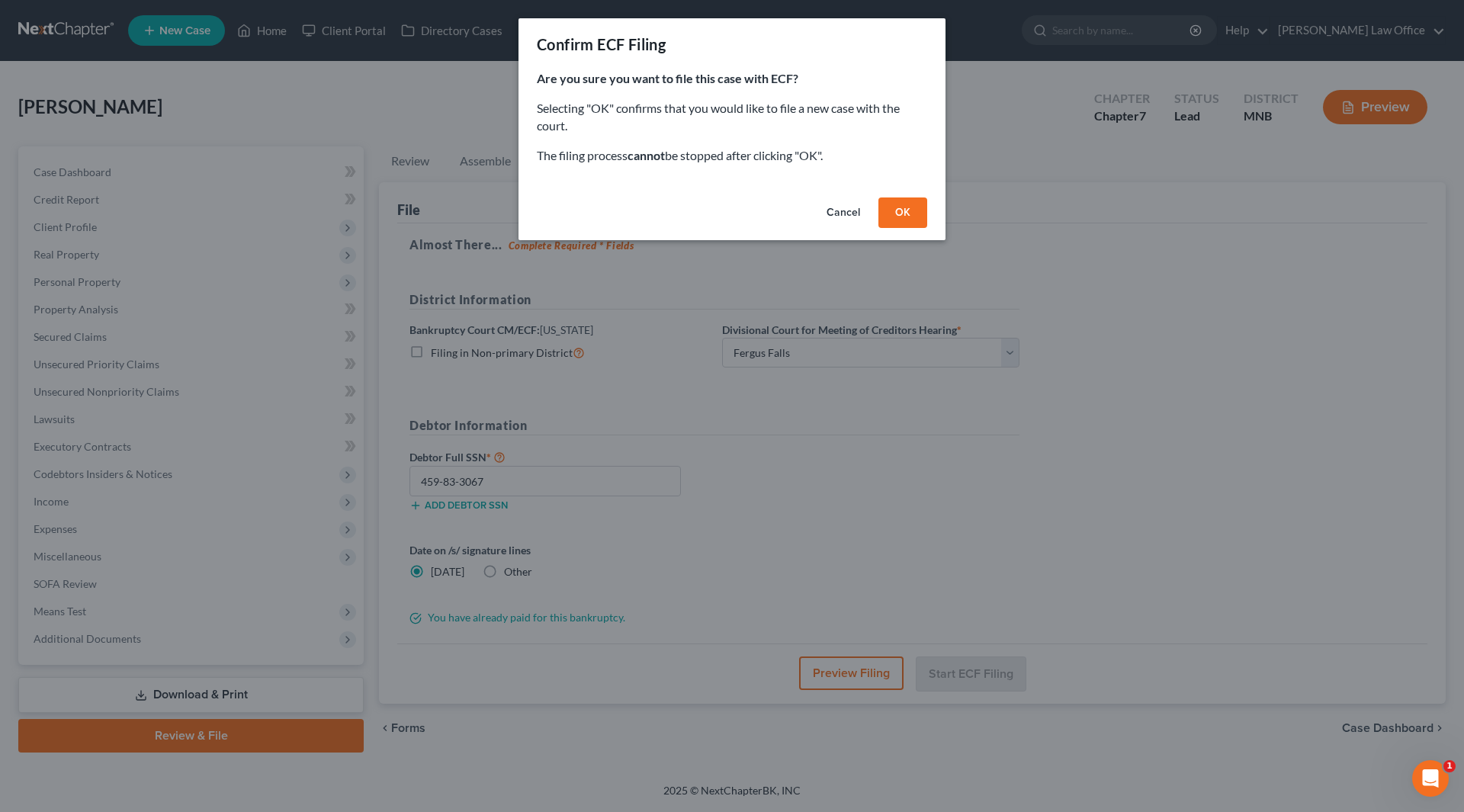
click at [909, 211] on button "OK" at bounding box center [903, 213] width 49 height 31
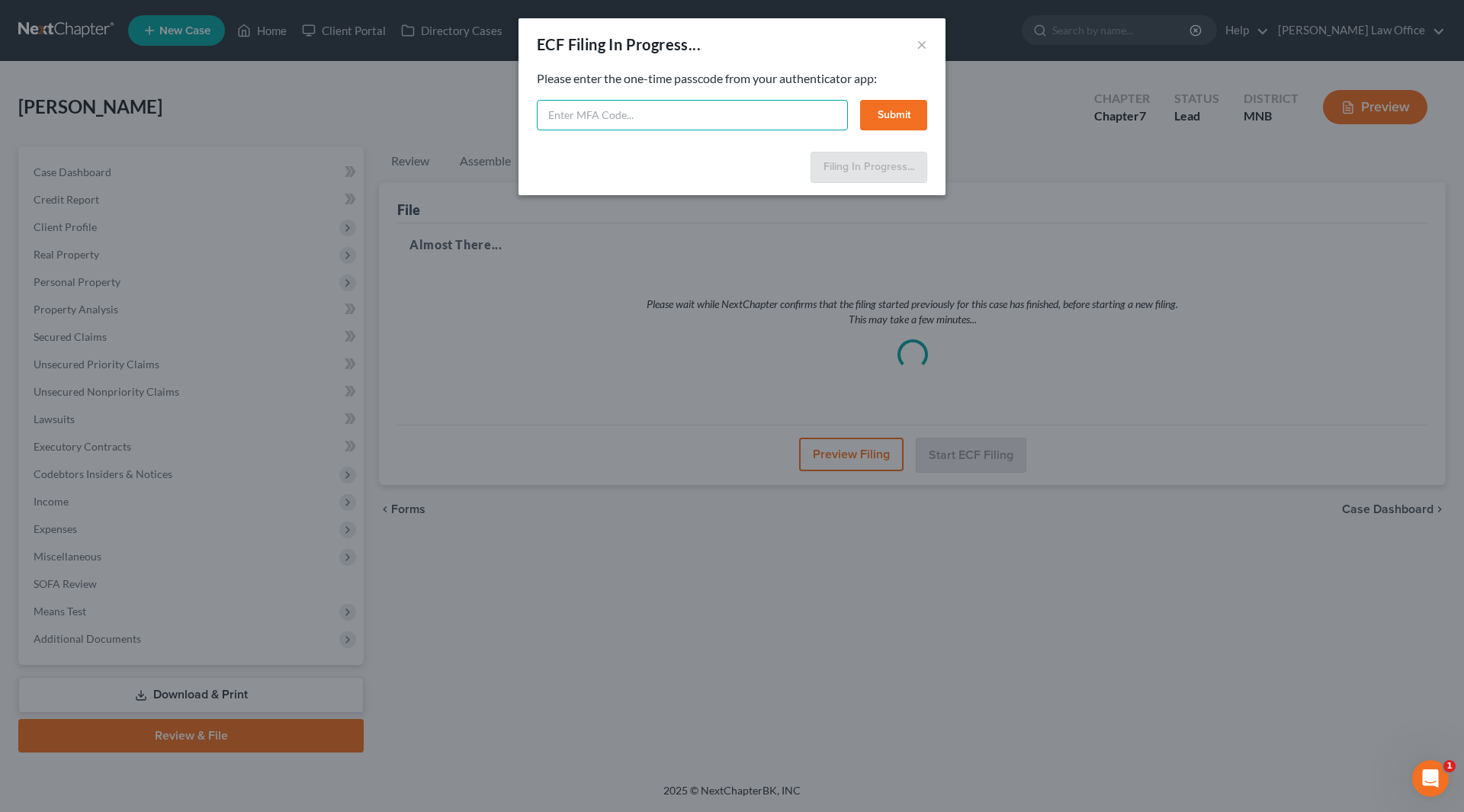
click at [687, 116] on input "text" at bounding box center [693, 115] width 311 height 31
type input "119861"
click at [895, 125] on button "Submit" at bounding box center [894, 115] width 67 height 31
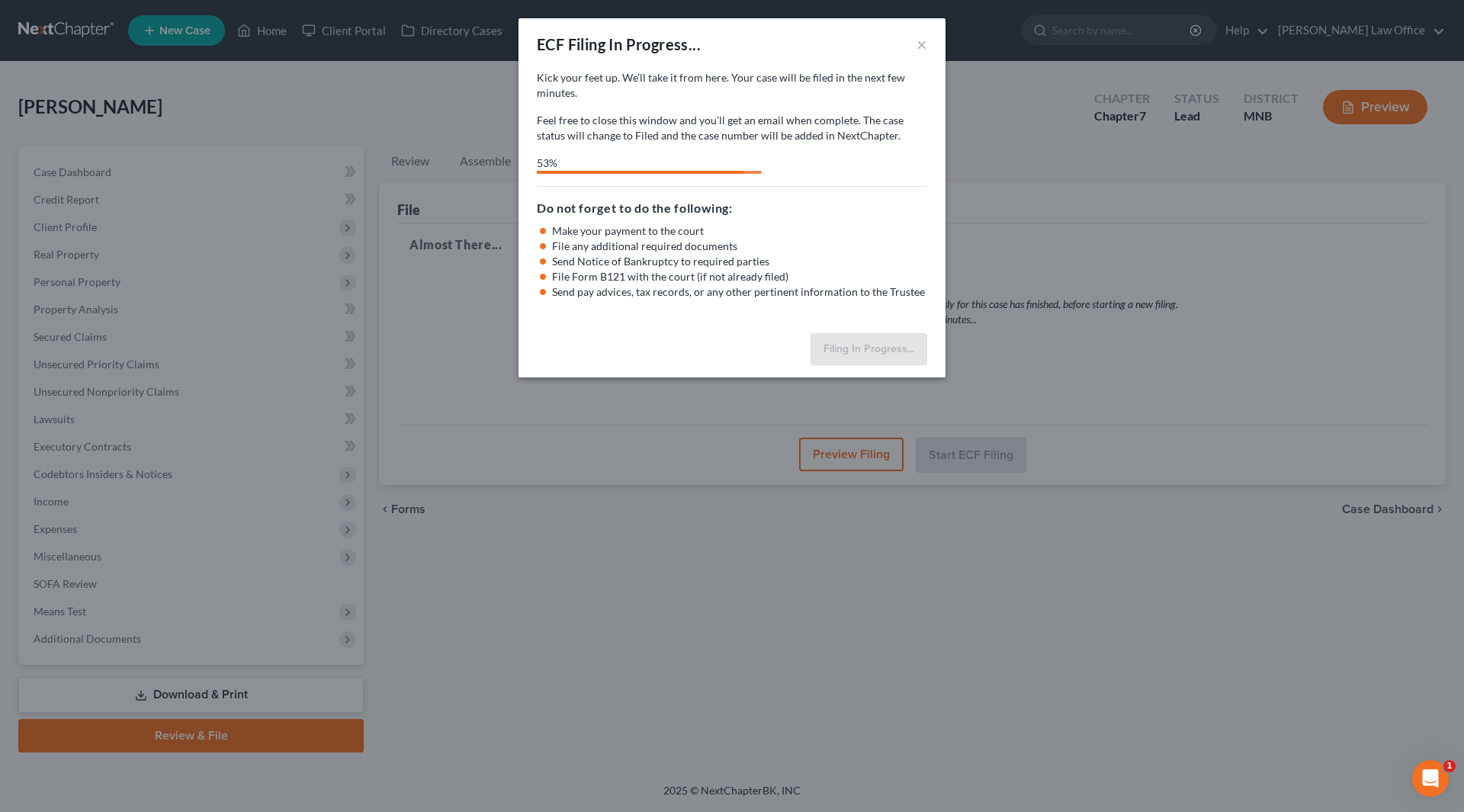
select select "2"
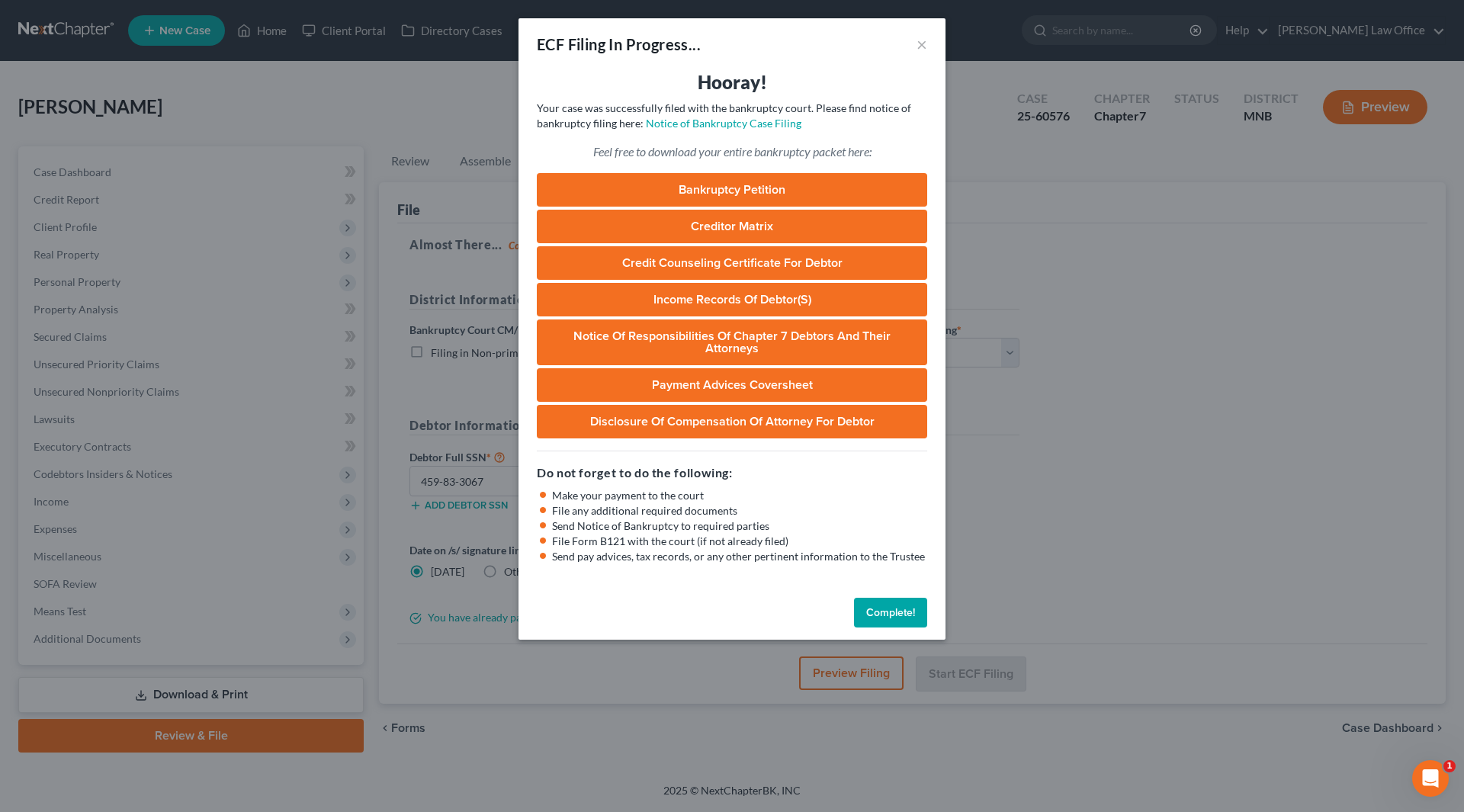
drag, startPoint x: 895, startPoint y: 610, endPoint x: 971, endPoint y: 32, distance: 583.0
click at [895, 610] on button "Complete!" at bounding box center [890, 613] width 73 height 31
